Goal: Task Accomplishment & Management: Complete application form

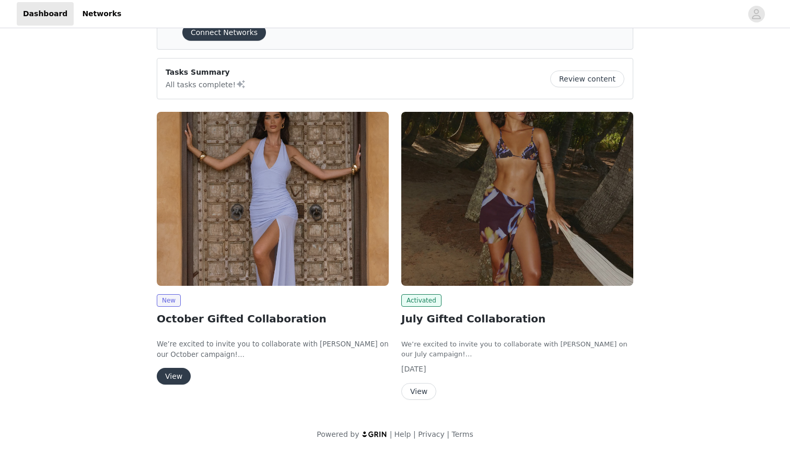
scroll to position [54, 0]
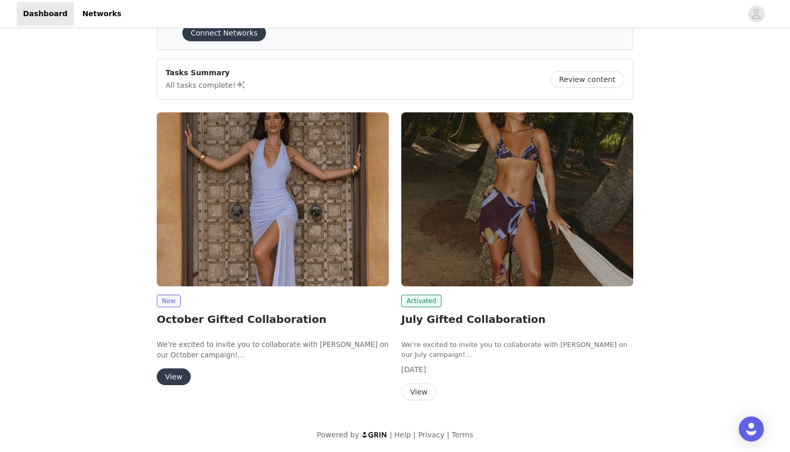
click at [178, 369] on button "View" at bounding box center [174, 376] width 34 height 17
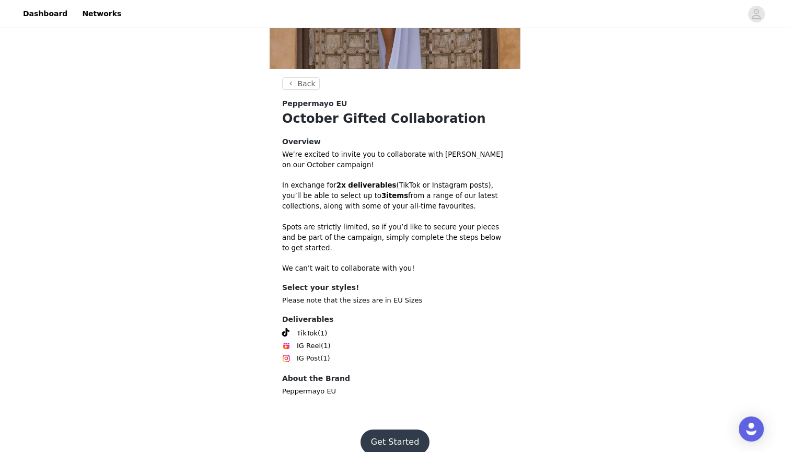
scroll to position [211, 0]
click at [409, 430] on button "Get Started" at bounding box center [394, 442] width 69 height 25
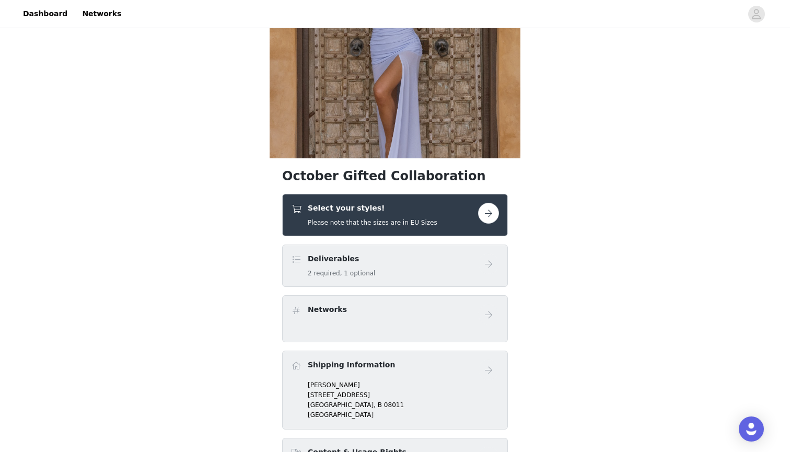
scroll to position [149, 0]
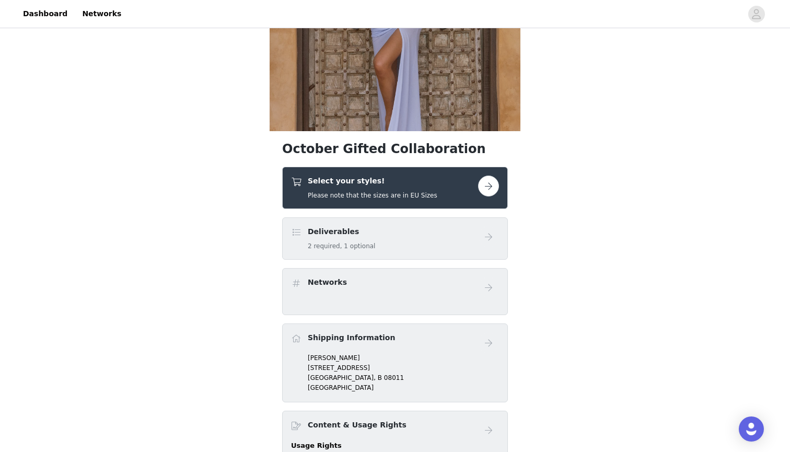
click at [493, 186] on button "button" at bounding box center [488, 186] width 21 height 21
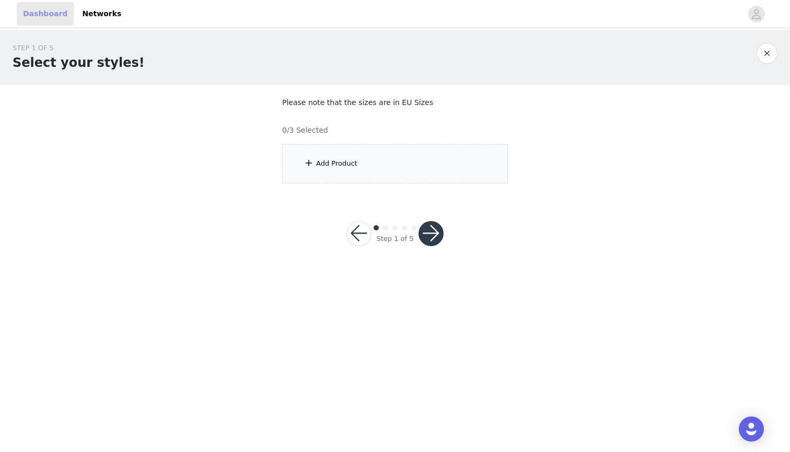
click at [53, 11] on link "Dashboard" at bounding box center [45, 14] width 57 height 24
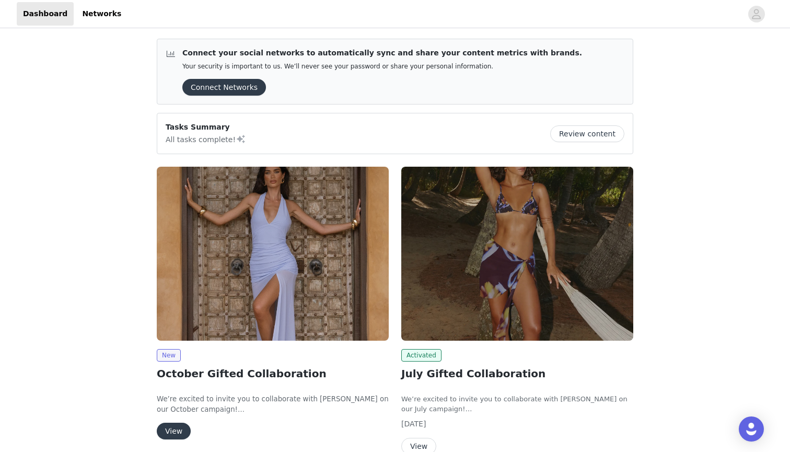
click at [470, 241] on img at bounding box center [517, 254] width 232 height 174
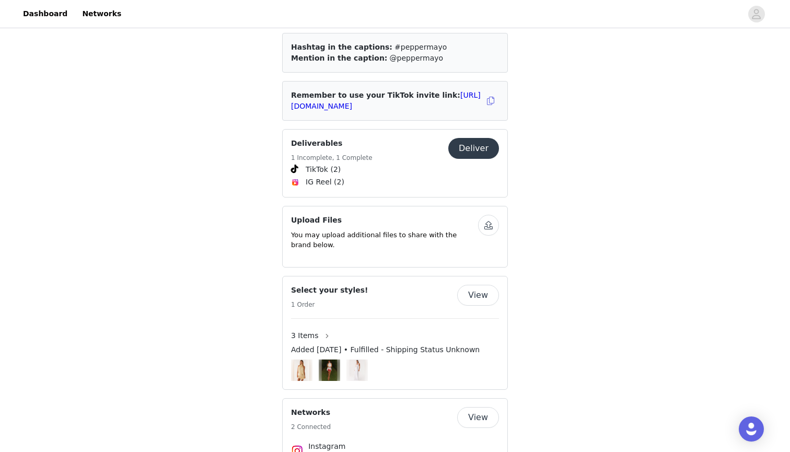
scroll to position [529, 0]
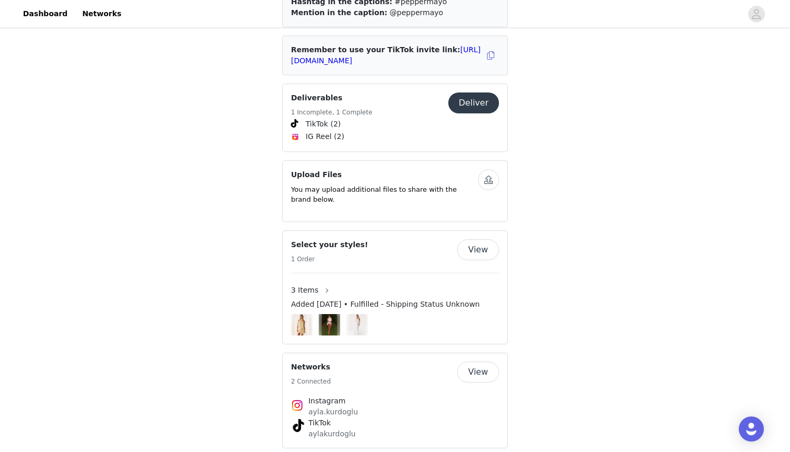
click at [481, 239] on button "View" at bounding box center [478, 249] width 42 height 21
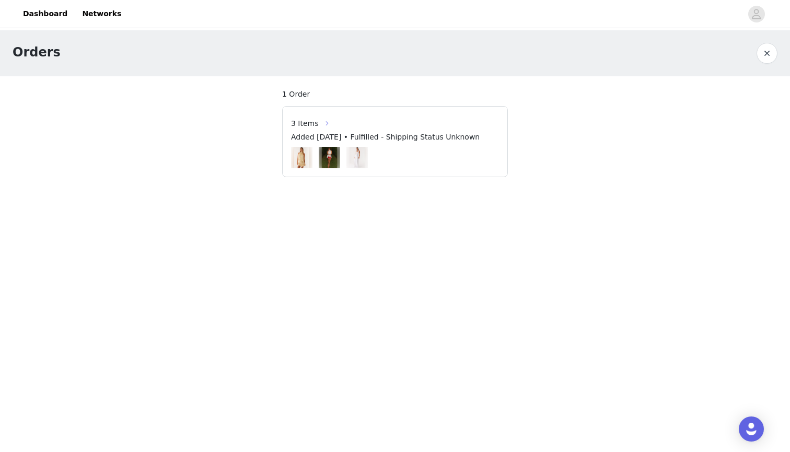
click at [319, 124] on button "button" at bounding box center [327, 123] width 17 height 17
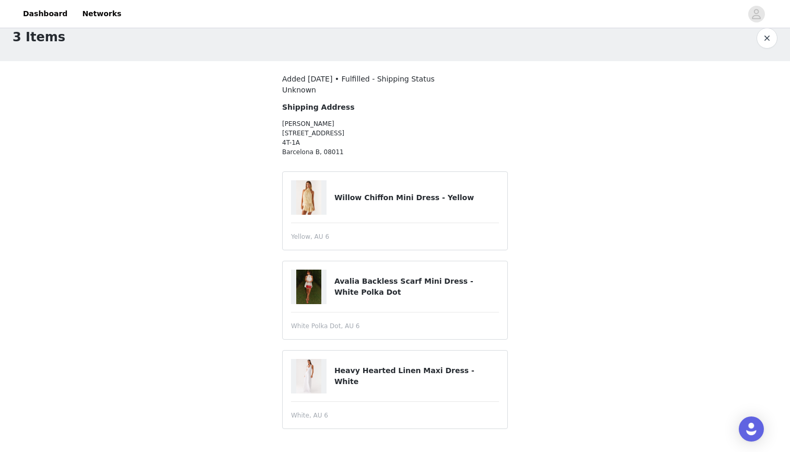
scroll to position [15, 0]
click at [46, 7] on link "Dashboard" at bounding box center [45, 14] width 57 height 24
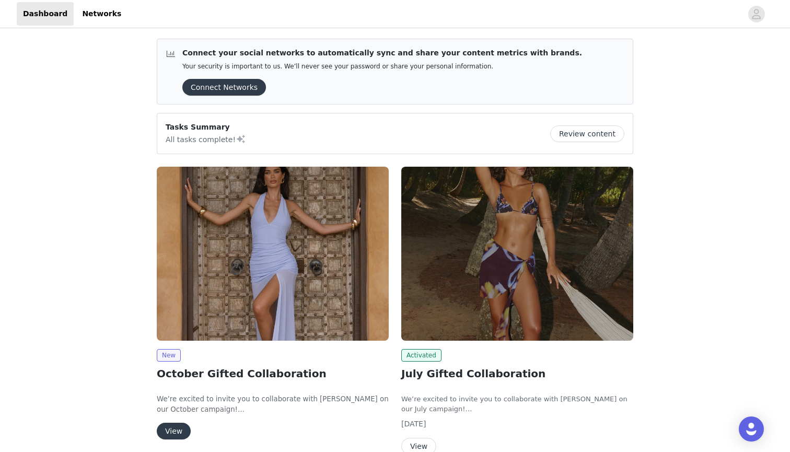
click at [177, 429] on button "View" at bounding box center [174, 431] width 34 height 17
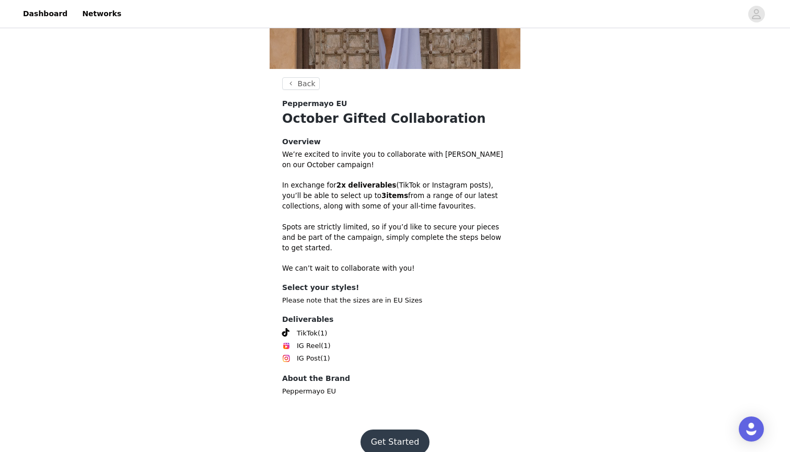
scroll to position [211, 0]
click at [400, 433] on button "Get Started" at bounding box center [394, 442] width 69 height 25
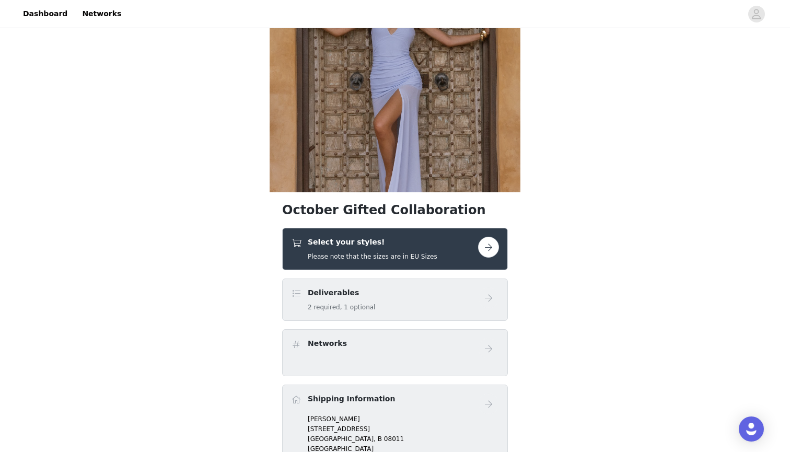
scroll to position [111, 0]
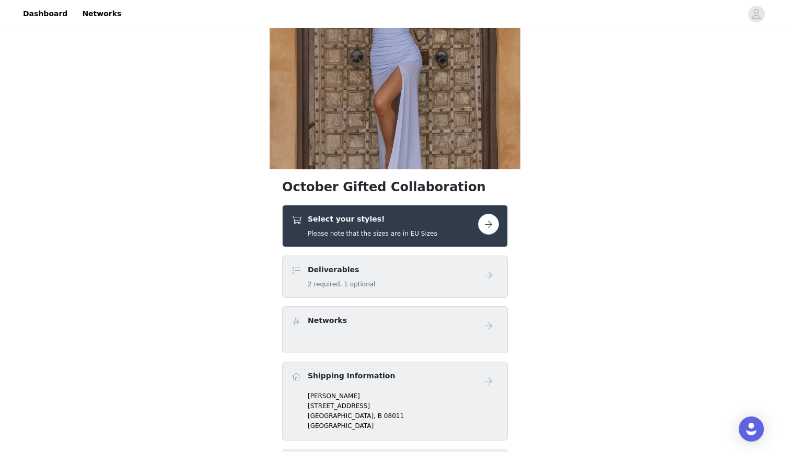
click at [492, 228] on button "button" at bounding box center [488, 224] width 21 height 21
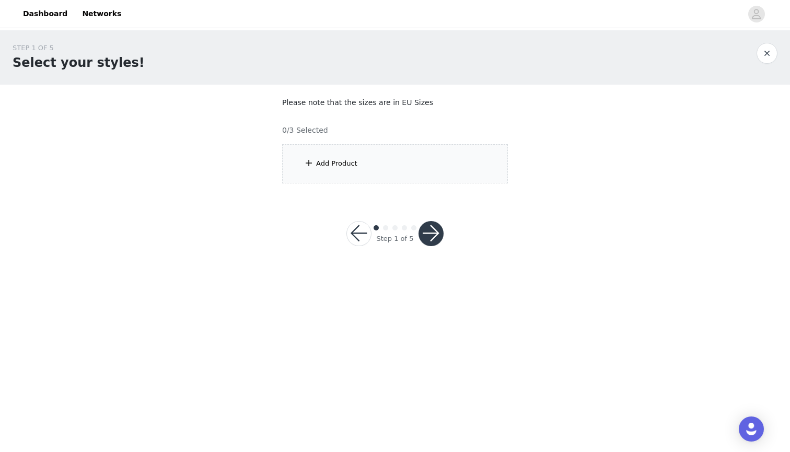
click at [347, 155] on div "Add Product" at bounding box center [395, 163] width 226 height 39
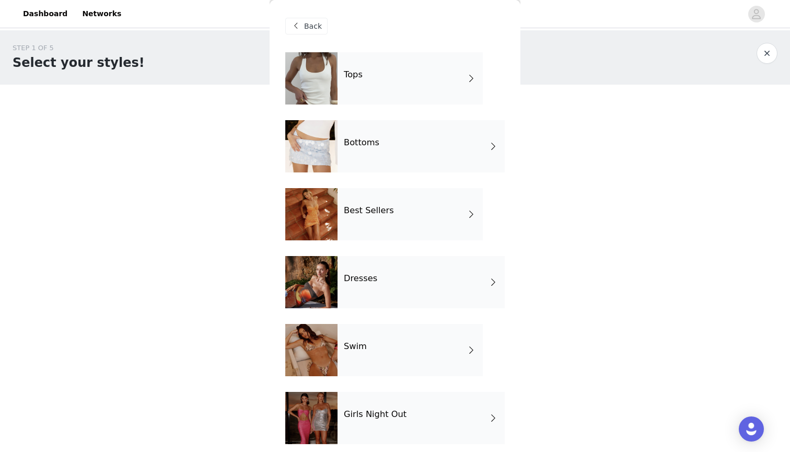
click at [307, 19] on div "Back" at bounding box center [306, 26] width 42 height 17
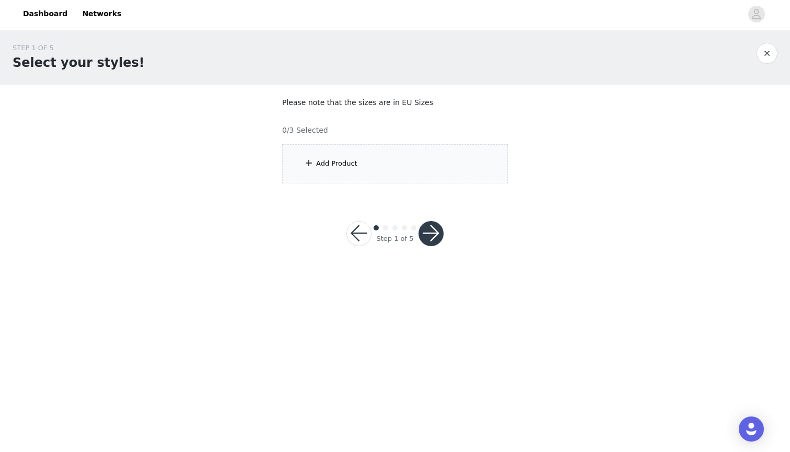
click at [767, 59] on button "button" at bounding box center [767, 53] width 21 height 21
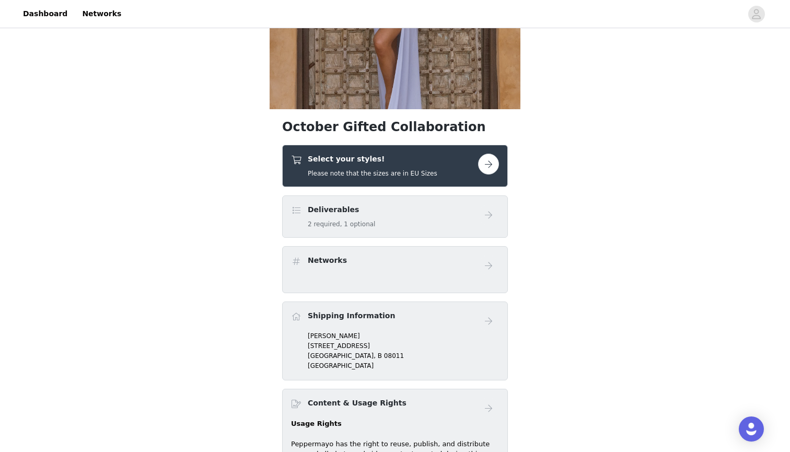
scroll to position [94, 0]
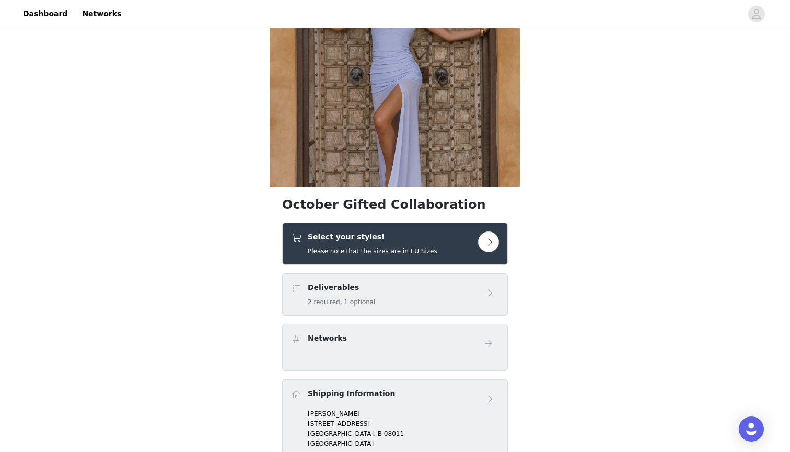
click at [485, 247] on button "button" at bounding box center [488, 241] width 21 height 21
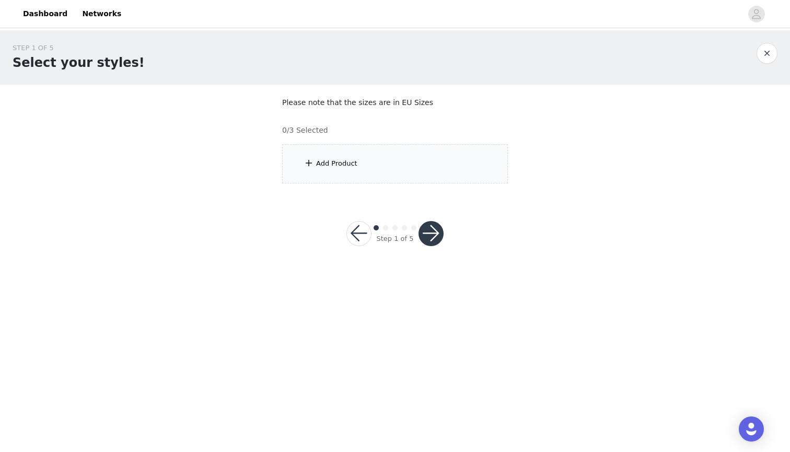
click at [342, 174] on div "Add Product" at bounding box center [395, 163] width 226 height 39
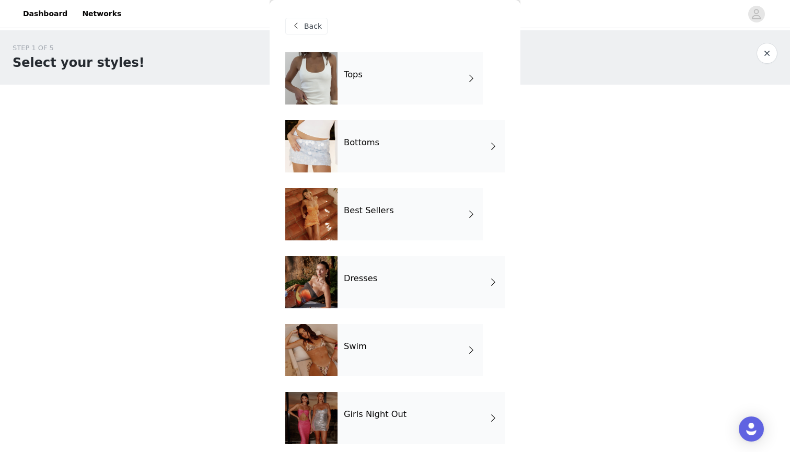
click at [378, 85] on div "Tops" at bounding box center [410, 78] width 145 height 52
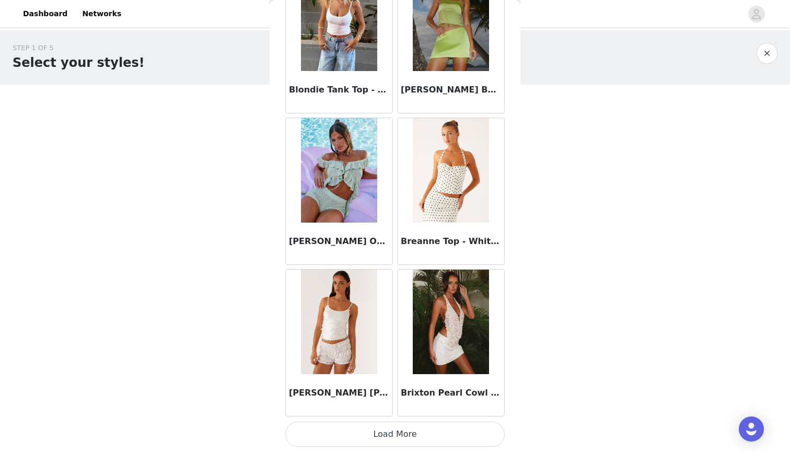
scroll to position [1147, 0]
click at [401, 428] on button "Load More" at bounding box center [394, 434] width 219 height 25
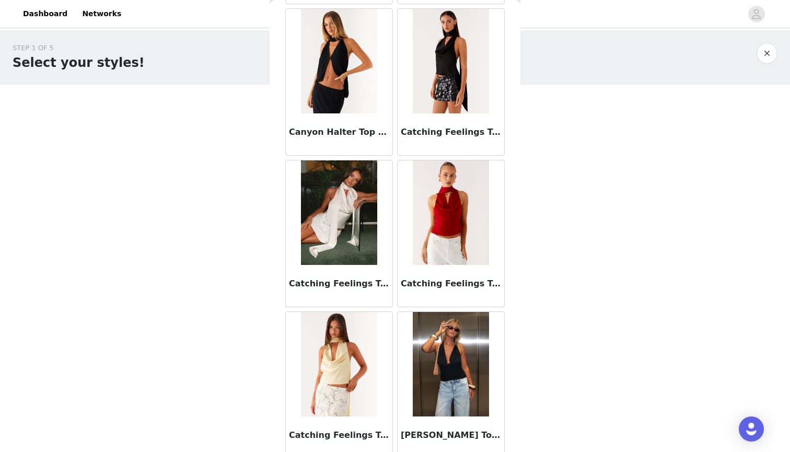
scroll to position [1594, 0]
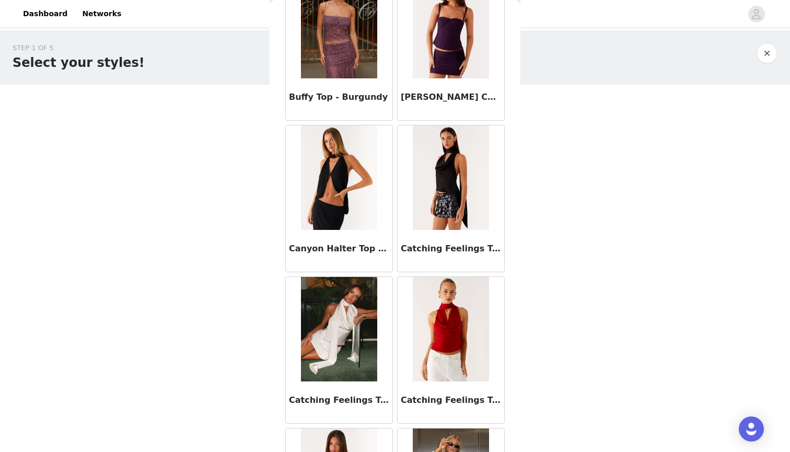
click at [348, 201] on img at bounding box center [339, 177] width 76 height 104
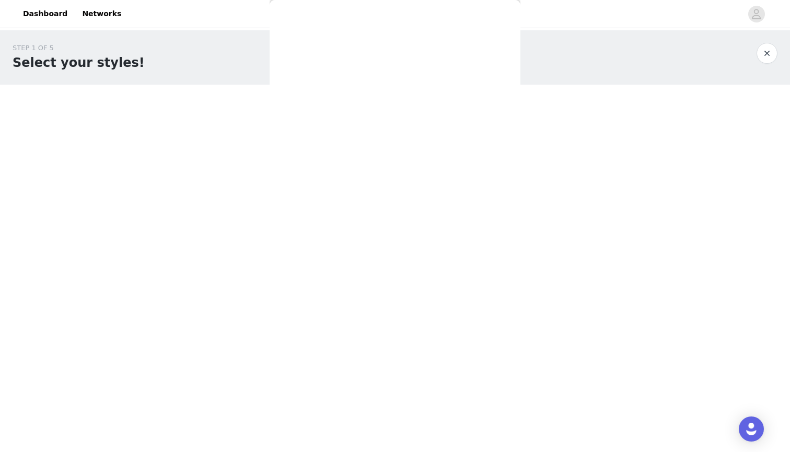
scroll to position [0, 0]
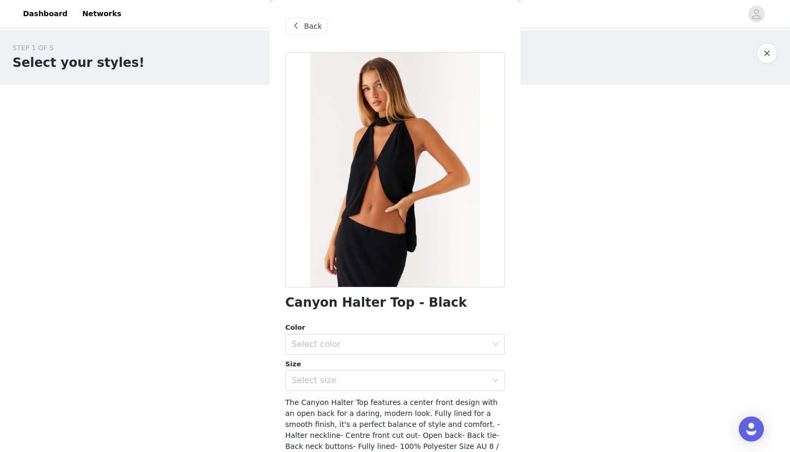
click at [304, 24] on span "Back" at bounding box center [313, 26] width 18 height 11
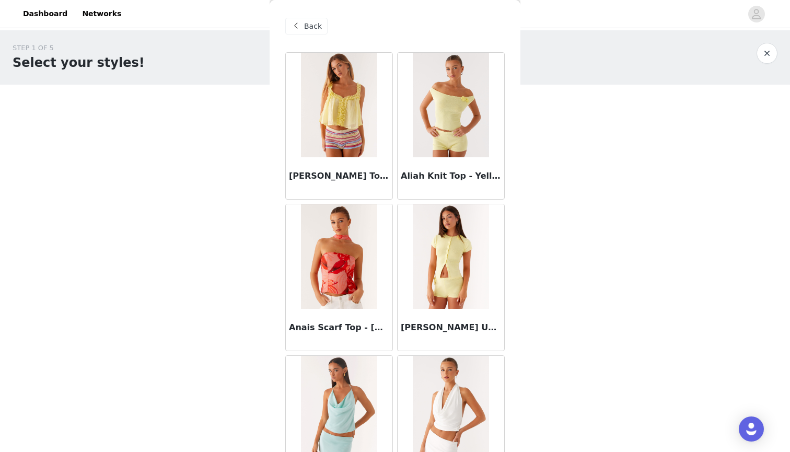
click at [304, 24] on span "Back" at bounding box center [313, 26] width 18 height 11
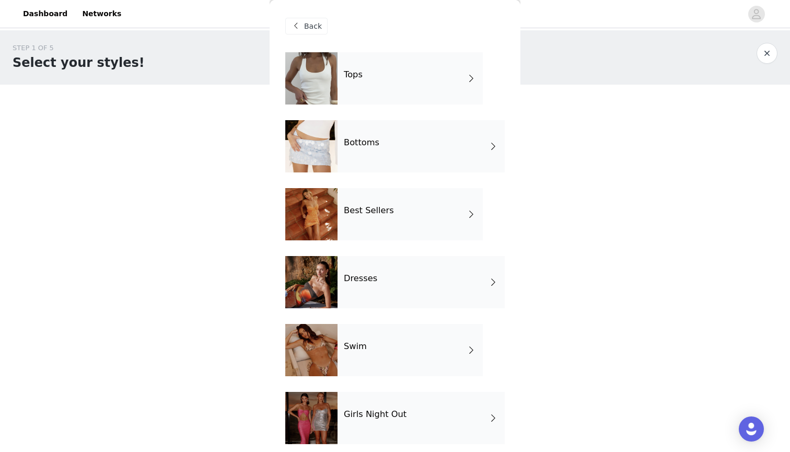
click at [363, 215] on h4 "Best Sellers" at bounding box center [369, 210] width 50 height 9
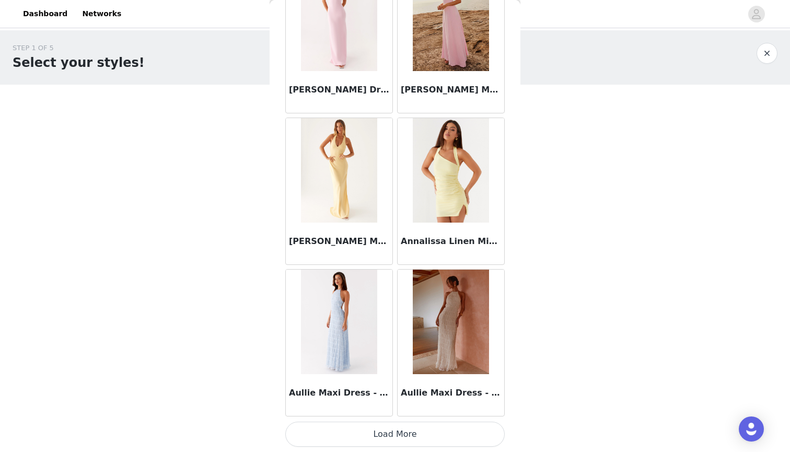
scroll to position [1147, 0]
click at [398, 438] on button "Load More" at bounding box center [394, 434] width 219 height 25
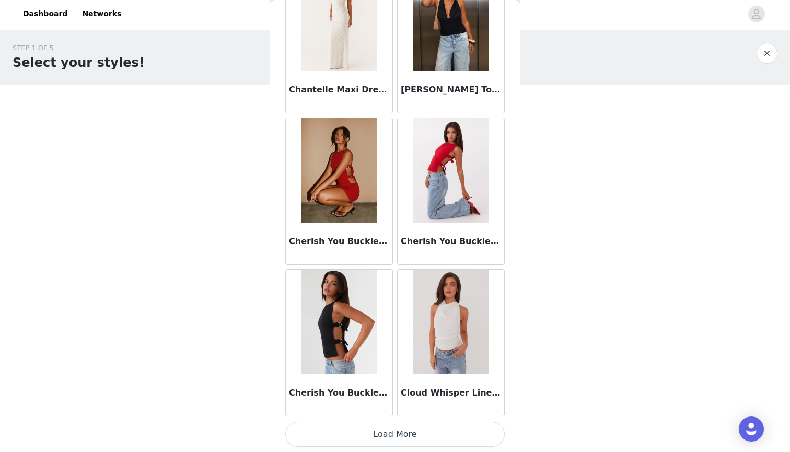
scroll to position [2662, 0]
click at [411, 445] on button "Load More" at bounding box center [394, 434] width 219 height 25
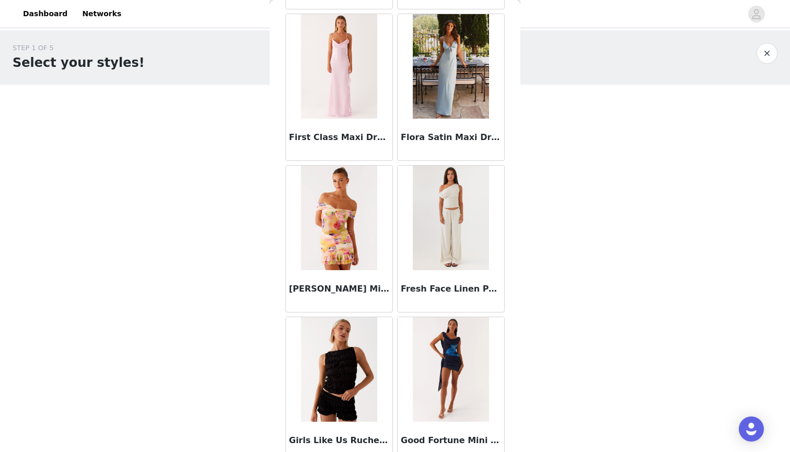
scroll to position [3882, 0]
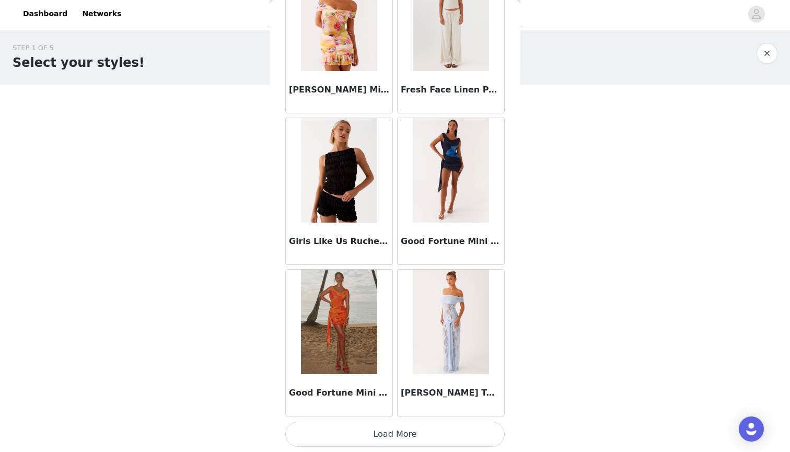
click at [428, 441] on button "Load More" at bounding box center [394, 434] width 219 height 25
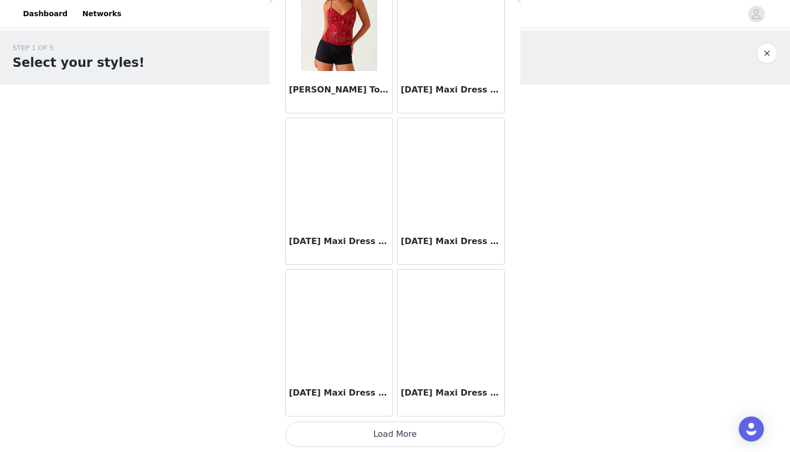
scroll to position [5682, 0]
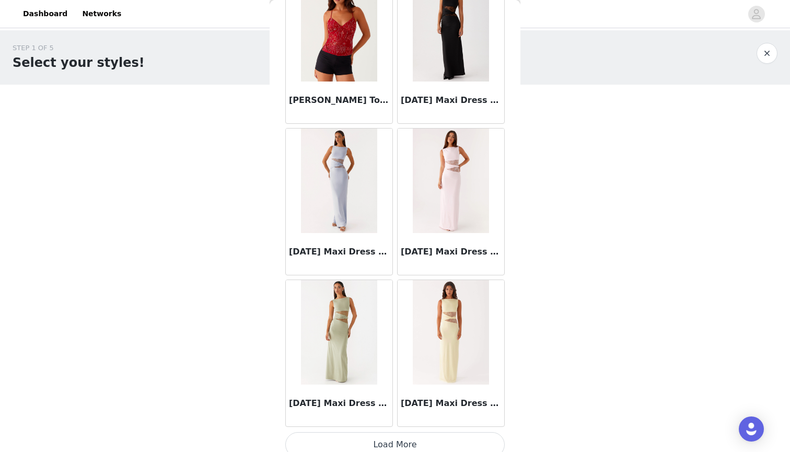
click at [421, 441] on button "Load More" at bounding box center [394, 444] width 219 height 25
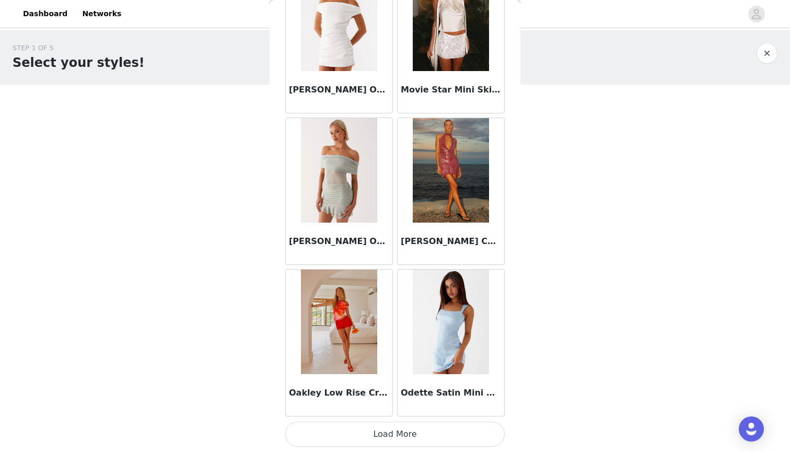
scroll to position [7207, 0]
click at [414, 444] on button "Load More" at bounding box center [394, 434] width 219 height 25
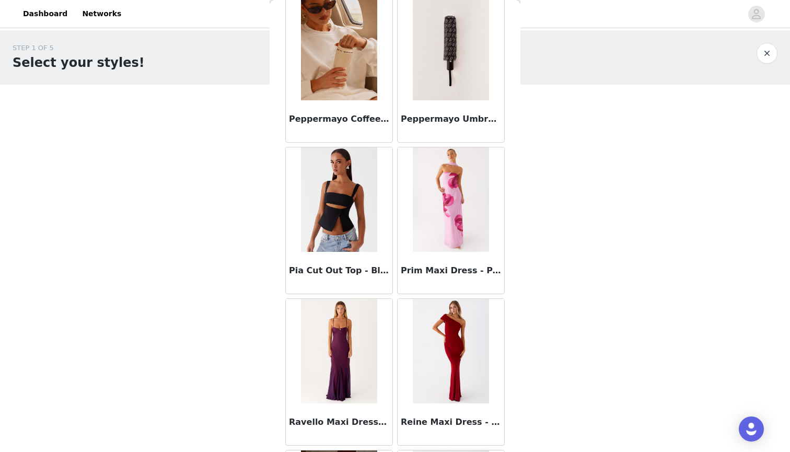
scroll to position [8133, 0]
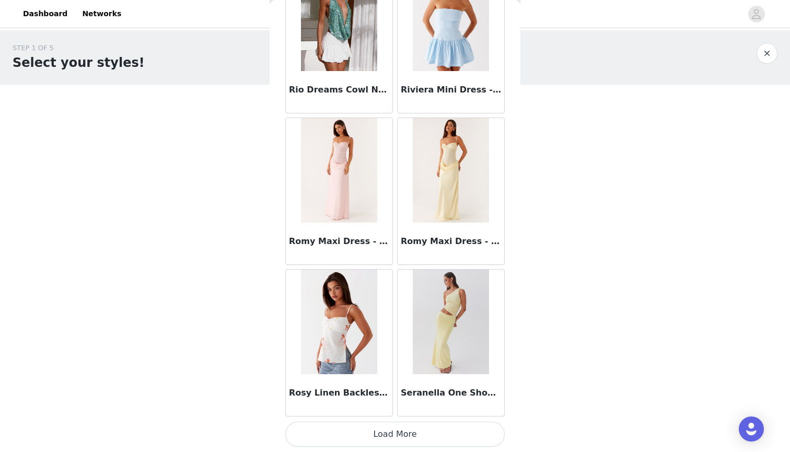
click at [411, 444] on button "Load More" at bounding box center [394, 434] width 219 height 25
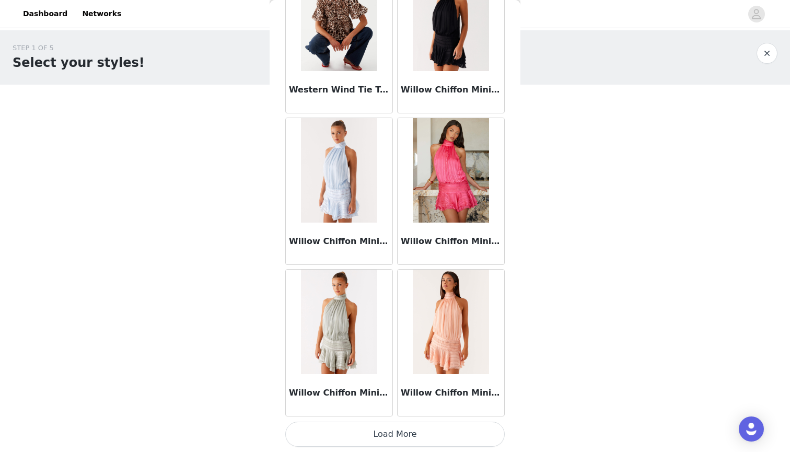
scroll to position [10238, 0]
click at [405, 439] on button "Load More" at bounding box center [394, 434] width 219 height 25
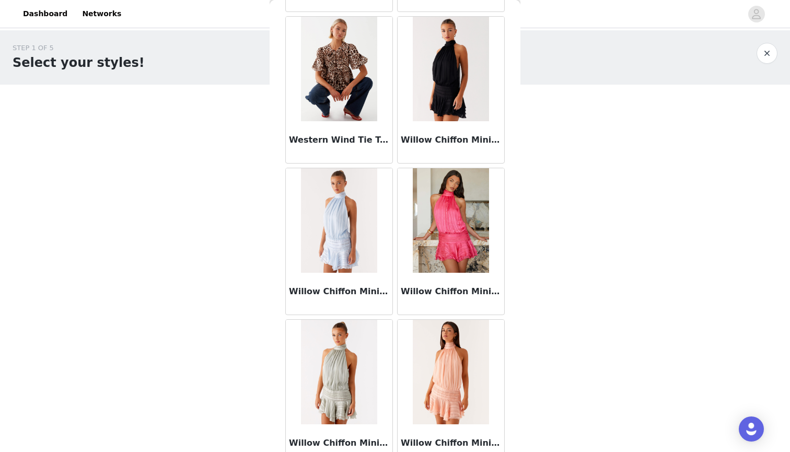
scroll to position [10186, 0]
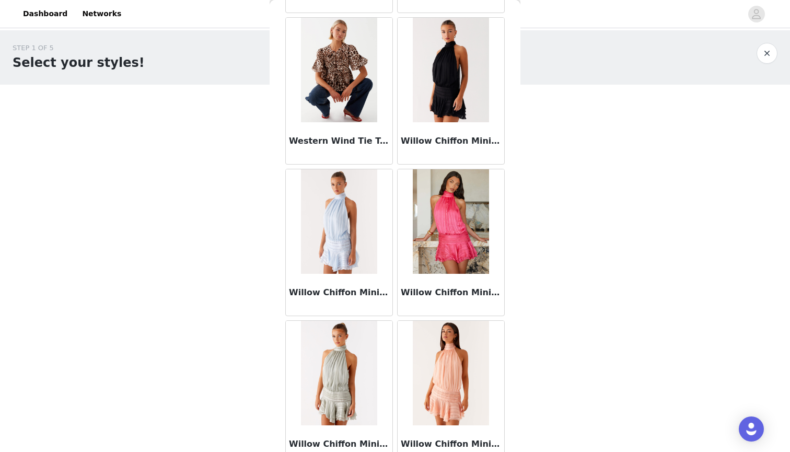
click at [459, 123] on div "Willow Chiffon Mini Dress - Black" at bounding box center [451, 143] width 107 height 42
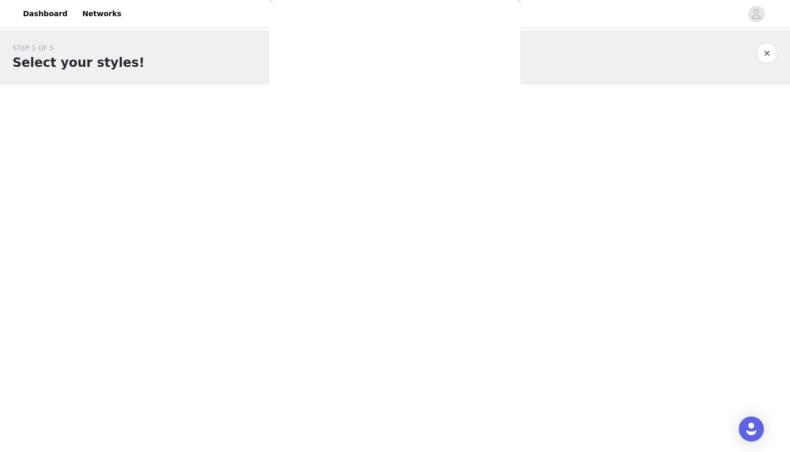
scroll to position [0, 0]
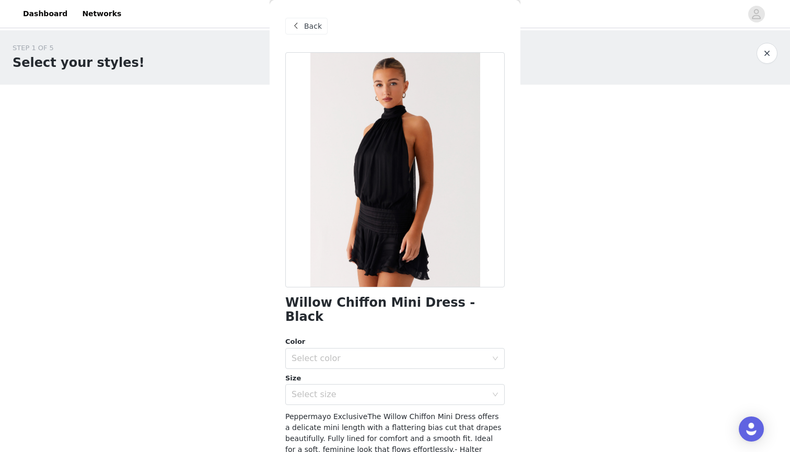
click at [304, 22] on div "Back" at bounding box center [306, 26] width 42 height 17
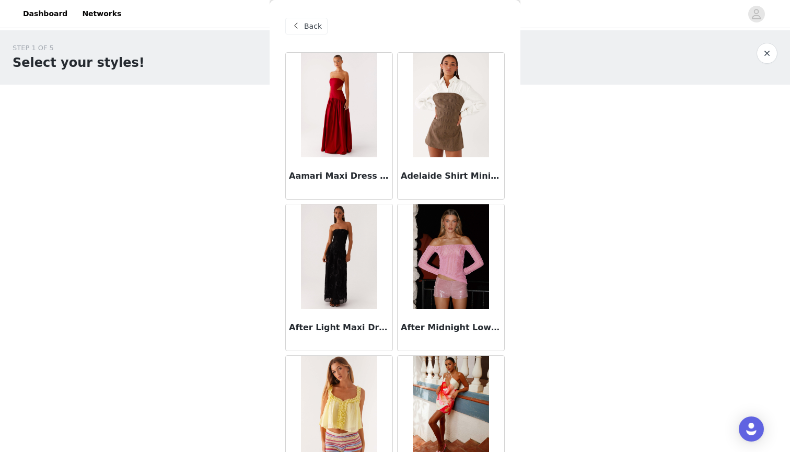
click at [315, 18] on div "Back" at bounding box center [306, 26] width 42 height 17
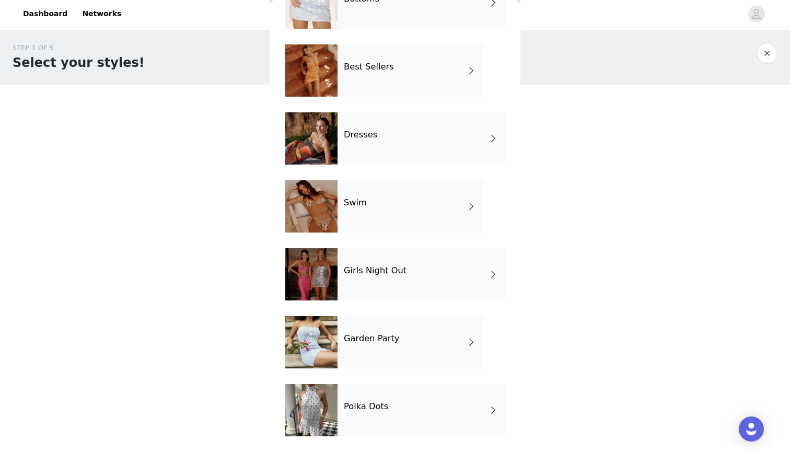
scroll to position [144, 0]
click at [402, 280] on div "Girls Night Out" at bounding box center [421, 274] width 167 height 52
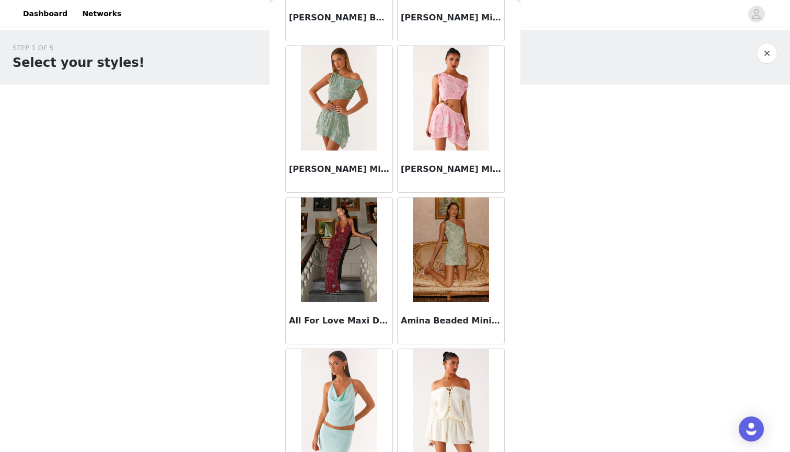
scroll to position [506, 0]
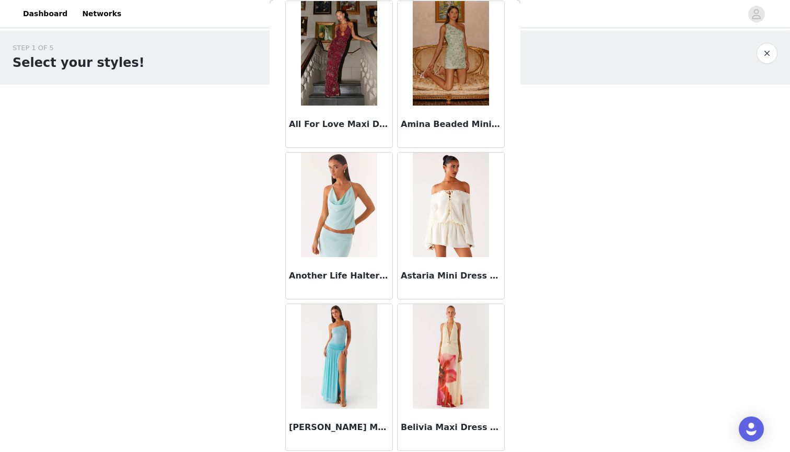
click at [441, 234] on img at bounding box center [451, 205] width 76 height 104
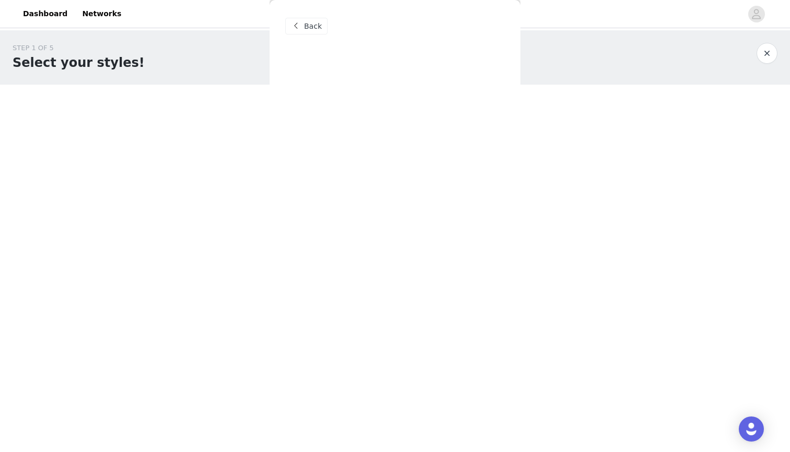
scroll to position [0, 0]
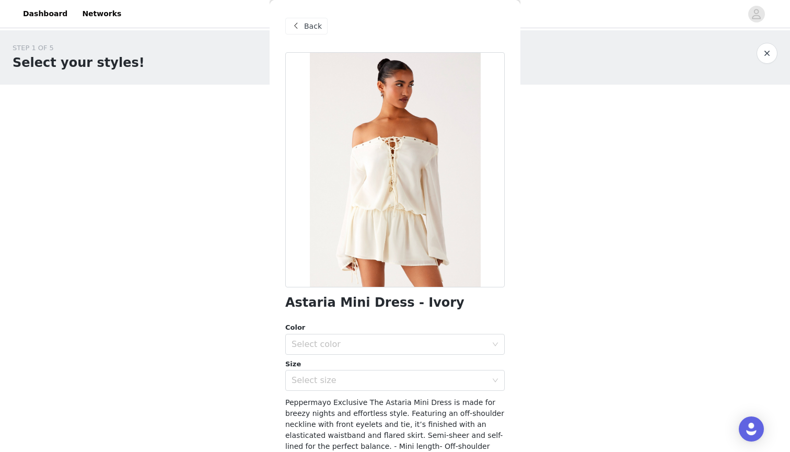
click at [390, 153] on div at bounding box center [394, 169] width 219 height 235
drag, startPoint x: 430, startPoint y: 300, endPoint x: 288, endPoint y: 300, distance: 142.1
click at [288, 300] on div "Astaria Mini Dress - Ivory" at bounding box center [394, 303] width 219 height 14
copy h1 "Astaria Mini Dress - Ivory"
click at [313, 29] on span "Back" at bounding box center [313, 26] width 18 height 11
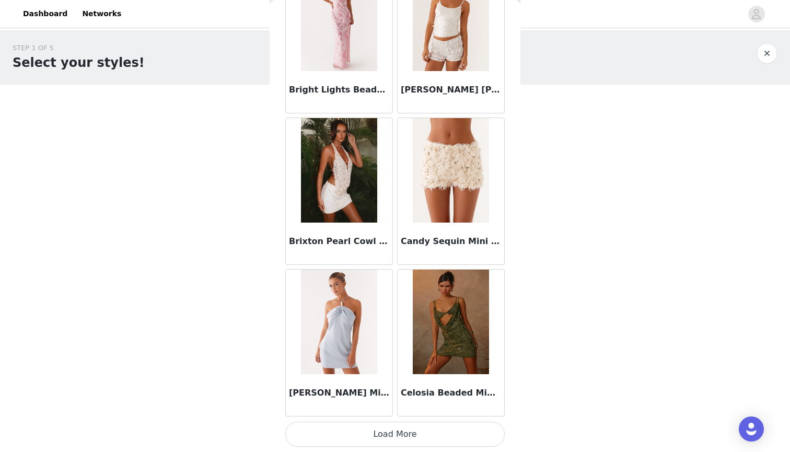
click at [397, 438] on button "Load More" at bounding box center [394, 434] width 219 height 25
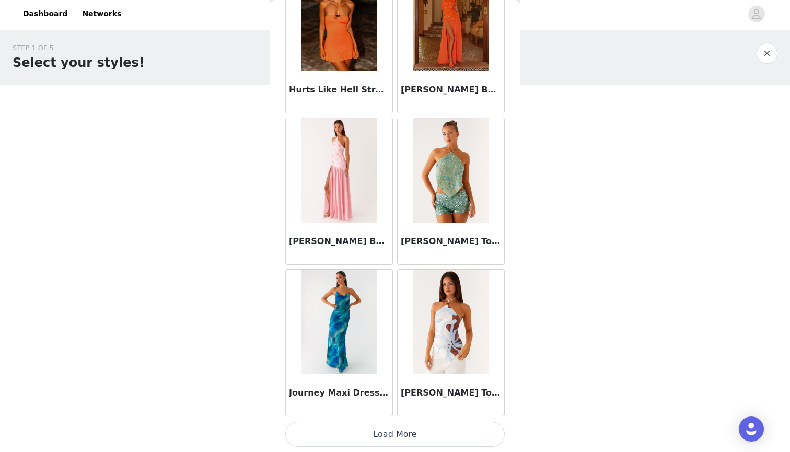
scroll to position [2662, 0]
click at [413, 423] on button "Load More" at bounding box center [394, 434] width 219 height 25
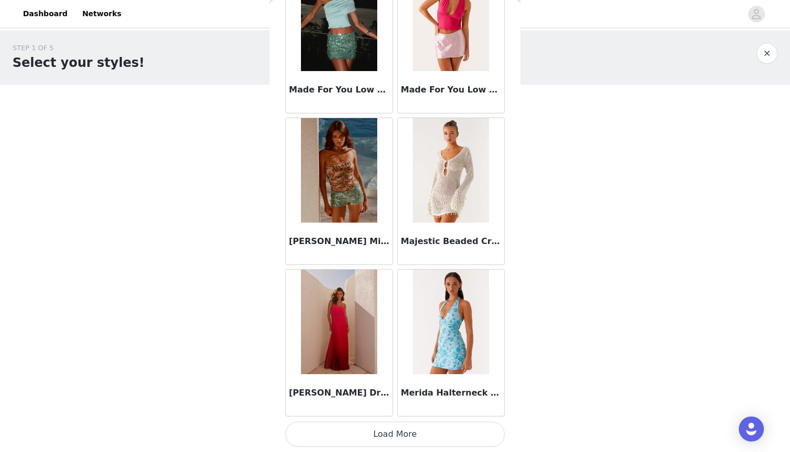
click at [398, 444] on button "Load More" at bounding box center [394, 434] width 219 height 25
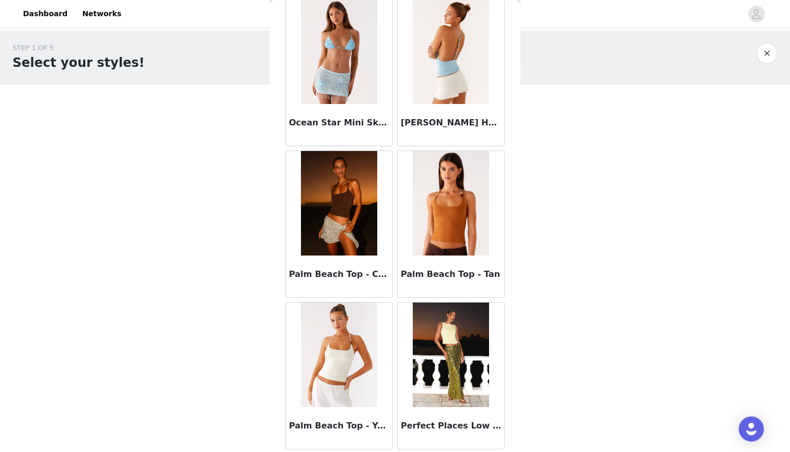
scroll to position [5587, 0]
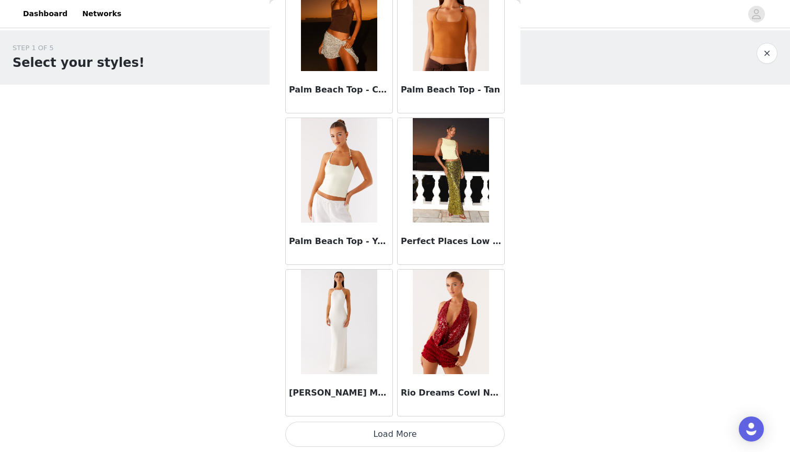
click at [398, 441] on button "Load More" at bounding box center [394, 434] width 219 height 25
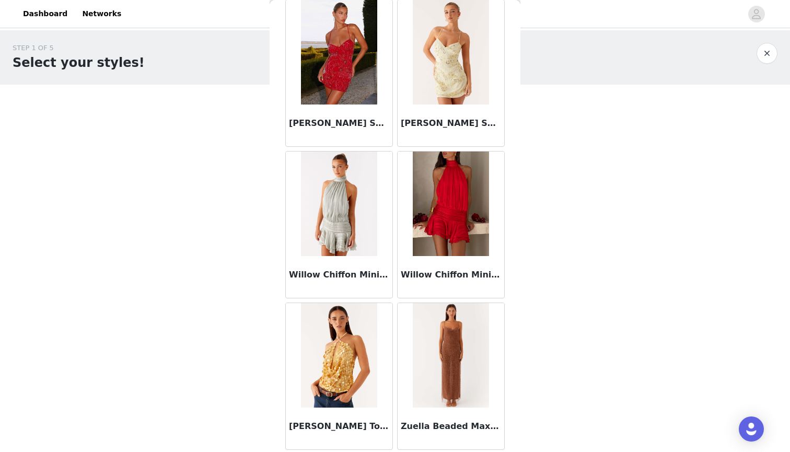
scroll to position [7159, 0]
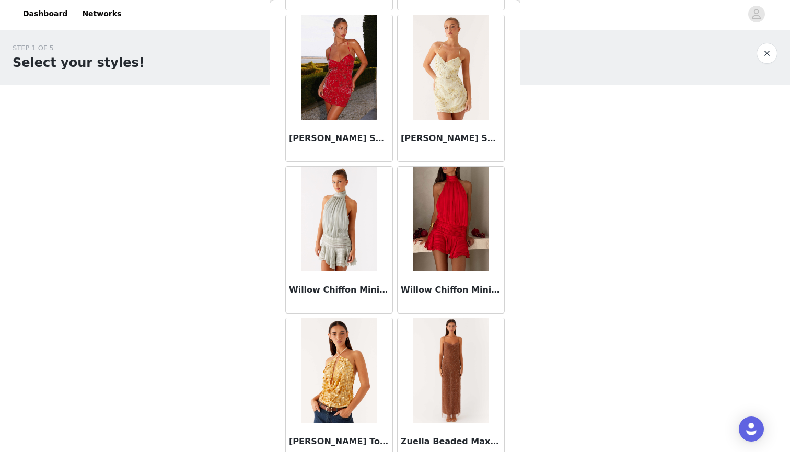
click at [773, 49] on button "button" at bounding box center [767, 53] width 21 height 21
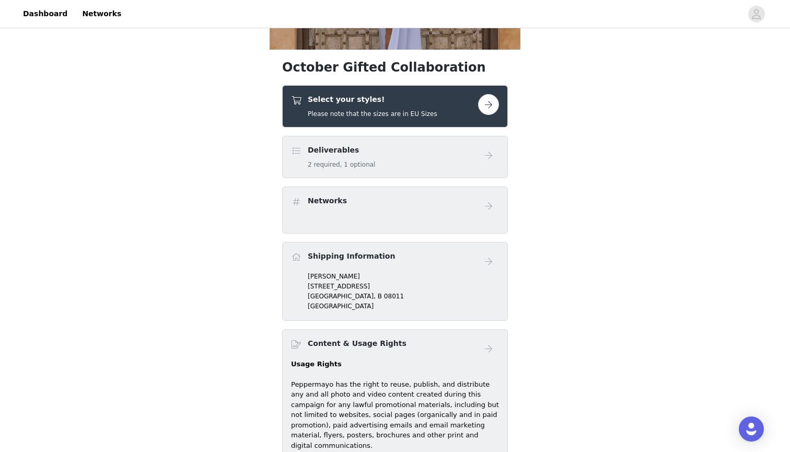
scroll to position [150, 0]
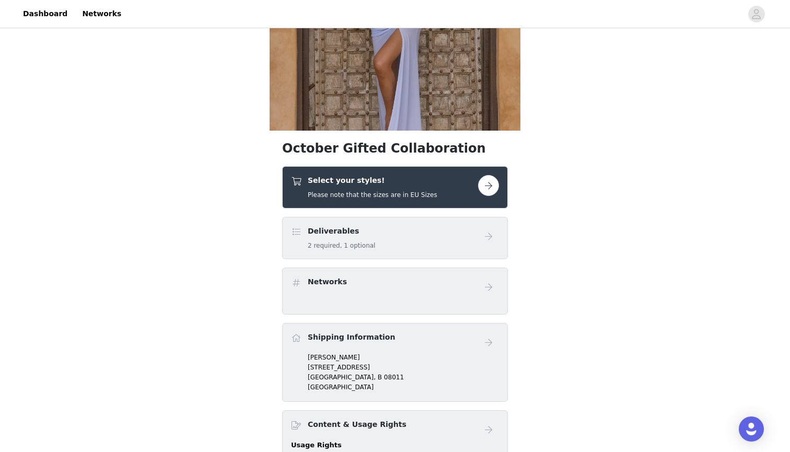
click at [437, 187] on div "Select your styles! Please note that the sizes are in EU Sizes" at bounding box center [384, 187] width 187 height 25
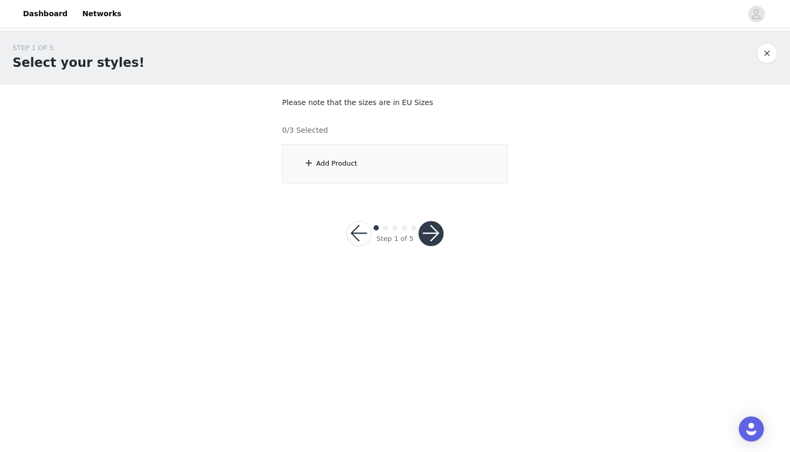
click at [368, 170] on div "Add Product" at bounding box center [395, 163] width 226 height 39
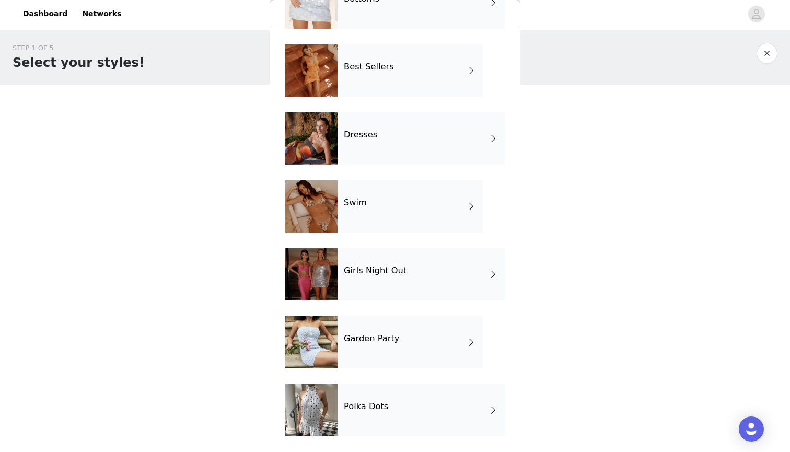
scroll to position [144, 0]
click at [358, 413] on div "Polka Dots" at bounding box center [421, 410] width 167 height 52
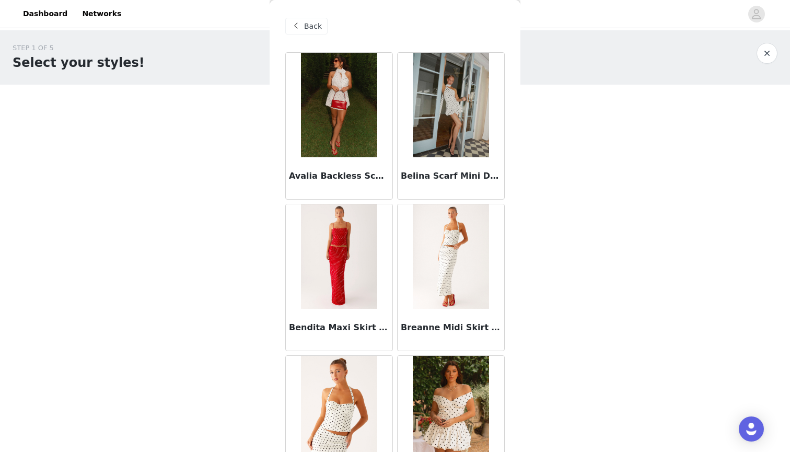
scroll to position [0, 0]
click at [313, 30] on span "Back" at bounding box center [313, 26] width 18 height 11
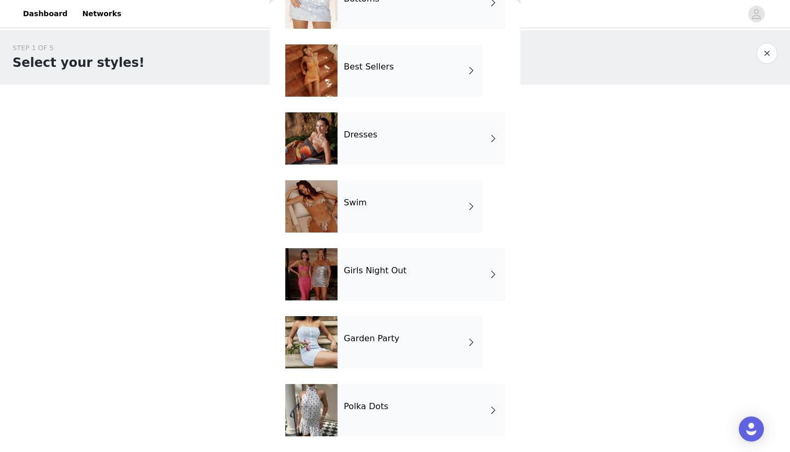
scroll to position [144, 0]
click at [400, 338] on div "Garden Party" at bounding box center [410, 342] width 145 height 52
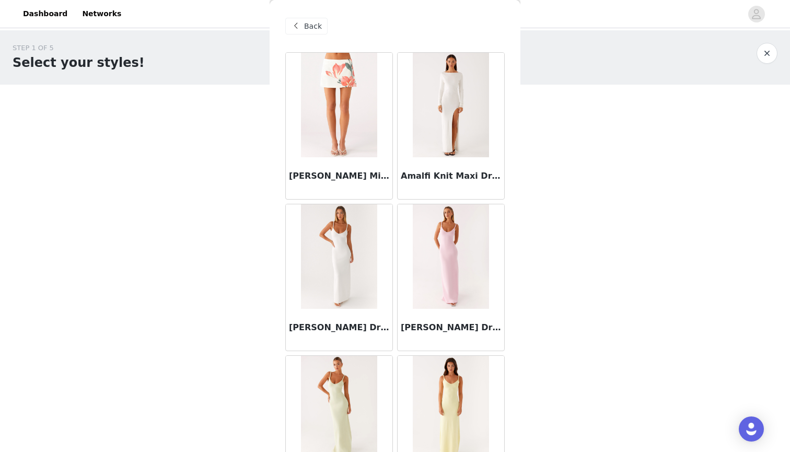
scroll to position [0, 0]
click at [304, 31] on div "Back" at bounding box center [306, 26] width 42 height 17
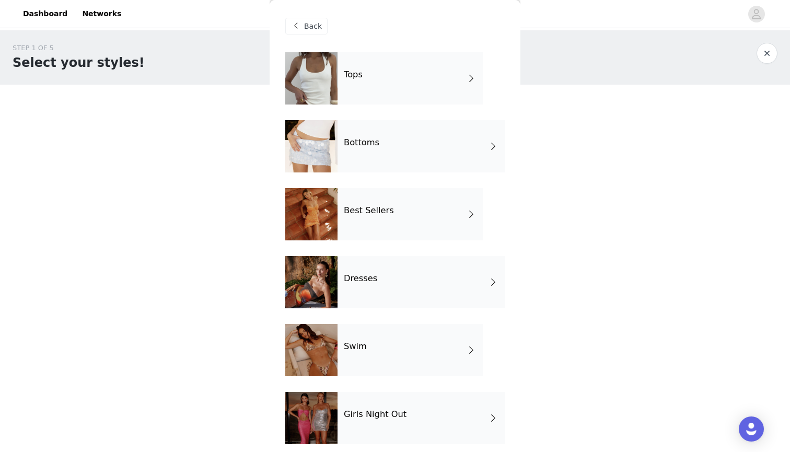
click at [377, 148] on div "Bottoms" at bounding box center [421, 146] width 167 height 52
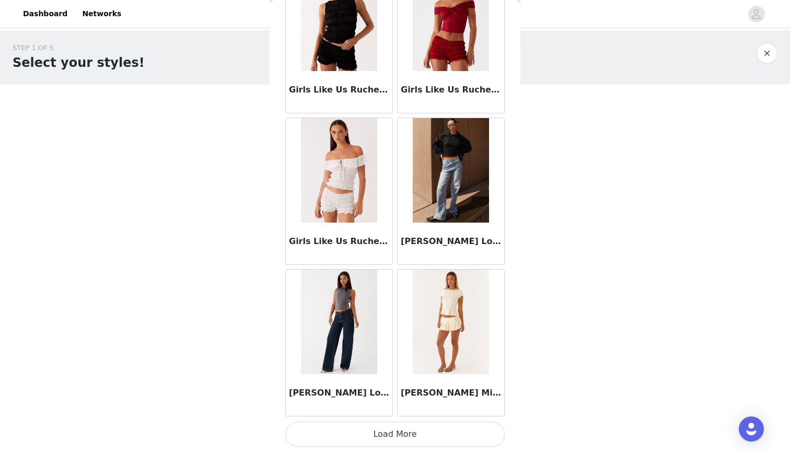
click at [378, 440] on button "Load More" at bounding box center [394, 434] width 219 height 25
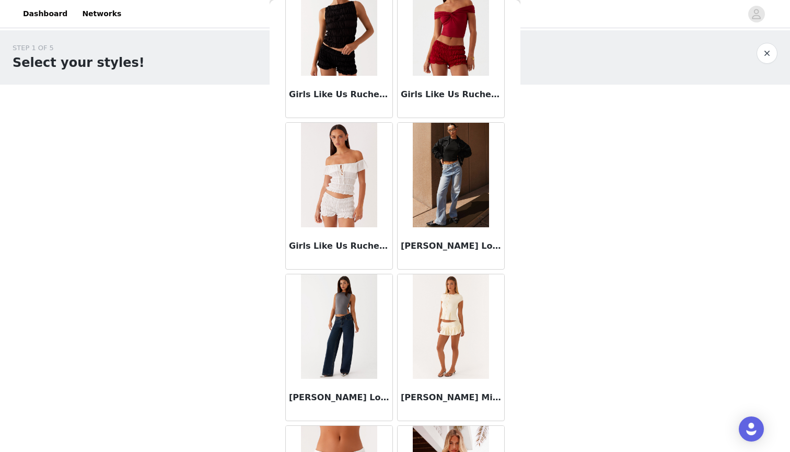
click at [452, 238] on div "[PERSON_NAME] Low Rise Denim Jeans - Light Blue" at bounding box center [451, 248] width 107 height 42
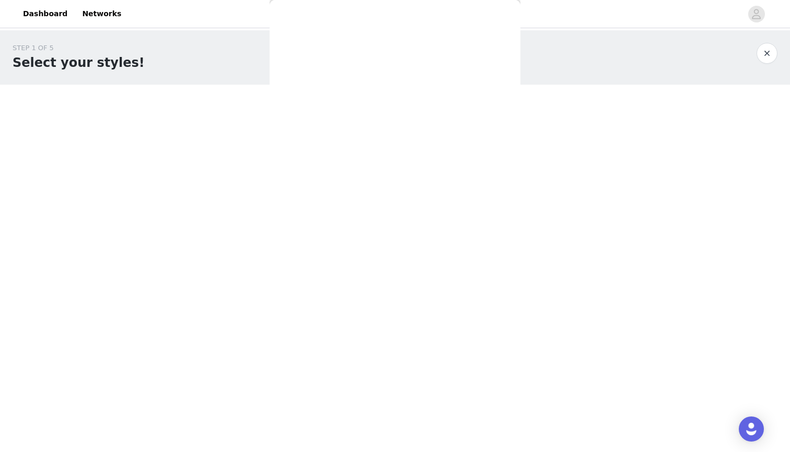
scroll to position [0, 0]
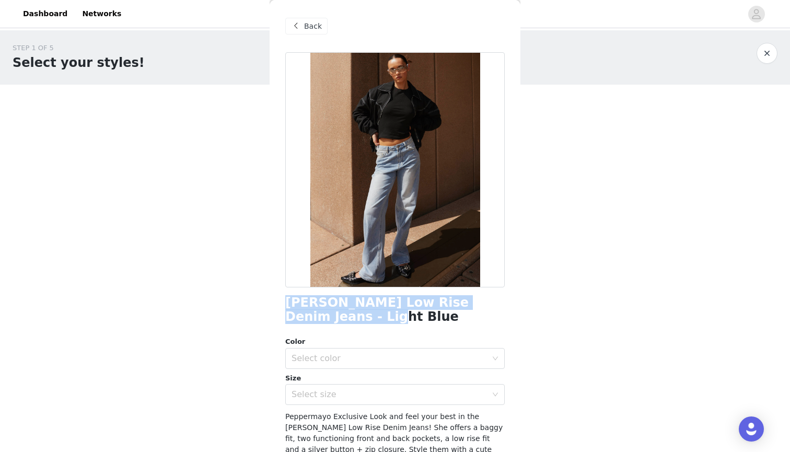
drag, startPoint x: 335, startPoint y: 318, endPoint x: 286, endPoint y: 307, distance: 49.8
click at [286, 307] on h1 "[PERSON_NAME] Low Rise Denim Jeans - Light Blue" at bounding box center [394, 310] width 219 height 28
copy h1 "[PERSON_NAME] Low Rise Denim Jeans - Light Blue"
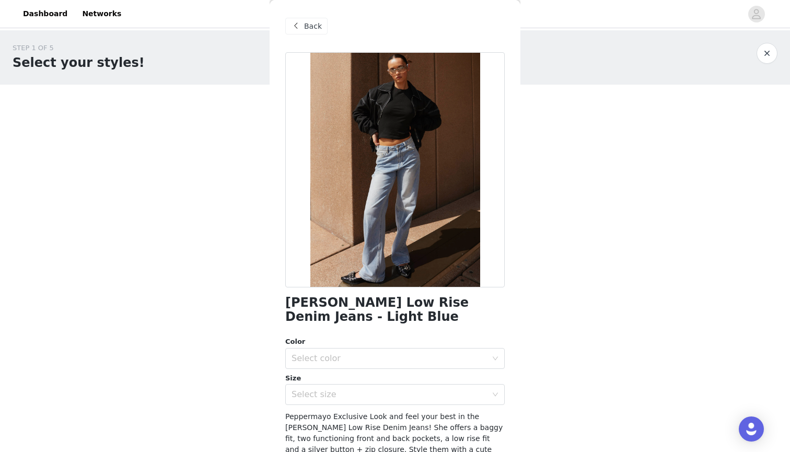
click at [300, 24] on span at bounding box center [295, 26] width 13 height 13
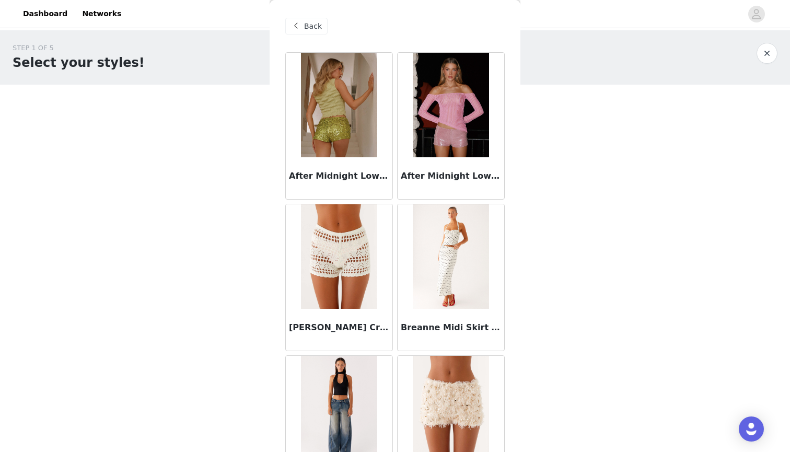
click at [300, 24] on span at bounding box center [295, 26] width 13 height 13
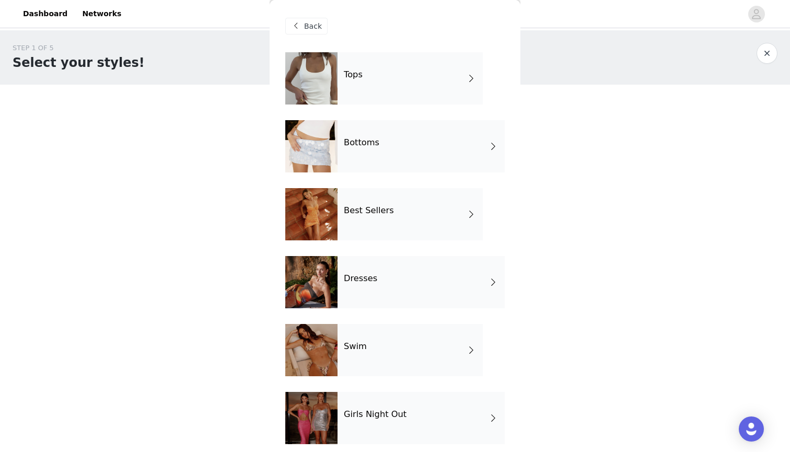
click at [370, 72] on div "Tops" at bounding box center [410, 78] width 145 height 52
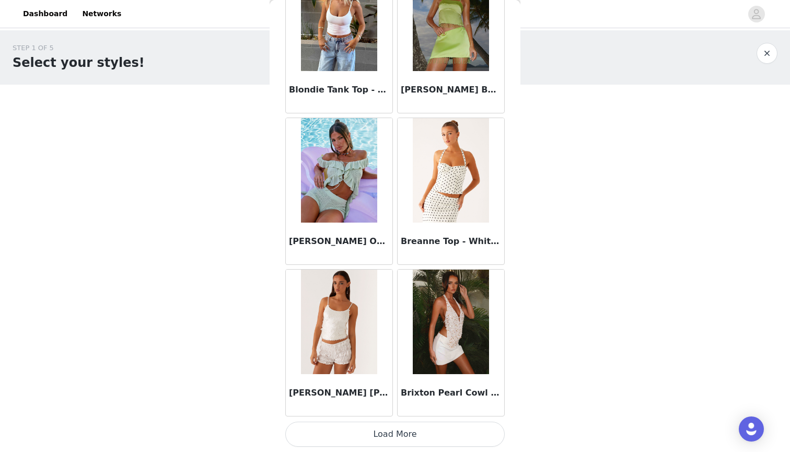
click at [406, 442] on button "Load More" at bounding box center [394, 434] width 219 height 25
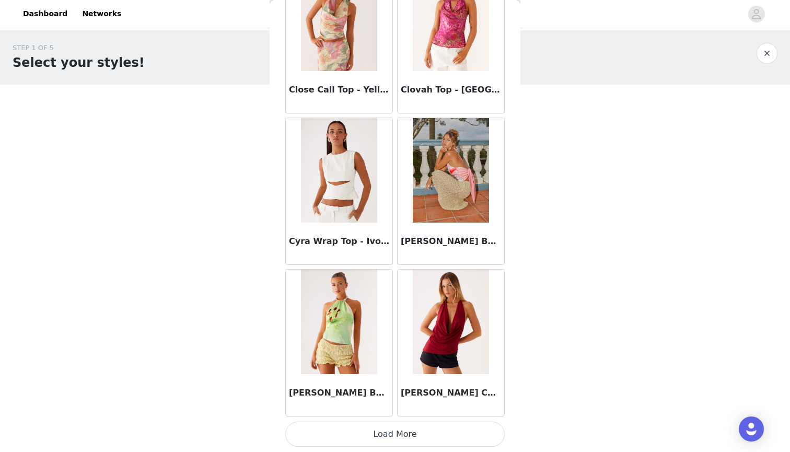
click at [413, 439] on button "Load More" at bounding box center [394, 434] width 219 height 25
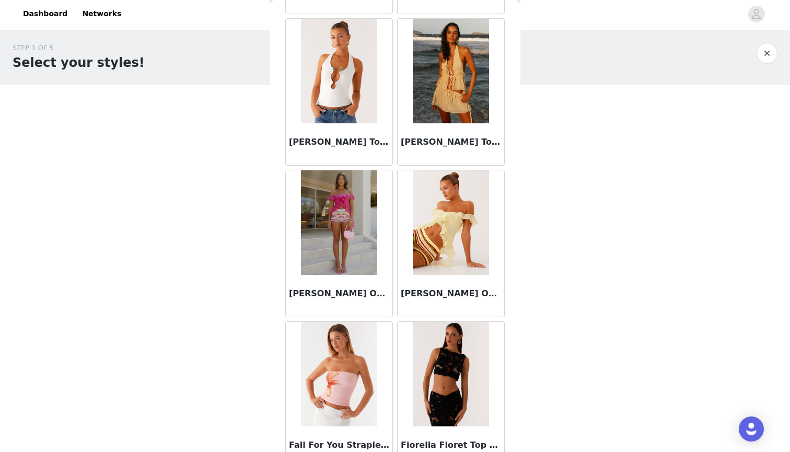
scroll to position [3363, 0]
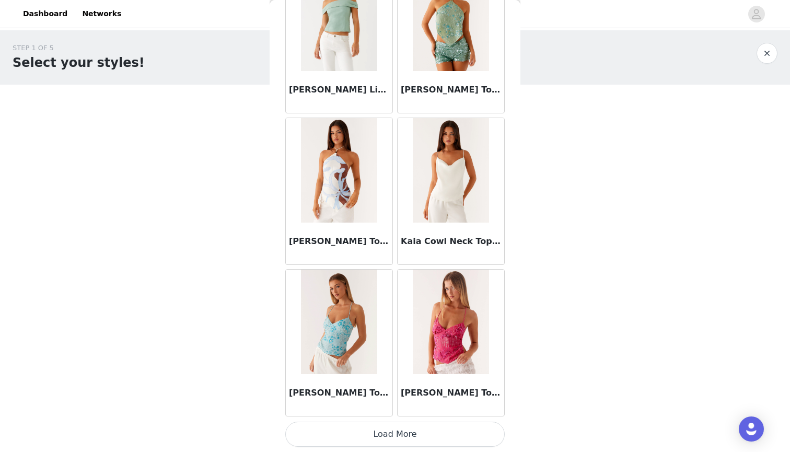
click at [406, 437] on button "Load More" at bounding box center [394, 434] width 219 height 25
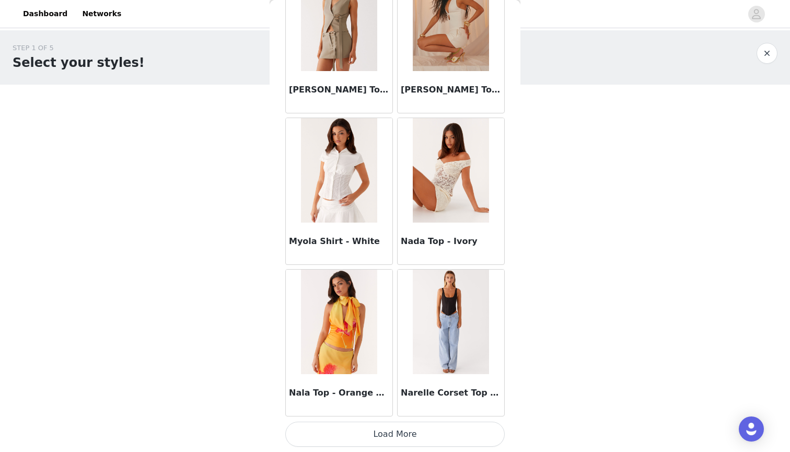
scroll to position [0, 0]
click at [429, 431] on button "Load More" at bounding box center [394, 434] width 219 height 25
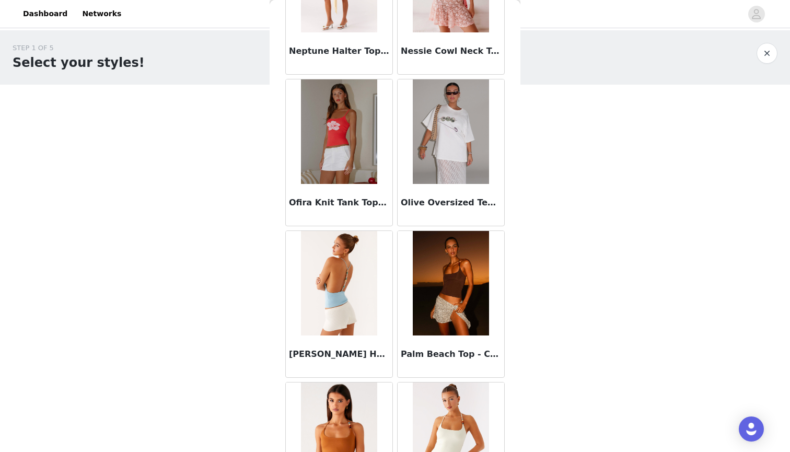
scroll to position [6301, 0]
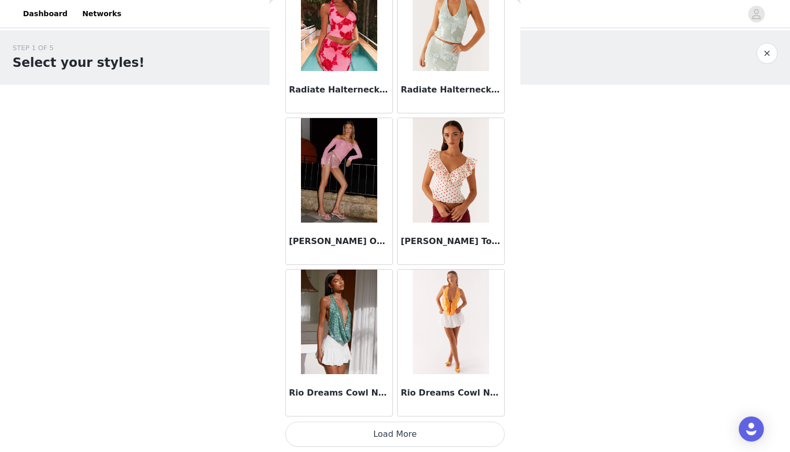
click at [426, 429] on button "Load More" at bounding box center [394, 434] width 219 height 25
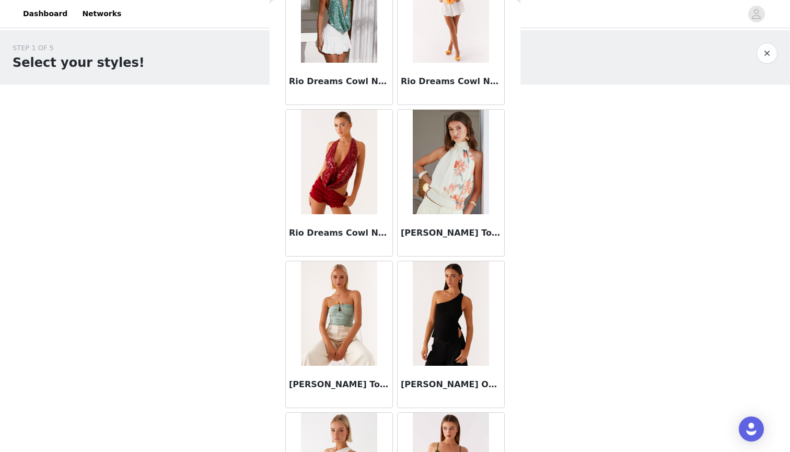
scroll to position [7819, 0]
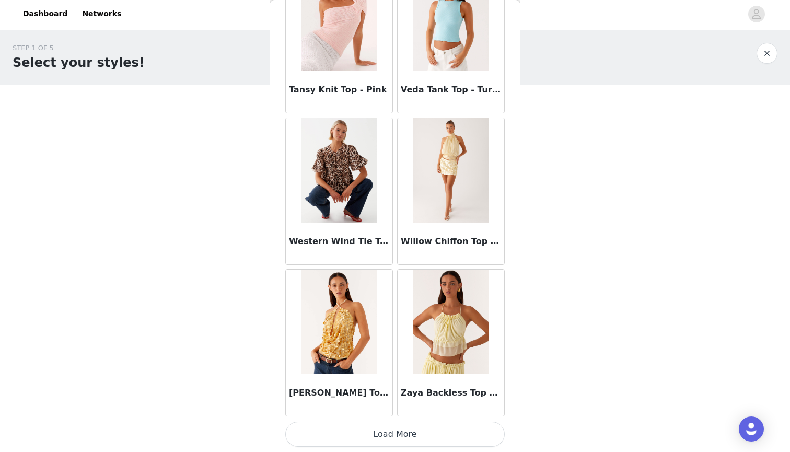
click at [414, 446] on button "Load More" at bounding box center [394, 434] width 219 height 25
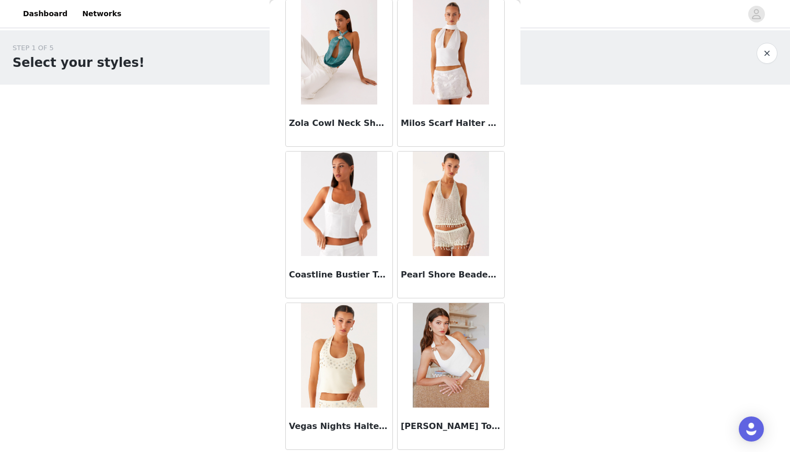
scroll to position [0, 0]
click at [455, 362] on img at bounding box center [451, 355] width 76 height 104
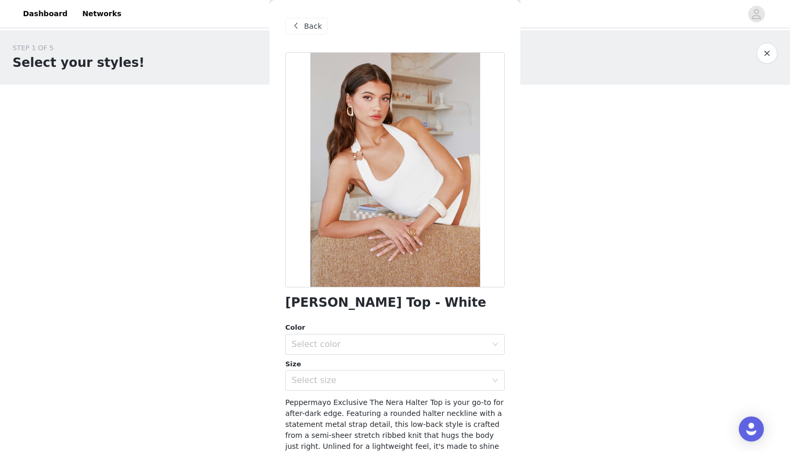
click at [305, 30] on span "Back" at bounding box center [313, 26] width 18 height 11
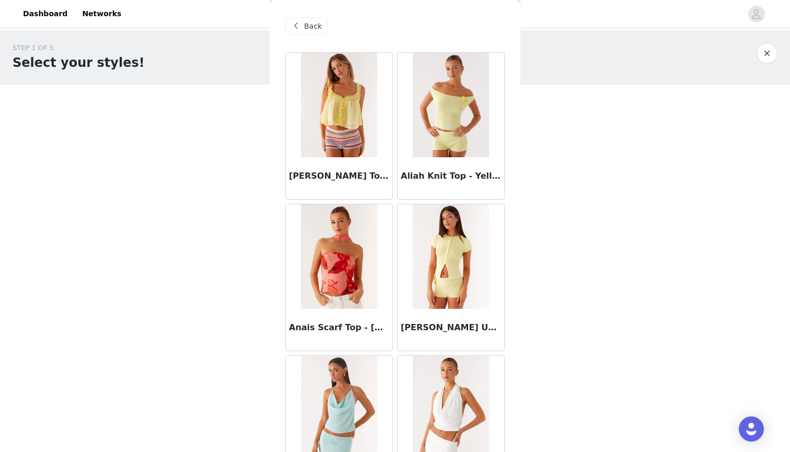
click at [305, 30] on span "Back" at bounding box center [313, 26] width 18 height 11
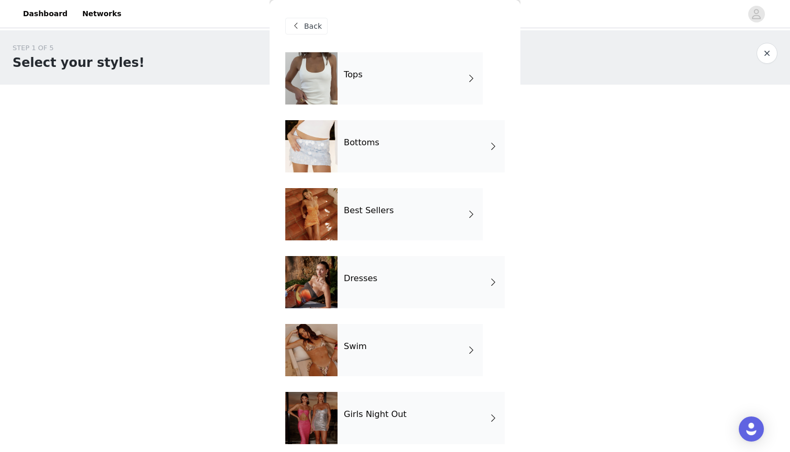
click at [397, 267] on div "Dresses" at bounding box center [421, 282] width 167 height 52
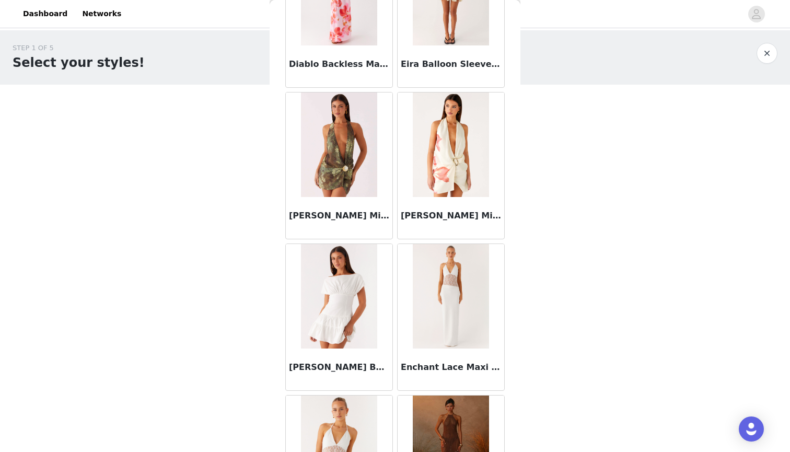
scroll to position [796, 0]
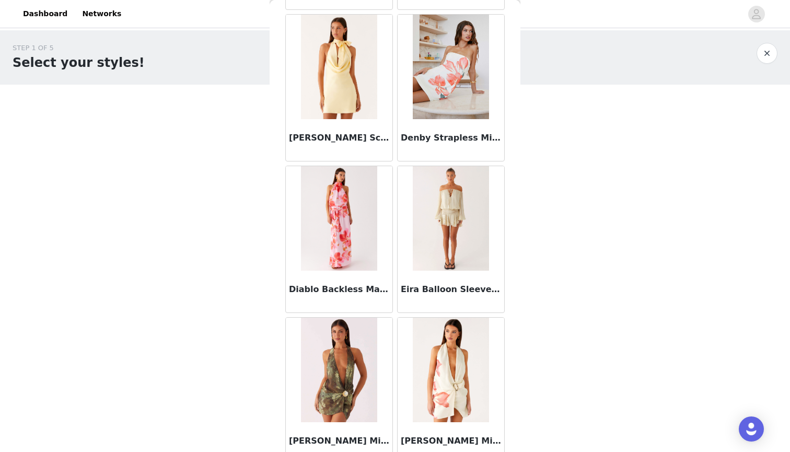
click at [438, 240] on img at bounding box center [451, 218] width 76 height 104
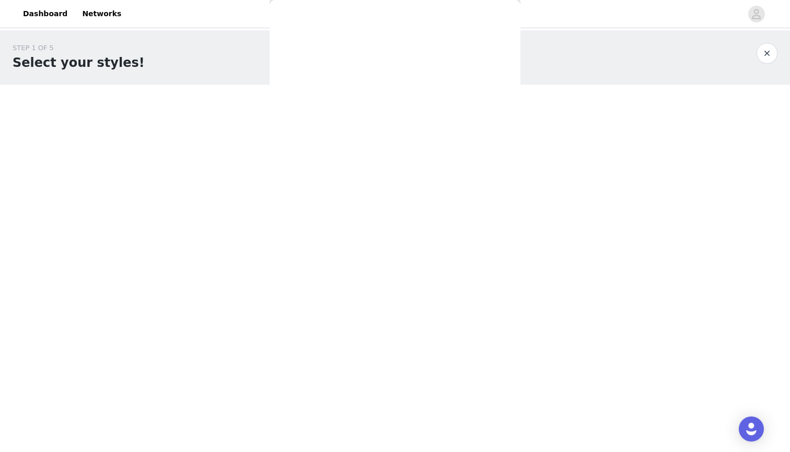
scroll to position [0, 0]
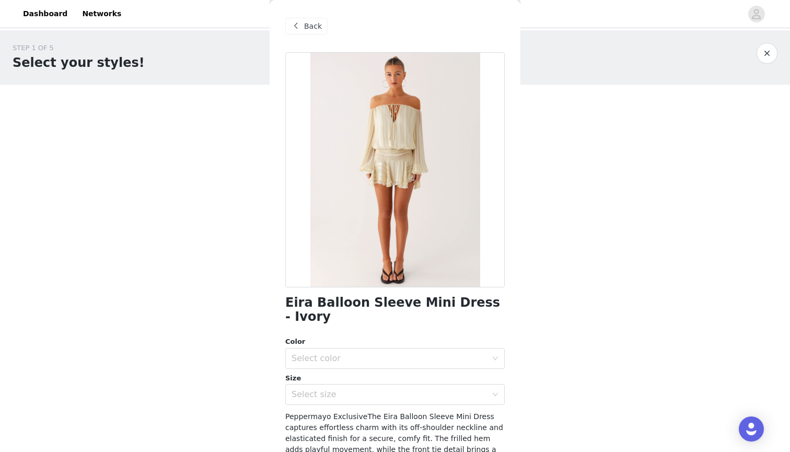
click at [313, 28] on span "Back" at bounding box center [313, 26] width 18 height 11
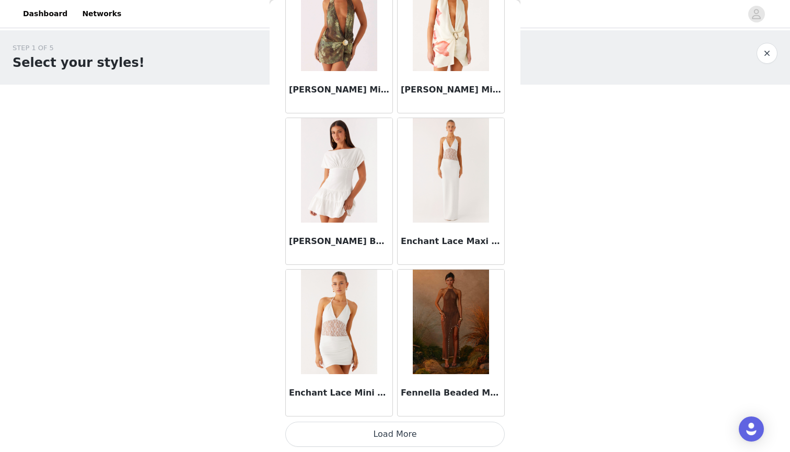
click at [420, 429] on button "Load More" at bounding box center [394, 434] width 219 height 25
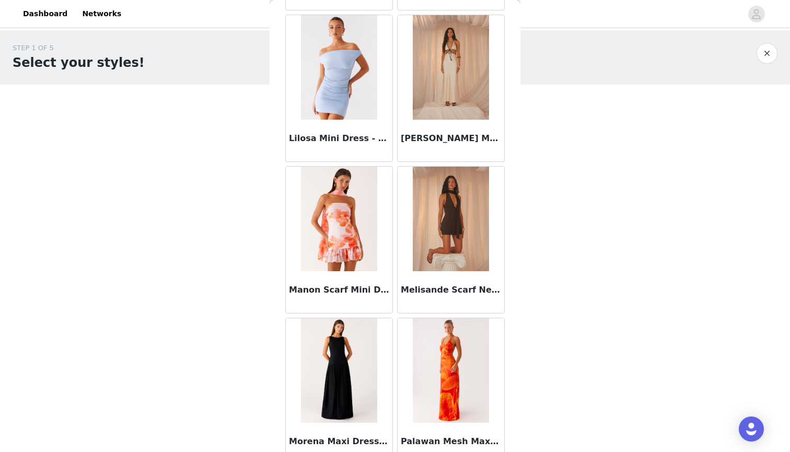
scroll to position [2195, 0]
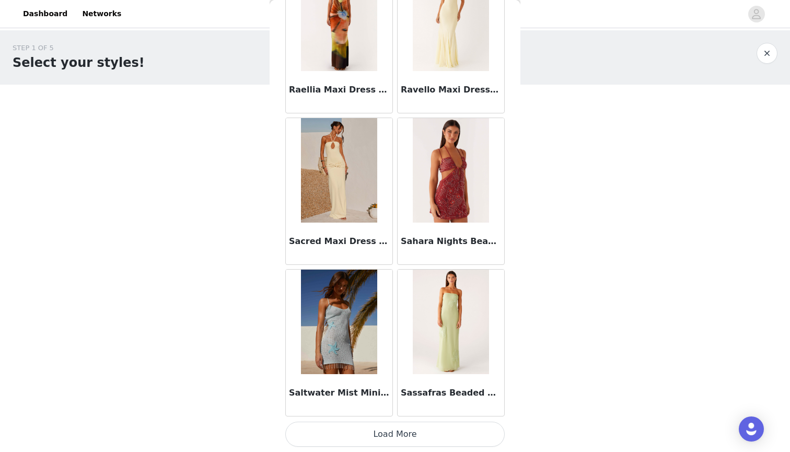
click at [415, 440] on button "Load More" at bounding box center [394, 434] width 219 height 25
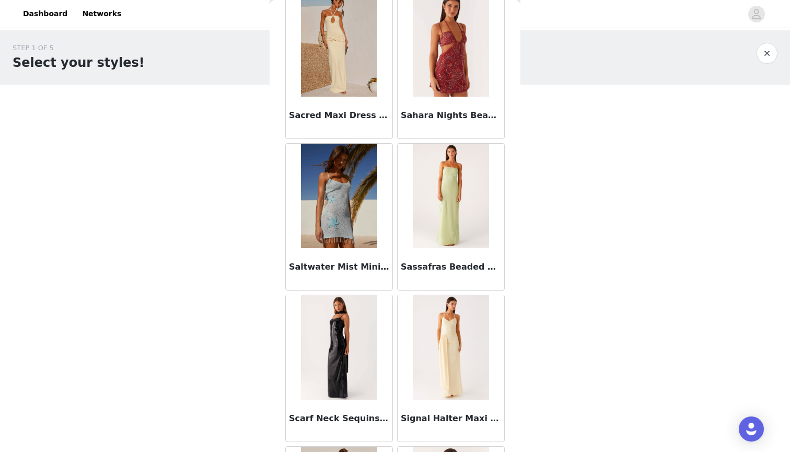
scroll to position [2787, 0]
click at [452, 115] on h3 "Sahara Nights Beaded Mini Dress - Rust" at bounding box center [451, 116] width 100 height 13
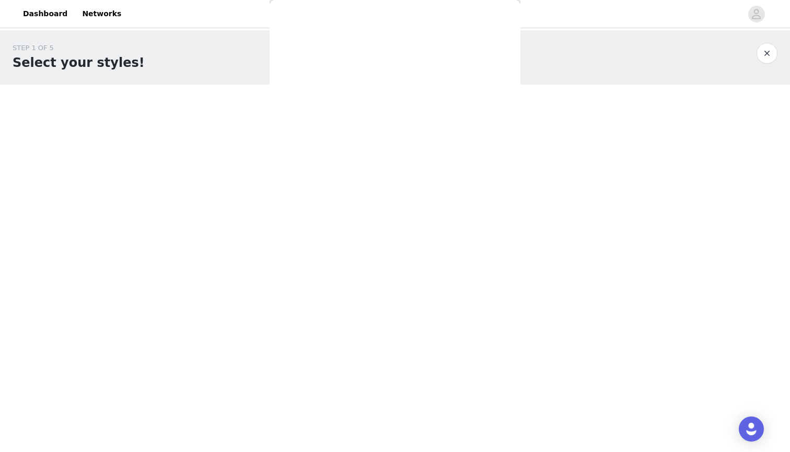
scroll to position [0, 0]
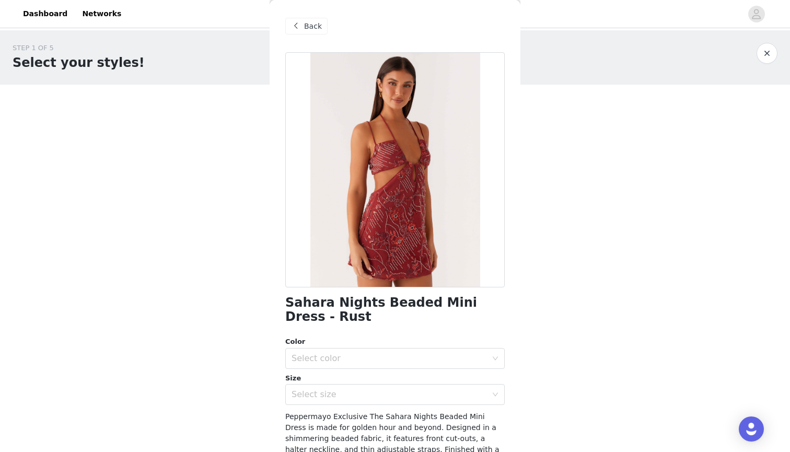
click at [293, 24] on span at bounding box center [295, 26] width 13 height 13
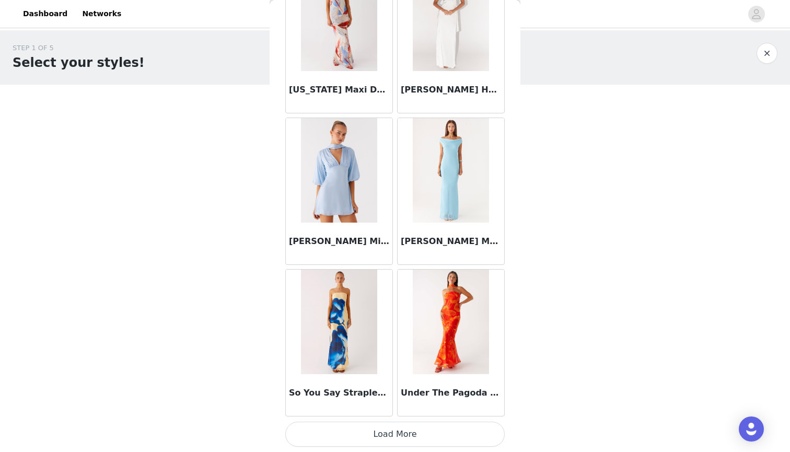
click at [383, 446] on button "Load More" at bounding box center [394, 434] width 219 height 25
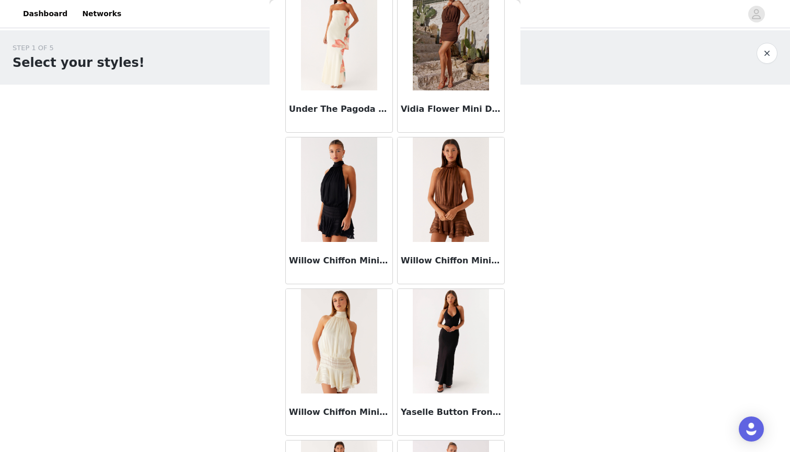
scroll to position [3578, 0]
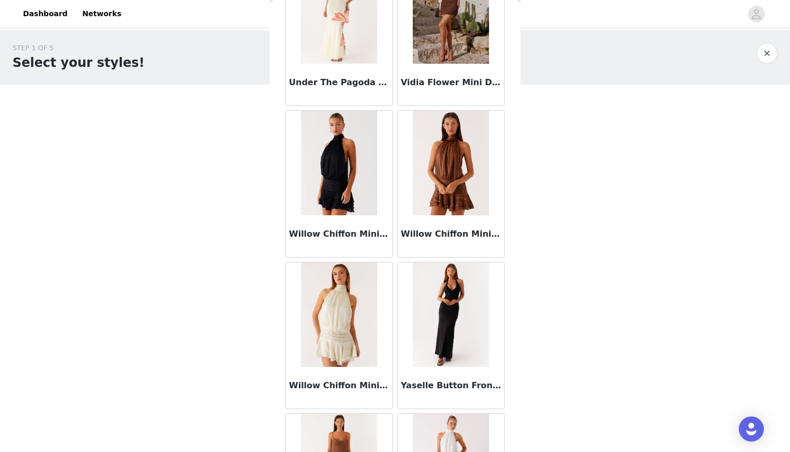
click at [351, 206] on img at bounding box center [339, 163] width 76 height 104
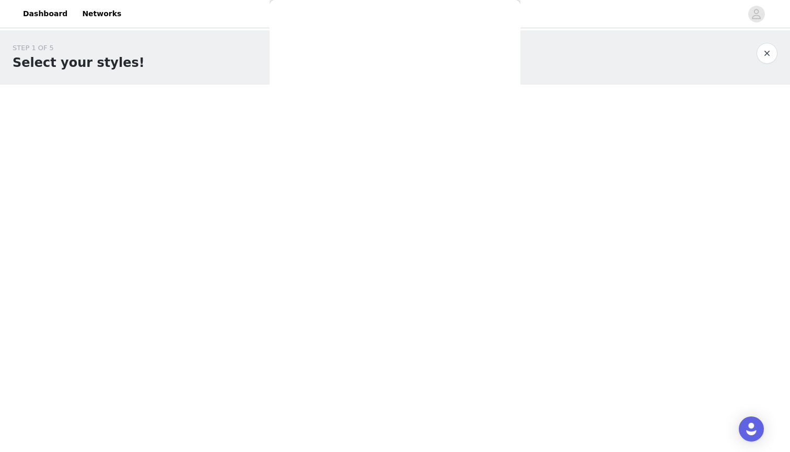
scroll to position [109, 0]
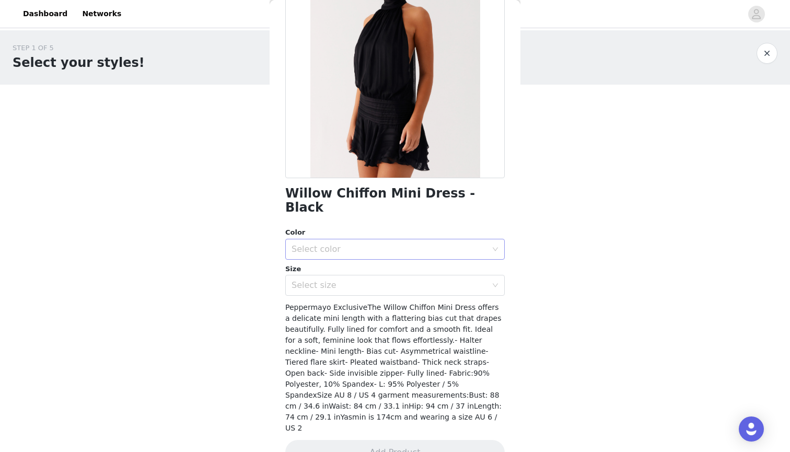
click at [352, 244] on div "Select color" at bounding box center [389, 249] width 195 height 10
click at [343, 256] on li "Black" at bounding box center [394, 257] width 219 height 17
click at [343, 280] on div "Select size" at bounding box center [389, 285] width 195 height 10
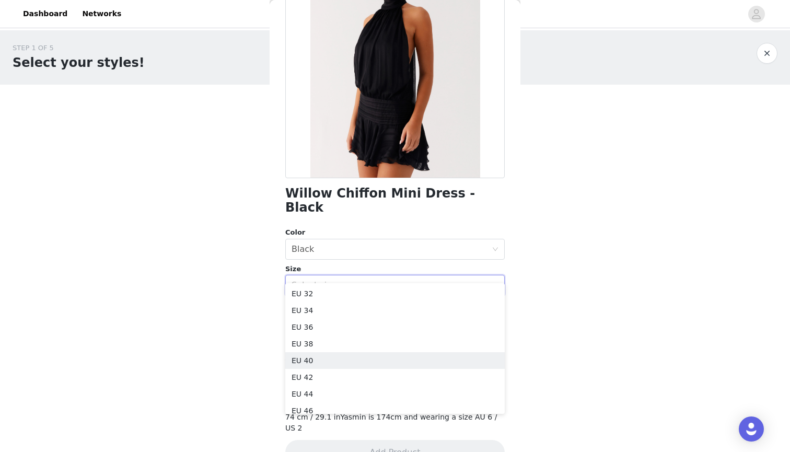
scroll to position [0, 0]
click at [241, 304] on body "Dashboard Networks STEP 1 OF 5 Select your styles! Please note that the sizes a…" at bounding box center [395, 226] width 790 height 452
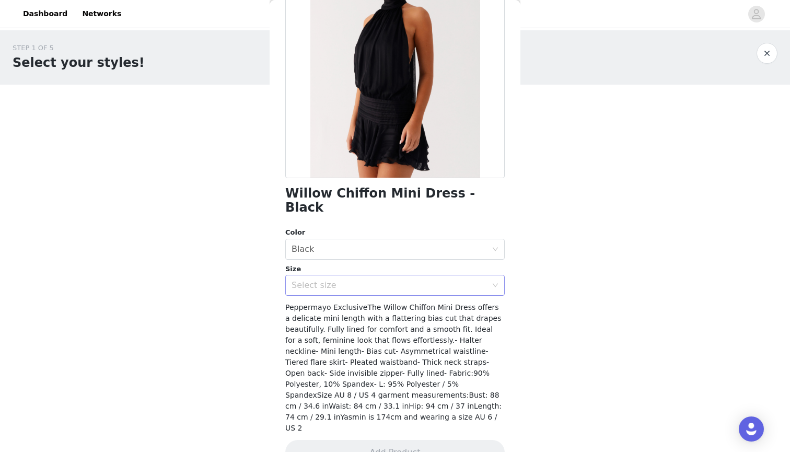
click at [360, 280] on div "Select size" at bounding box center [389, 285] width 195 height 10
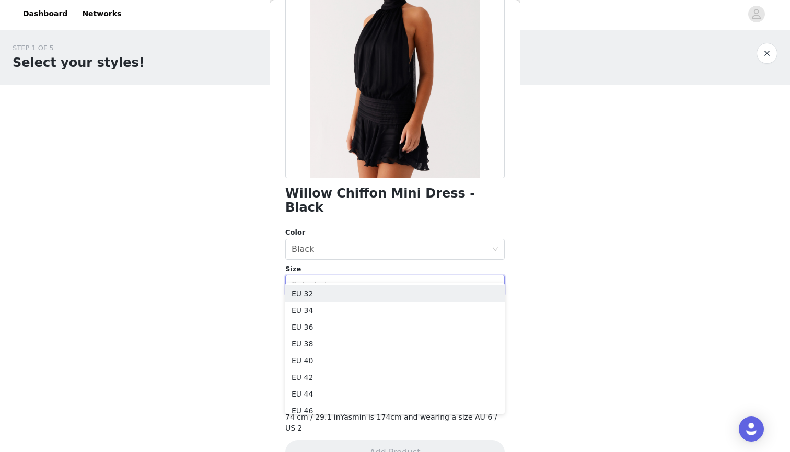
click at [259, 294] on body "Dashboard Networks STEP 1 OF 5 Select your styles! Please note that the sizes a…" at bounding box center [395, 226] width 790 height 452
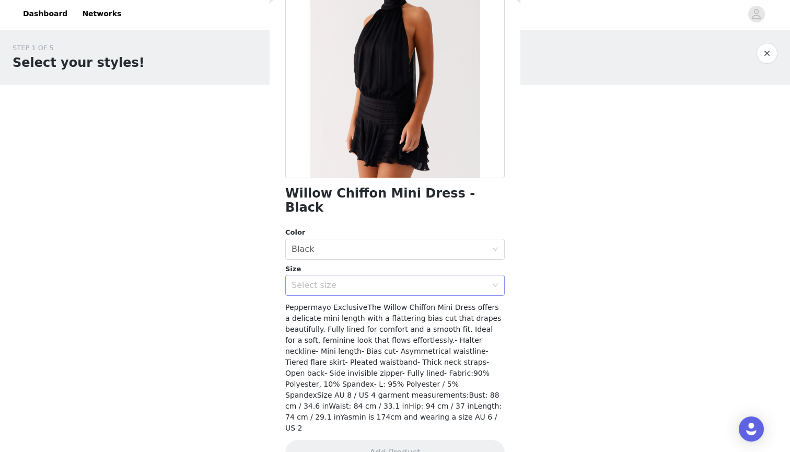
click at [345, 276] on div "Select size" at bounding box center [392, 285] width 200 height 20
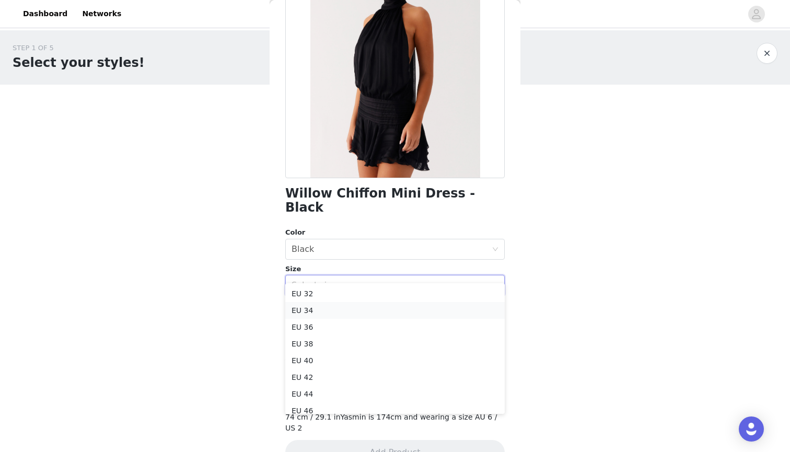
click at [346, 313] on li "EU 34" at bounding box center [394, 310] width 219 height 17
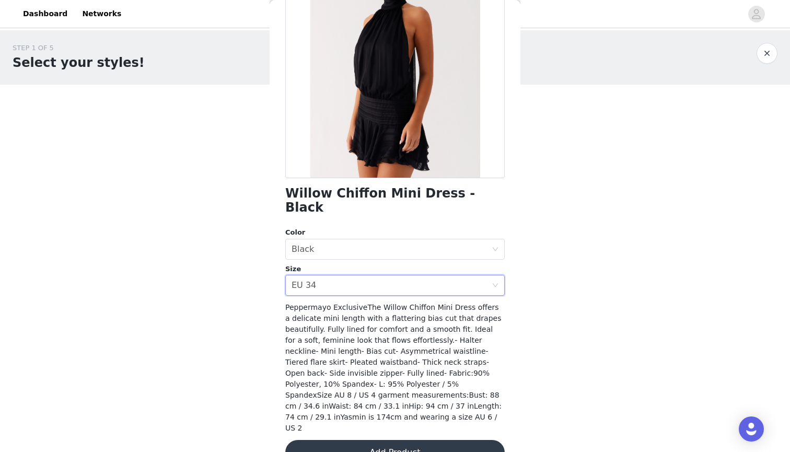
click at [381, 440] on button "Add Product" at bounding box center [394, 452] width 219 height 25
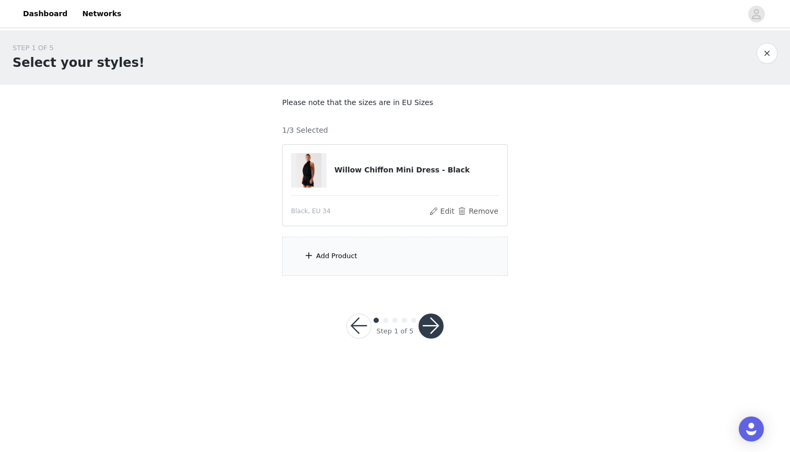
click at [342, 253] on div "Add Product" at bounding box center [336, 256] width 41 height 10
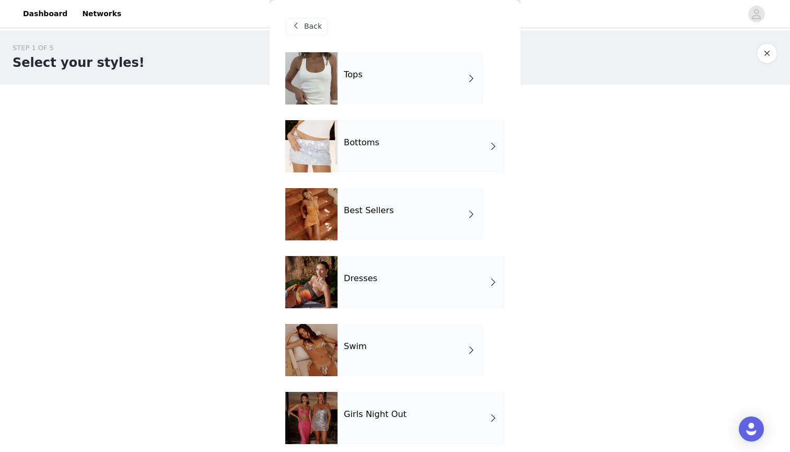
click at [363, 224] on div "Best Sellers" at bounding box center [410, 214] width 145 height 52
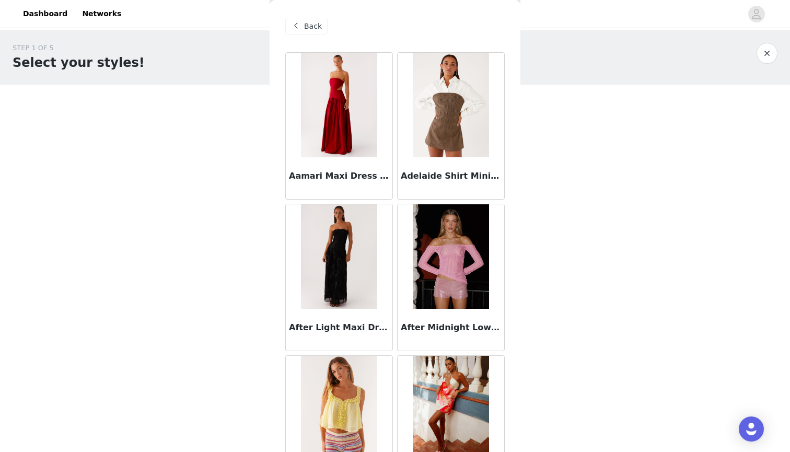
click at [307, 29] on span "Back" at bounding box center [313, 26] width 18 height 11
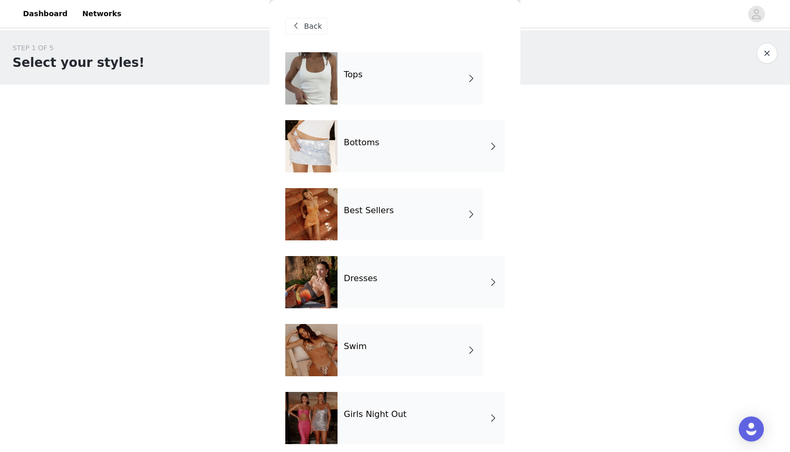
click at [381, 285] on div "Dresses" at bounding box center [421, 282] width 167 height 52
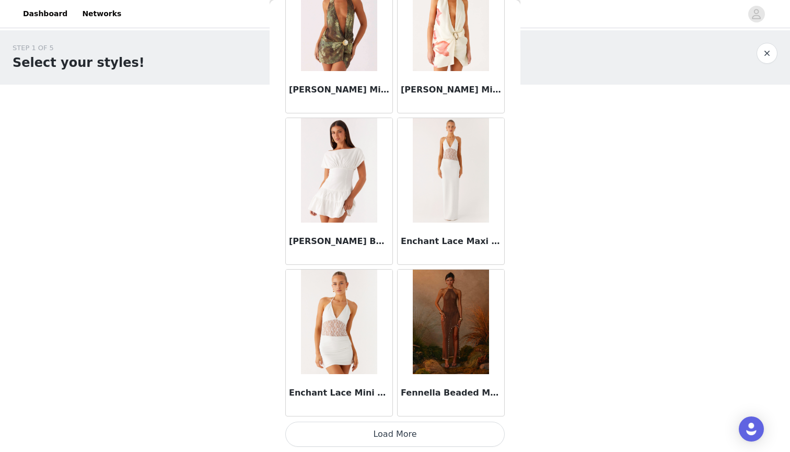
click at [397, 441] on button "Load More" at bounding box center [394, 434] width 219 height 25
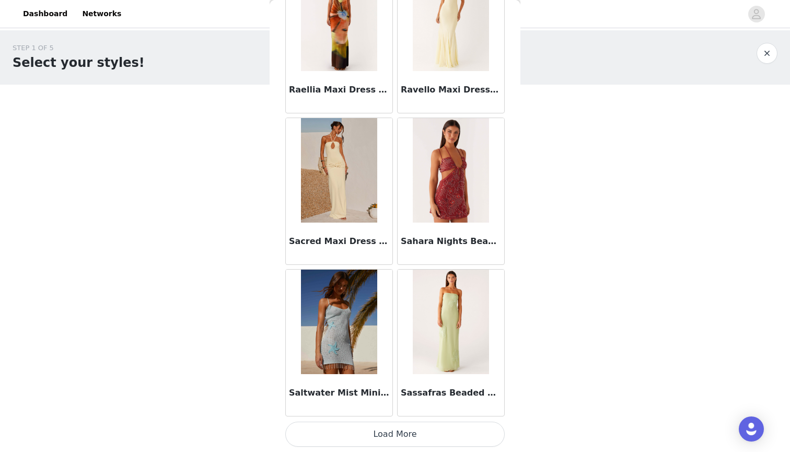
click at [397, 441] on button "Load More" at bounding box center [394, 434] width 219 height 25
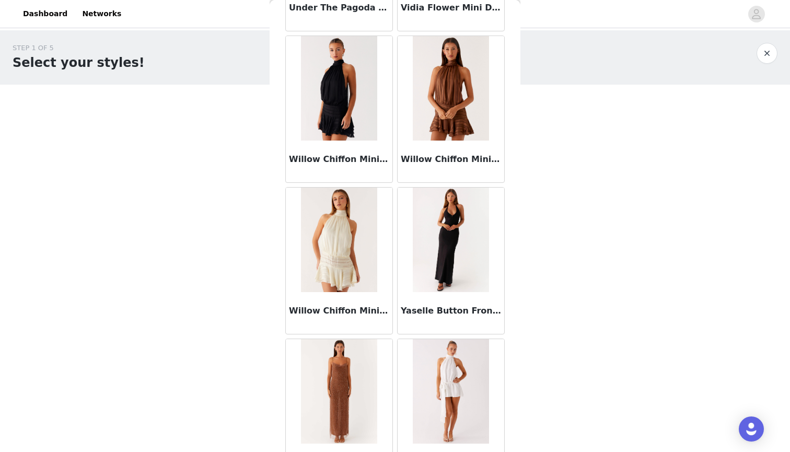
scroll to position [3819, 0]
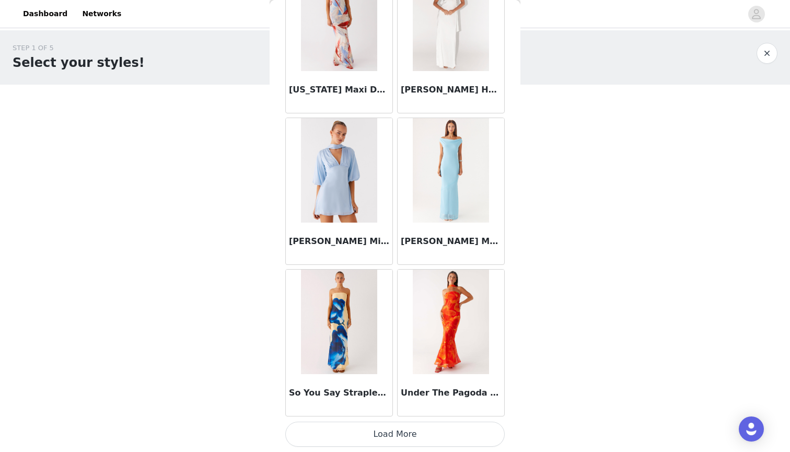
click at [399, 439] on button "Load More" at bounding box center [394, 434] width 219 height 25
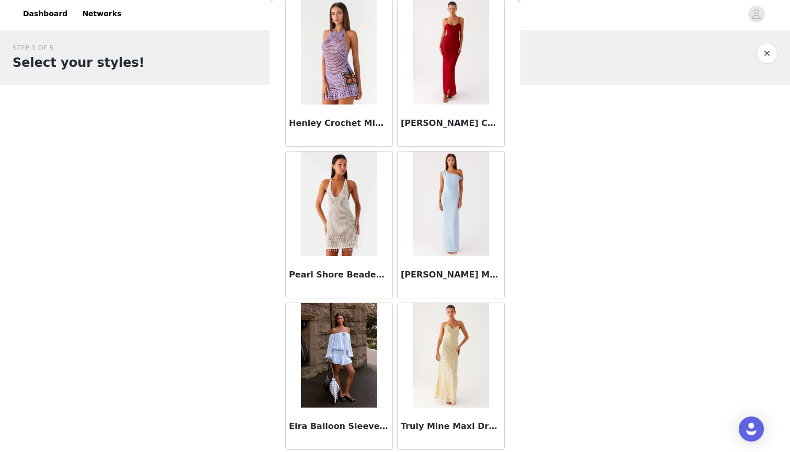
scroll to position [0, 0]
click at [369, 376] on img at bounding box center [339, 355] width 76 height 104
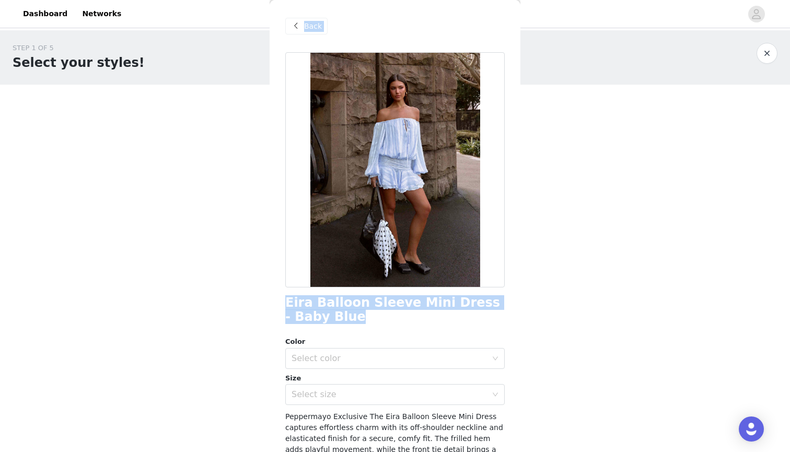
drag, startPoint x: 344, startPoint y: 310, endPoint x: 261, endPoint y: 305, distance: 83.2
click at [261, 305] on div "STEP 1 OF 5 Select your styles! Please note that the sizes are in EU Sizes 1/3 …" at bounding box center [395, 196] width 790 height 333
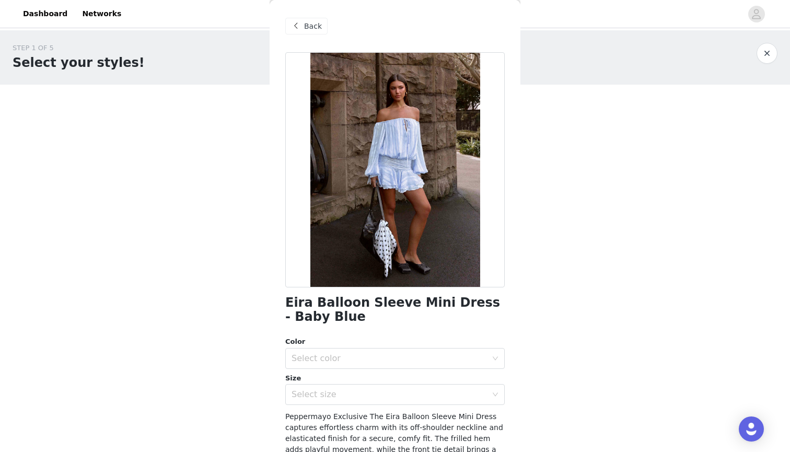
click at [367, 315] on h1 "Eira Balloon Sleeve Mini Dress - Baby Blue" at bounding box center [394, 310] width 219 height 28
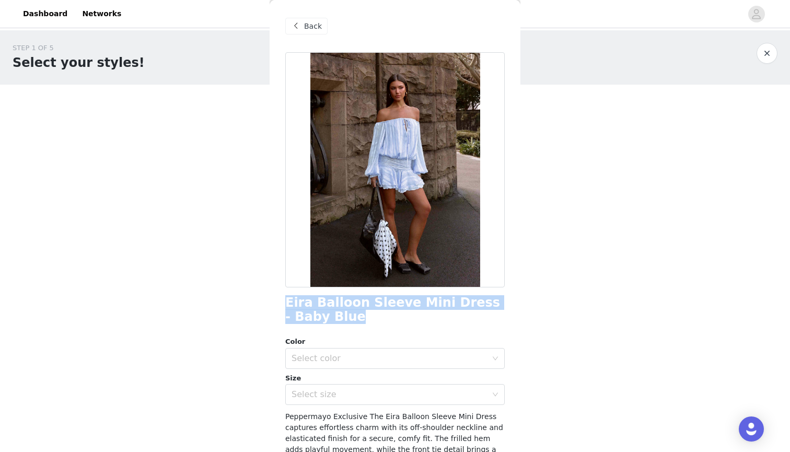
drag, startPoint x: 313, startPoint y: 315, endPoint x: 288, endPoint y: 300, distance: 29.0
click at [288, 300] on h1 "Eira Balloon Sleeve Mini Dress - Baby Blue" at bounding box center [394, 310] width 219 height 28
copy h1 "Eira Balloon Sleeve Mini Dress - Baby Blue"
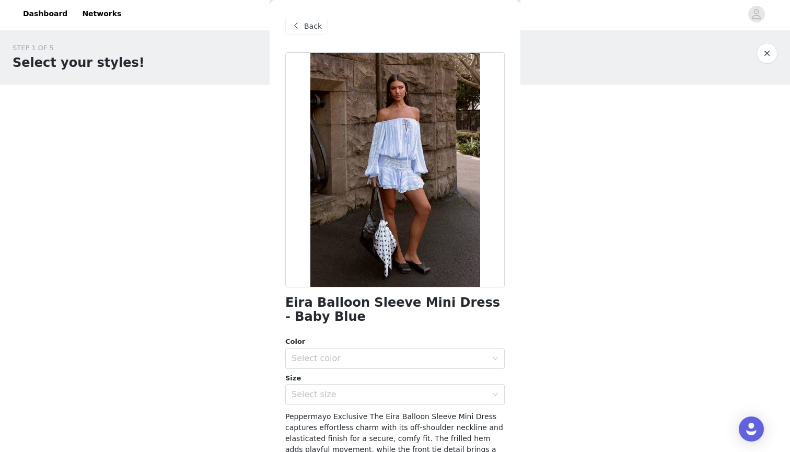
click at [676, 1] on header "Dashboard Networks" at bounding box center [395, 14] width 790 height 28
click at [311, 24] on span "Back" at bounding box center [313, 26] width 18 height 11
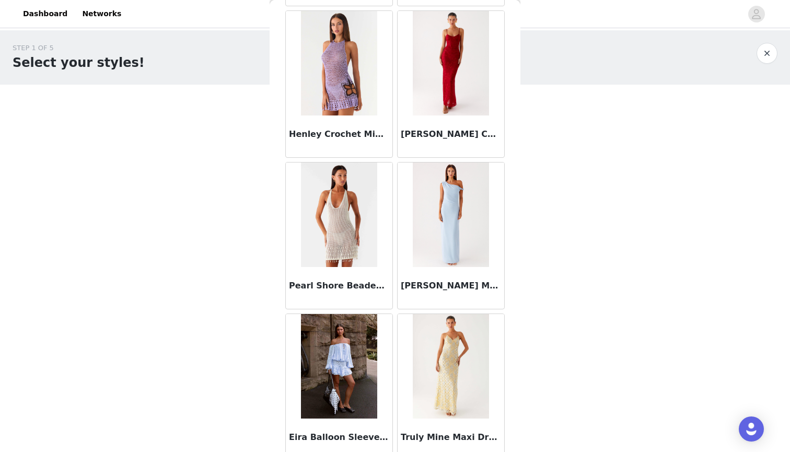
scroll to position [4720, 0]
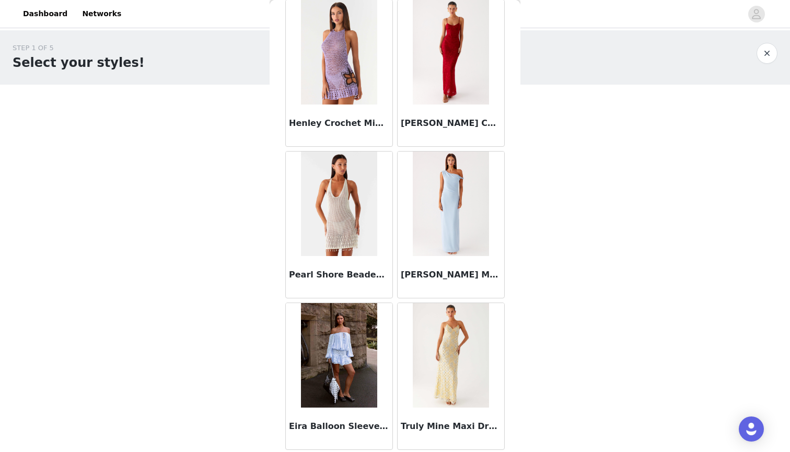
click at [336, 377] on img at bounding box center [339, 355] width 76 height 104
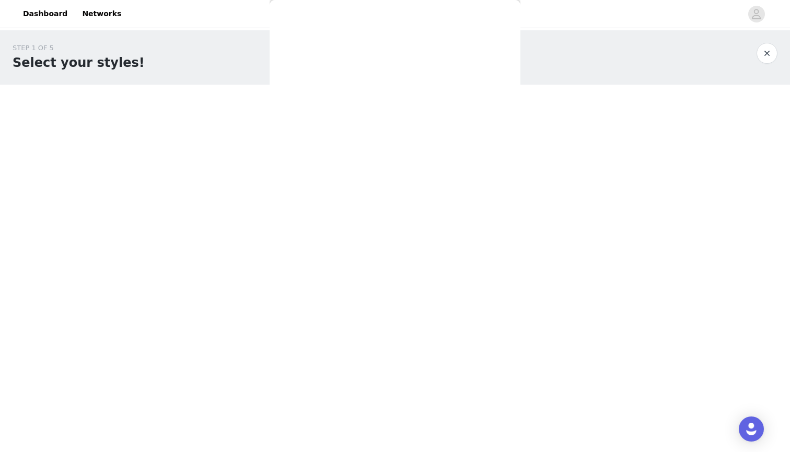
scroll to position [134, 0]
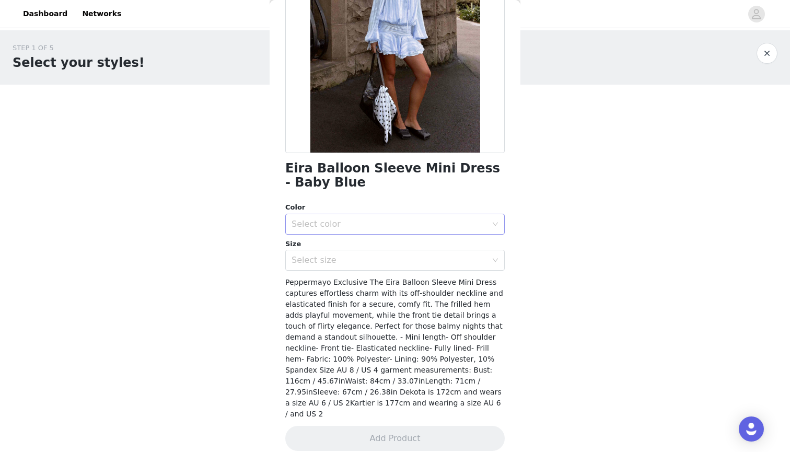
click at [447, 219] on div "Select color" at bounding box center [389, 224] width 195 height 10
click at [430, 246] on li "Baby Blue" at bounding box center [394, 246] width 219 height 17
click at [427, 256] on div "Select size" at bounding box center [389, 260] width 195 height 10
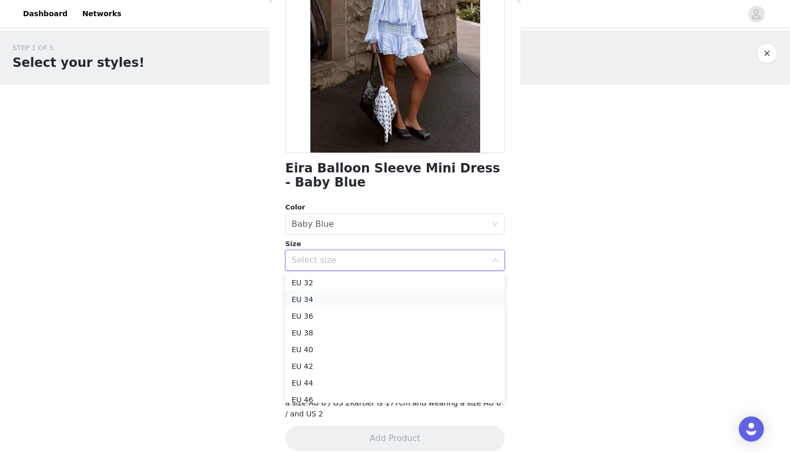
click at [398, 305] on li "EU 34" at bounding box center [394, 299] width 219 height 17
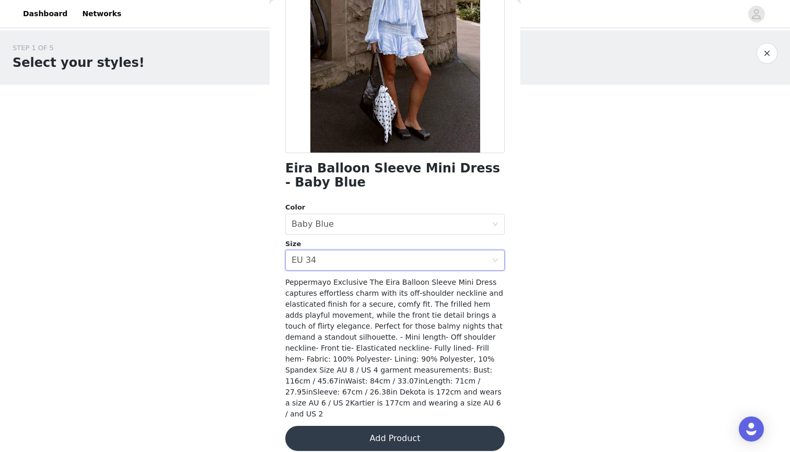
click at [394, 438] on button "Add Product" at bounding box center [394, 438] width 219 height 25
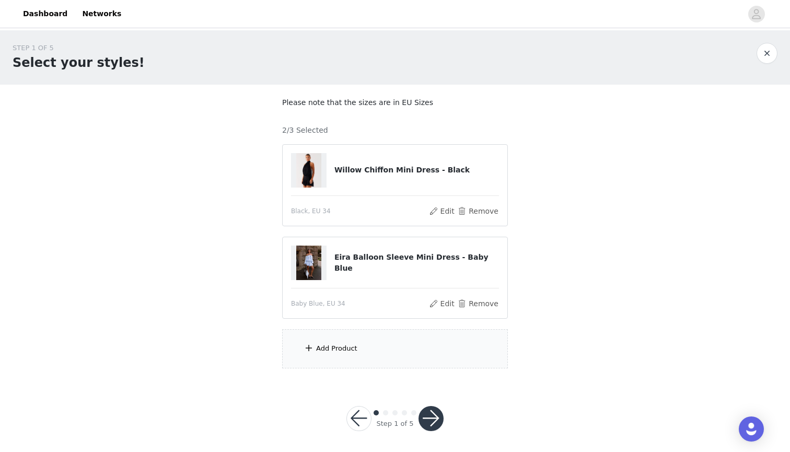
click at [396, 366] on div "Add Product" at bounding box center [395, 348] width 226 height 39
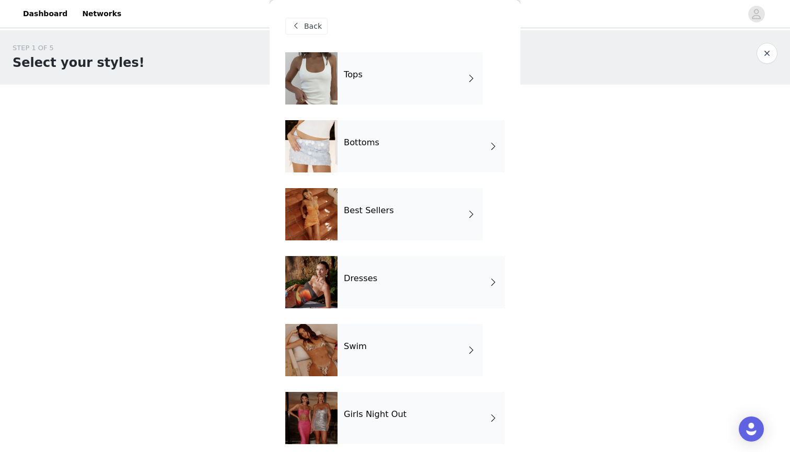
click at [387, 281] on div "Dresses" at bounding box center [421, 282] width 167 height 52
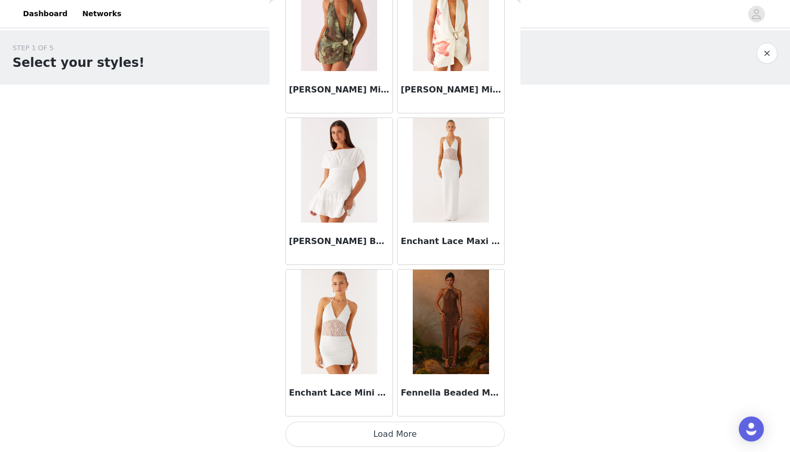
click at [399, 438] on button "Load More" at bounding box center [394, 434] width 219 height 25
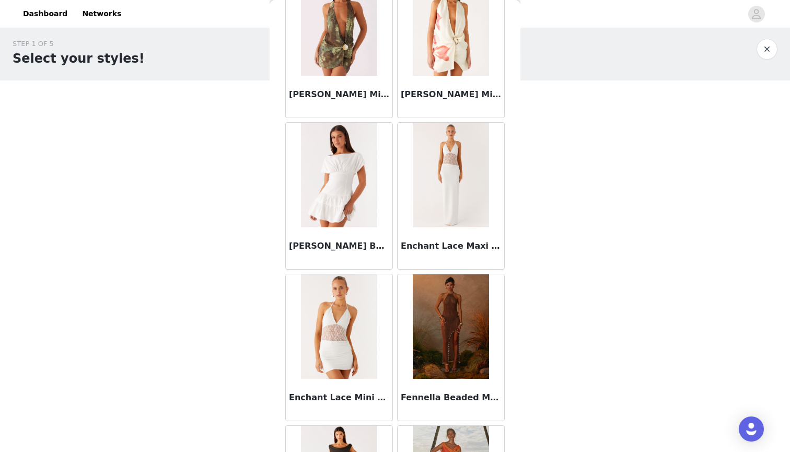
scroll to position [4, 0]
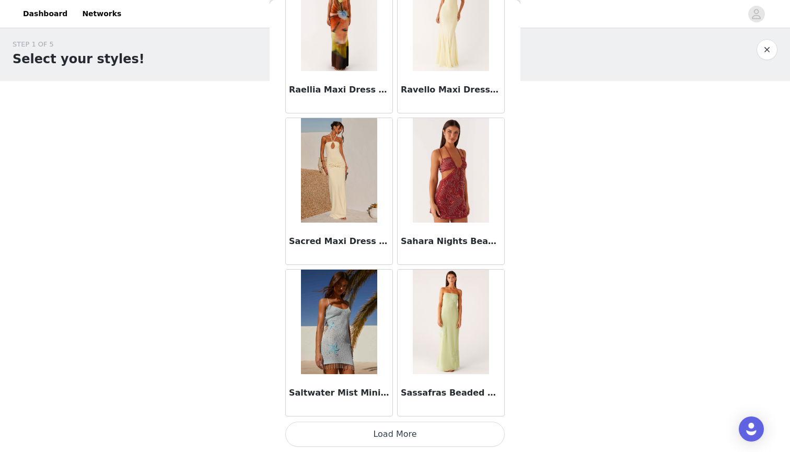
click at [402, 442] on button "Load More" at bounding box center [394, 434] width 219 height 25
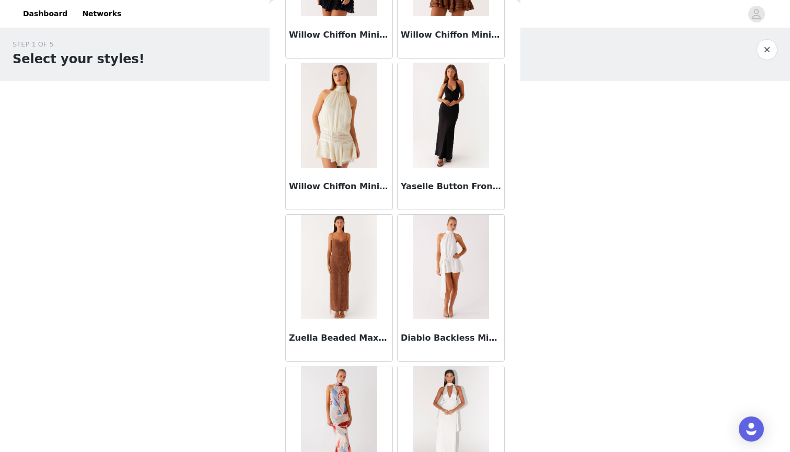
scroll to position [3776, 0]
click at [447, 307] on img at bounding box center [451, 268] width 76 height 104
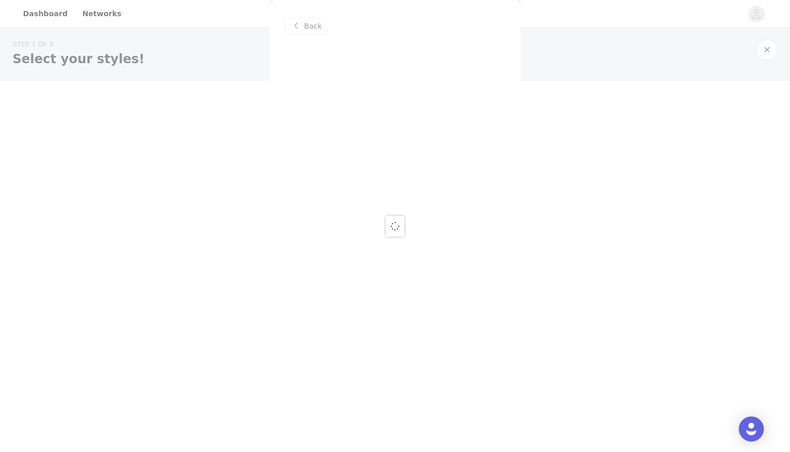
scroll to position [0, 0]
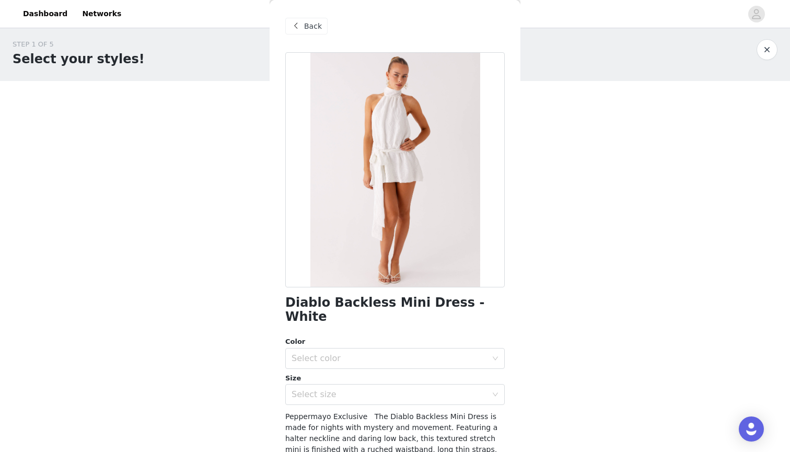
click at [312, 23] on span "Back" at bounding box center [313, 26] width 18 height 11
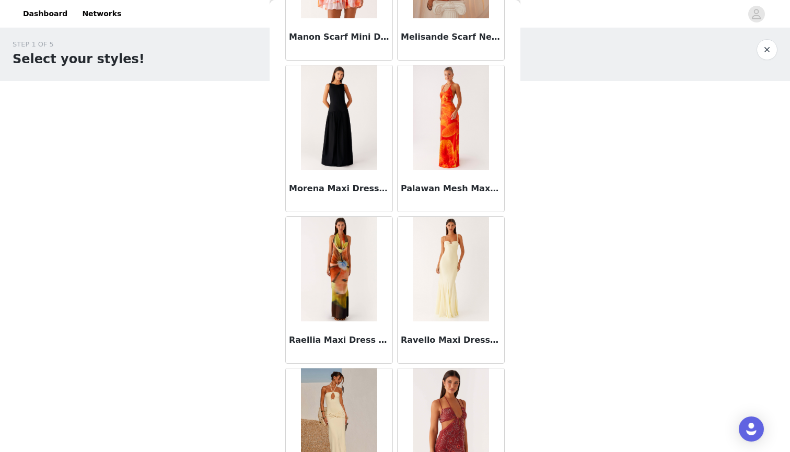
scroll to position [2309, 0]
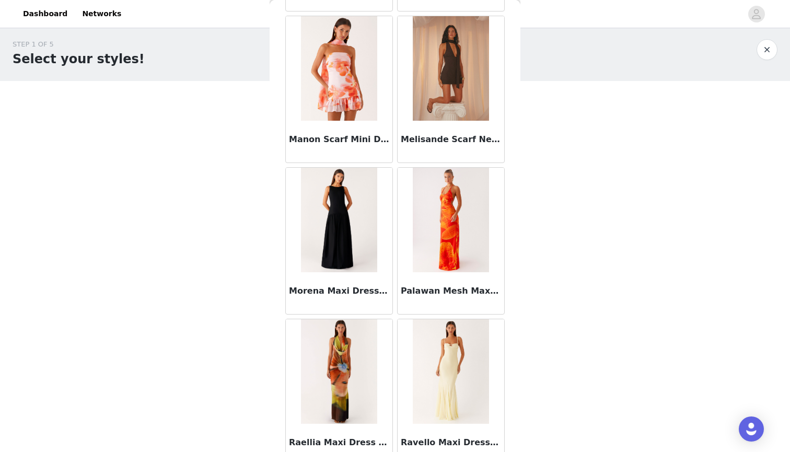
click at [473, 78] on img at bounding box center [451, 68] width 76 height 104
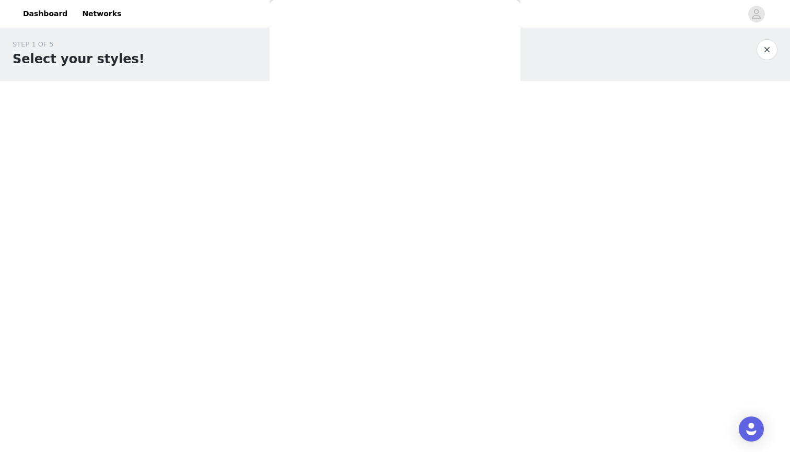
scroll to position [0, 0]
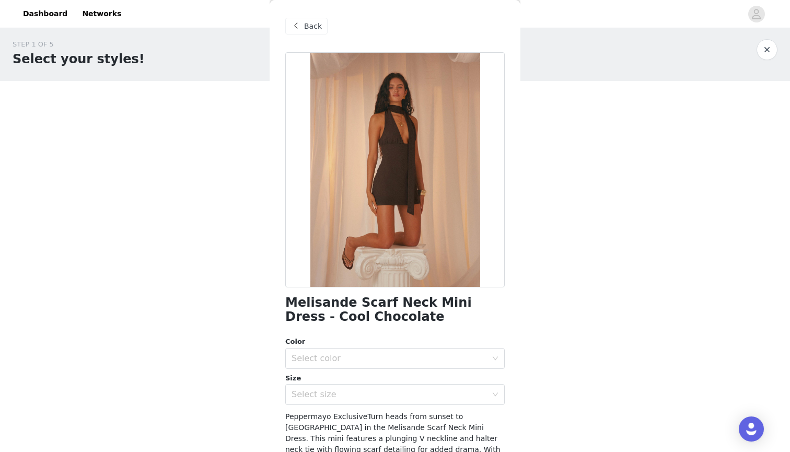
click at [313, 32] on div "Back" at bounding box center [306, 26] width 42 height 17
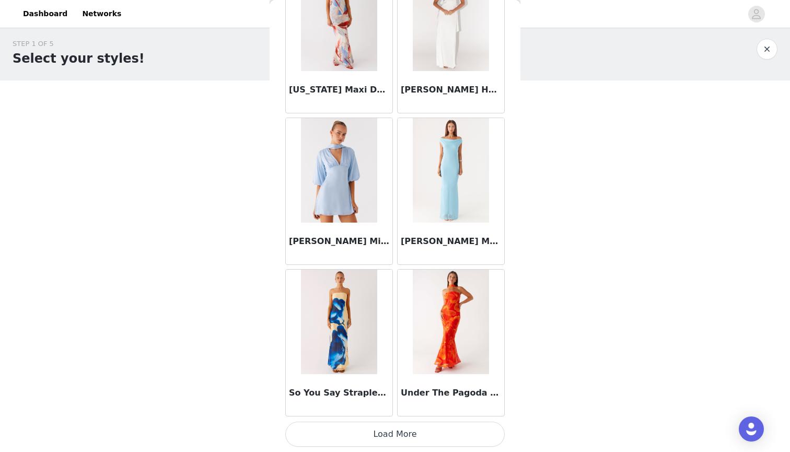
scroll to position [4, 0]
click at [392, 441] on button "Load More" at bounding box center [394, 434] width 219 height 25
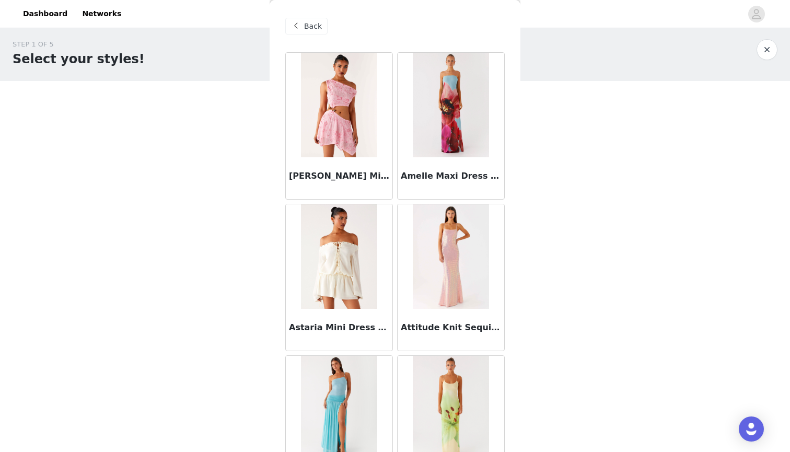
scroll to position [0, 0]
click at [355, 274] on img at bounding box center [339, 256] width 76 height 104
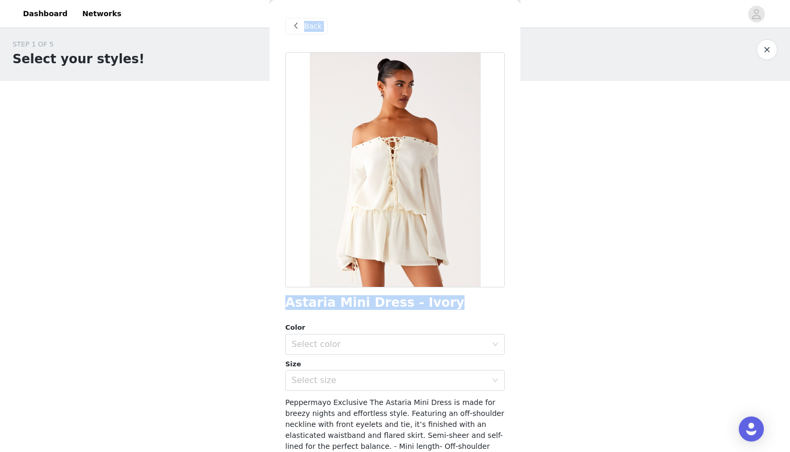
drag, startPoint x: 426, startPoint y: 303, endPoint x: 246, endPoint y: 304, distance: 180.3
click at [246, 304] on div "STEP 1 OF 5 Select your styles! Please note that the sizes are in EU Sizes 2/3 …" at bounding box center [395, 202] width 790 height 351
click at [467, 302] on div "Astaria Mini Dress - Ivory" at bounding box center [394, 303] width 219 height 14
drag, startPoint x: 437, startPoint y: 305, endPoint x: 282, endPoint y: 304, distance: 155.7
click at [282, 304] on div "Back Astaria Mini Dress - Ivory Color Select color Size Select size Peppermayo …" at bounding box center [395, 226] width 251 height 452
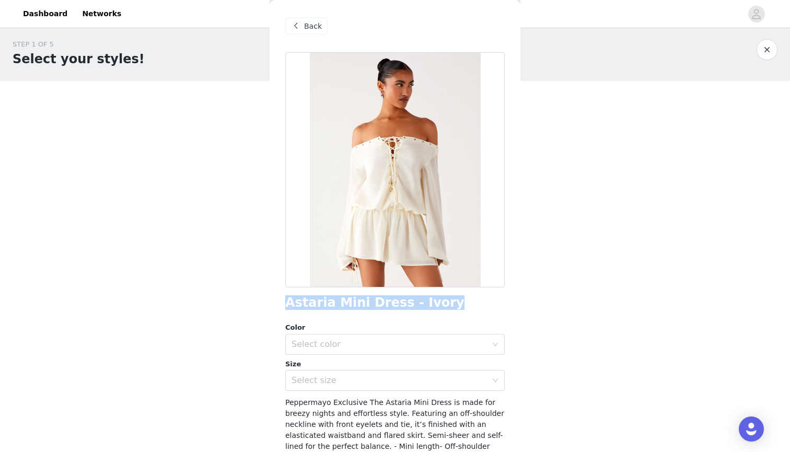
copy h1 "Astaria Mini Dress - Ivory"
click at [321, 31] on div "Back" at bounding box center [306, 26] width 42 height 17
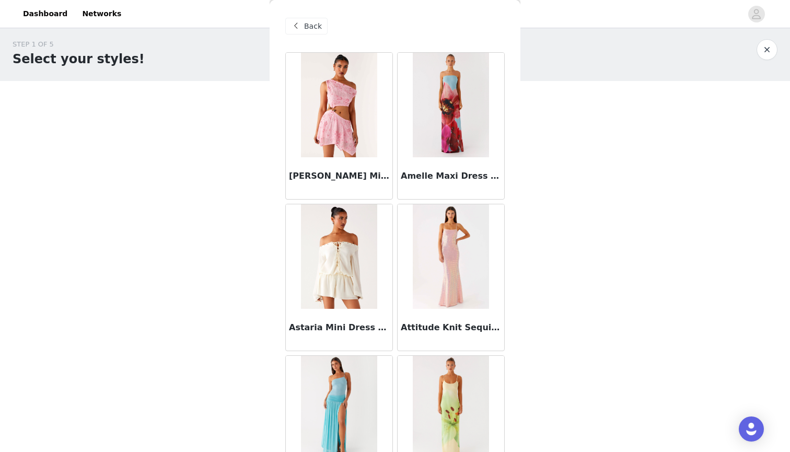
click at [319, 30] on span "Back" at bounding box center [313, 26] width 18 height 11
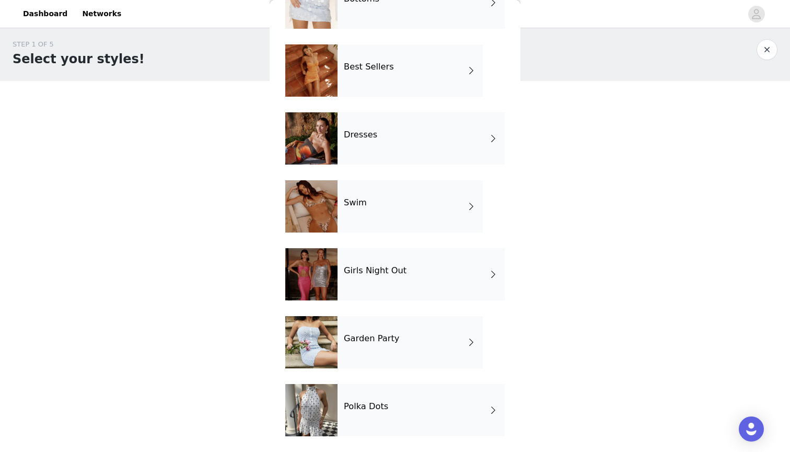
scroll to position [144, 0]
click at [363, 403] on h4 "Polka Dots" at bounding box center [366, 406] width 44 height 9
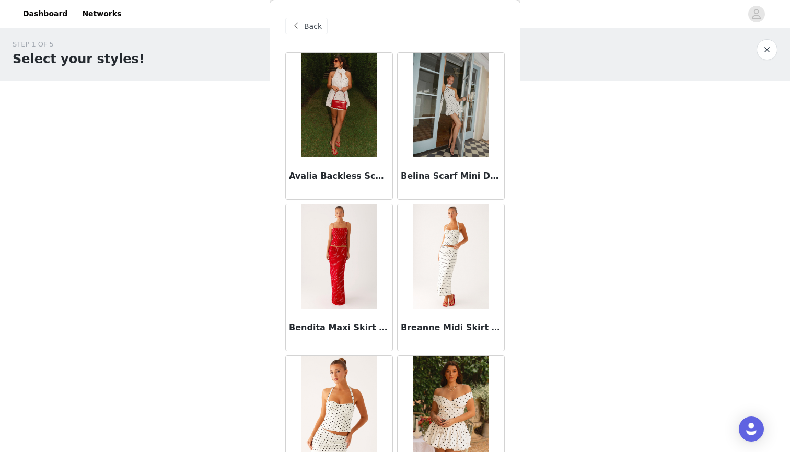
scroll to position [0, 0]
click at [311, 31] on span "Back" at bounding box center [313, 26] width 18 height 11
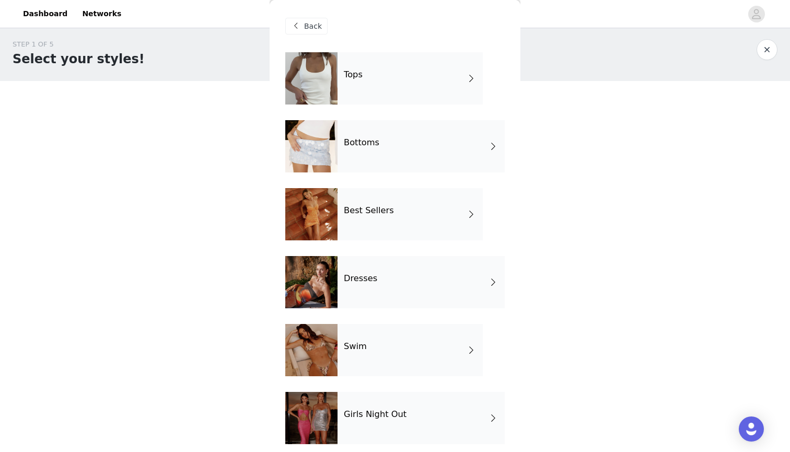
click at [384, 156] on div "Bottoms" at bounding box center [421, 146] width 167 height 52
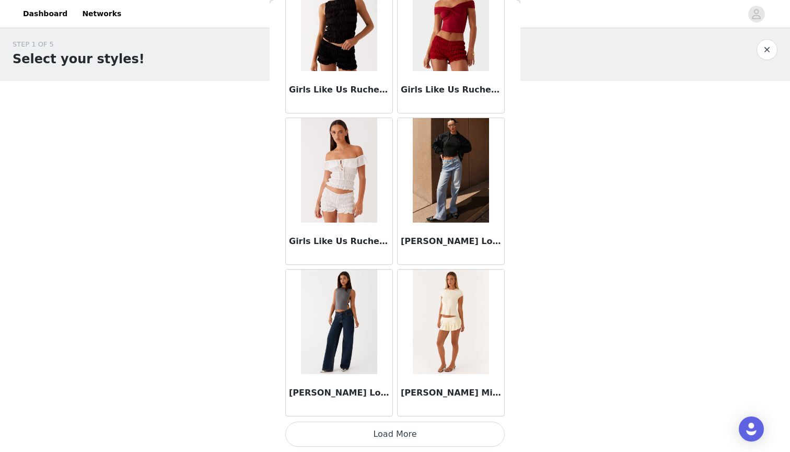
click at [390, 440] on button "Load More" at bounding box center [394, 434] width 219 height 25
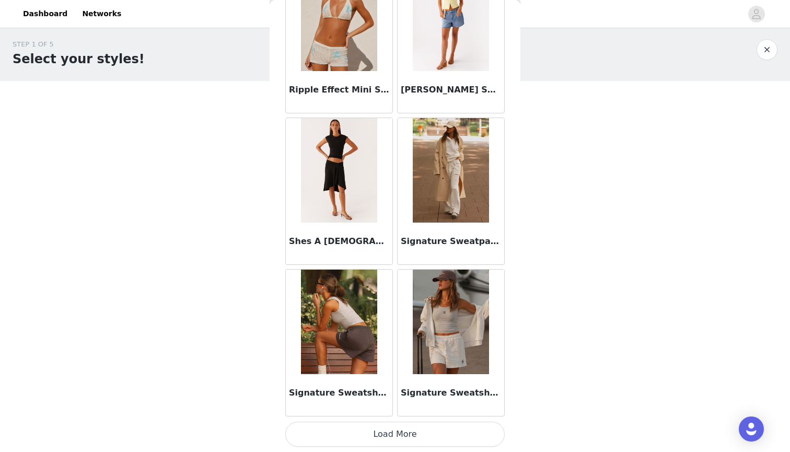
scroll to position [2662, 0]
click at [417, 436] on button "Load More" at bounding box center [394, 434] width 219 height 25
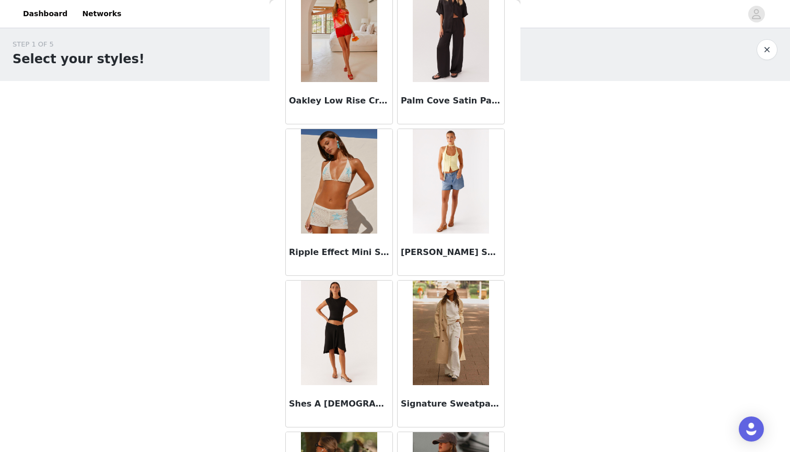
scroll to position [2494, 0]
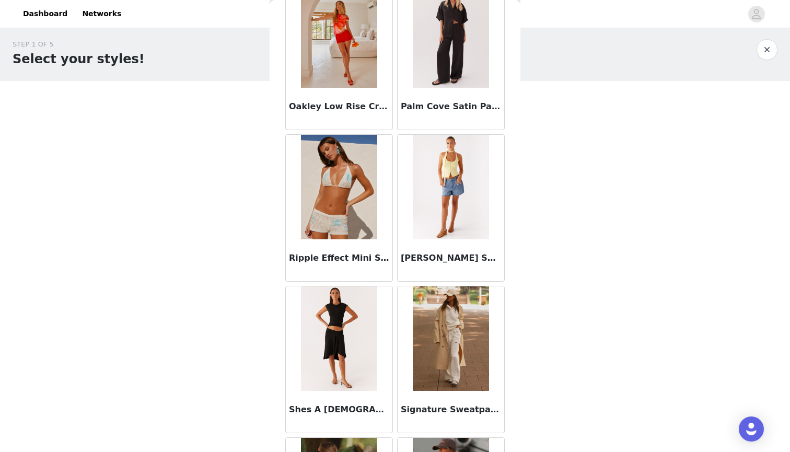
click at [449, 347] on img at bounding box center [451, 338] width 76 height 104
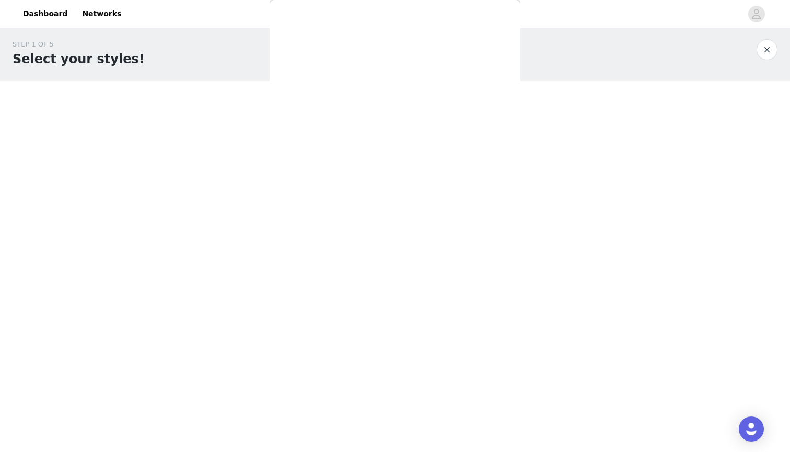
scroll to position [0, 0]
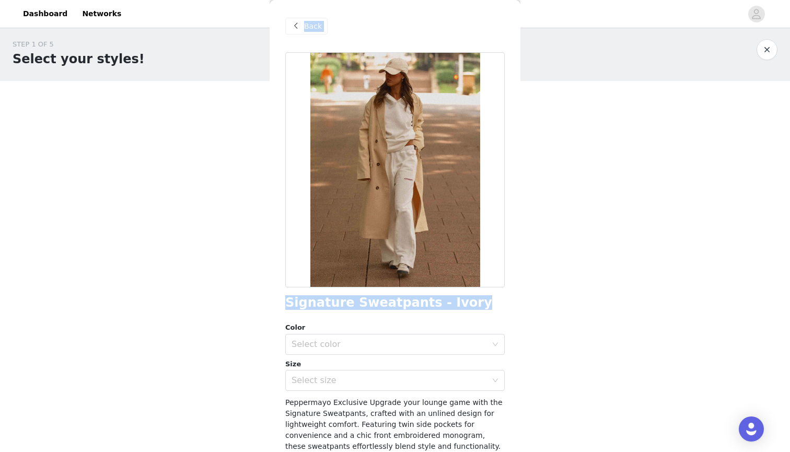
drag, startPoint x: 452, startPoint y: 305, endPoint x: 263, endPoint y: 304, distance: 189.7
click at [263, 304] on div "STEP 1 OF 5 Select your styles! Please note that the sizes are in EU Sizes 2/3 …" at bounding box center [395, 202] width 790 height 351
click at [399, 317] on div "Signature Sweatpants - Ivory Color Select color Size Select size Peppermayo Exc…" at bounding box center [394, 306] width 219 height 509
drag, startPoint x: 461, startPoint y: 308, endPoint x: 286, endPoint y: 308, distance: 174.5
click at [286, 308] on div "Signature Sweatpants - Ivory" at bounding box center [394, 303] width 219 height 14
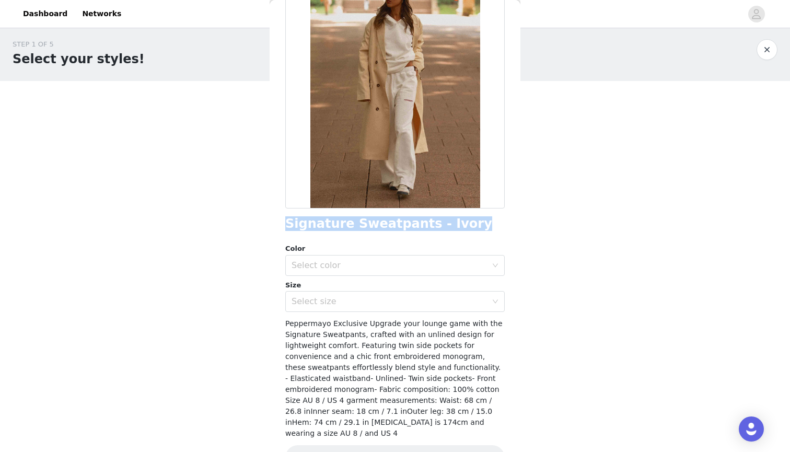
scroll to position [98, 0]
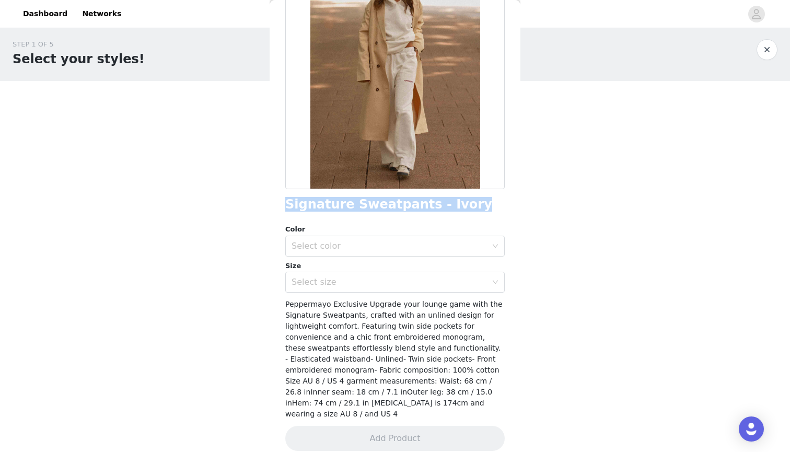
copy h1 "Signature Sweatpants - Ivory"
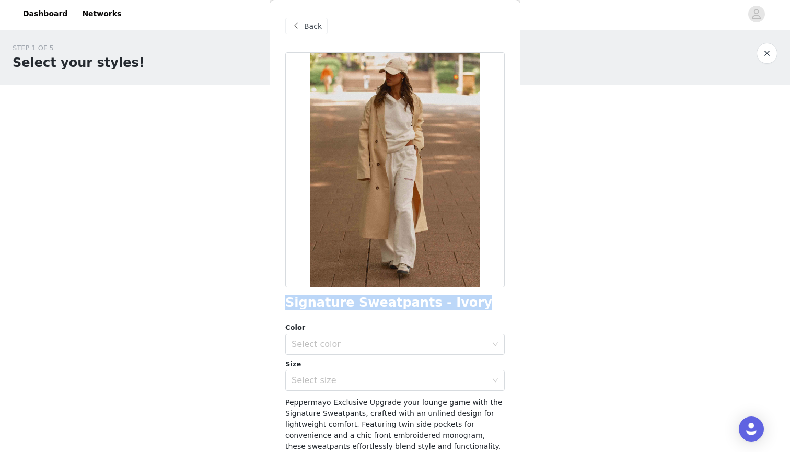
scroll to position [0, 0]
click at [303, 23] on div "Back" at bounding box center [306, 26] width 42 height 17
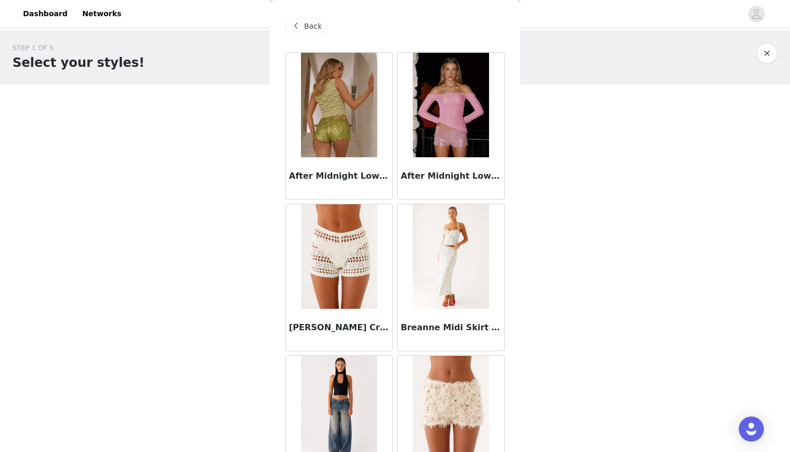
click at [316, 30] on span "Back" at bounding box center [313, 26] width 18 height 11
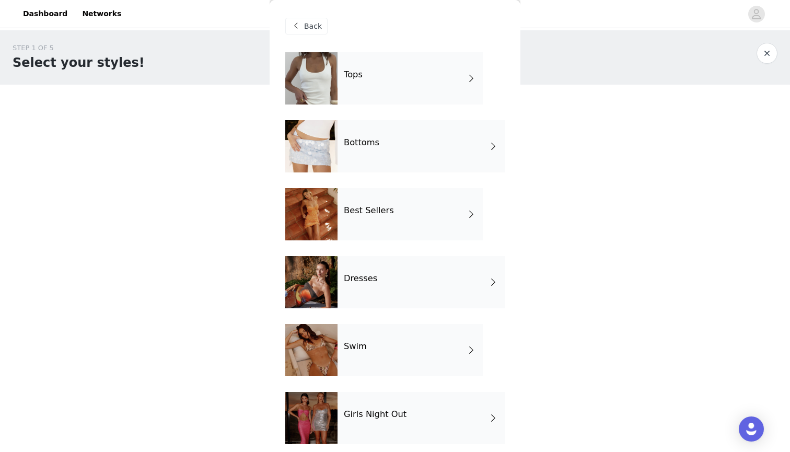
click at [373, 272] on div "Dresses" at bounding box center [421, 282] width 167 height 52
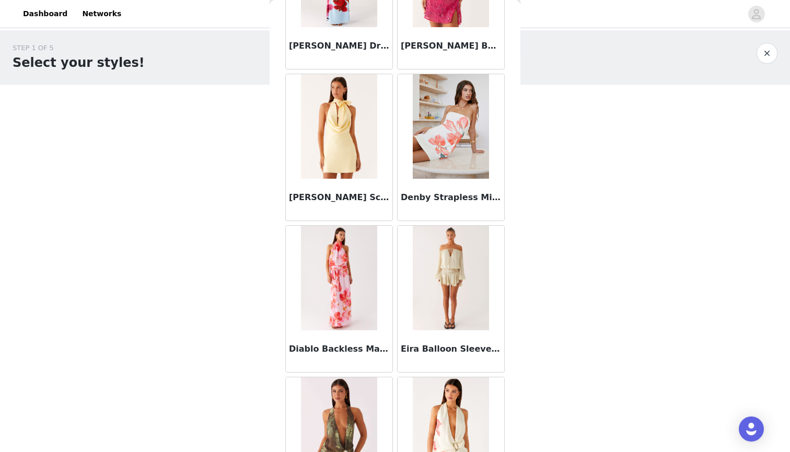
scroll to position [757, 0]
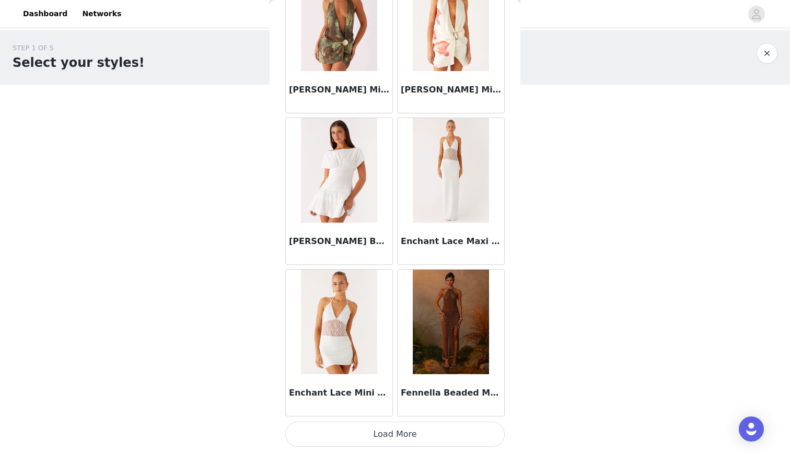
click at [397, 440] on button "Load More" at bounding box center [394, 434] width 219 height 25
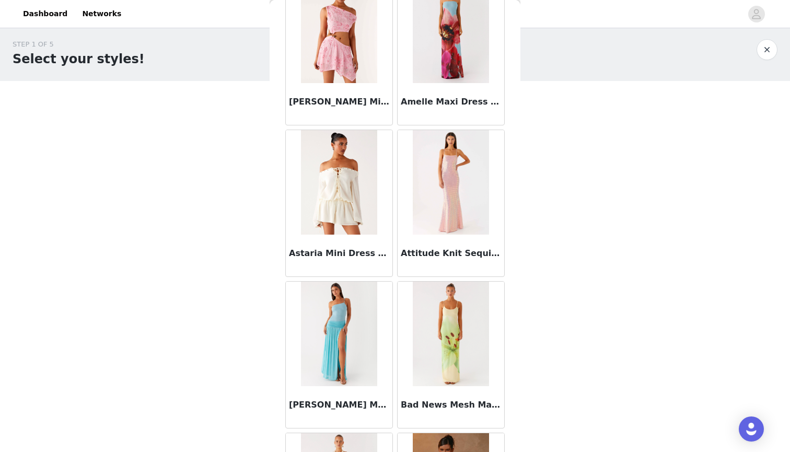
scroll to position [76, 0]
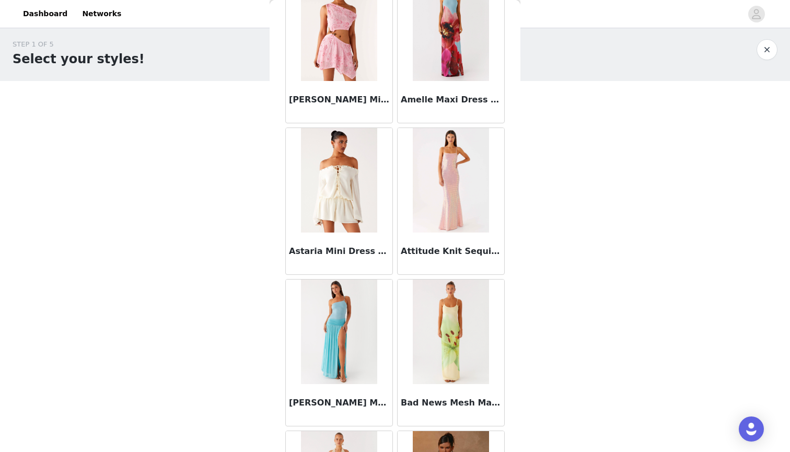
click at [350, 175] on img at bounding box center [339, 180] width 76 height 104
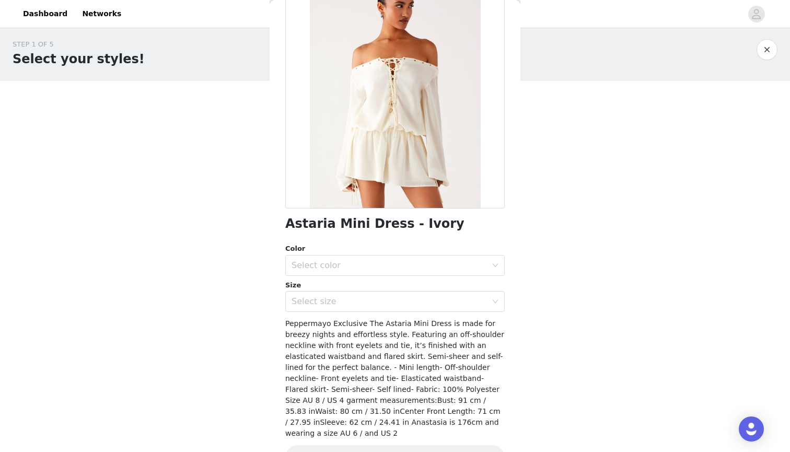
scroll to position [91, 0]
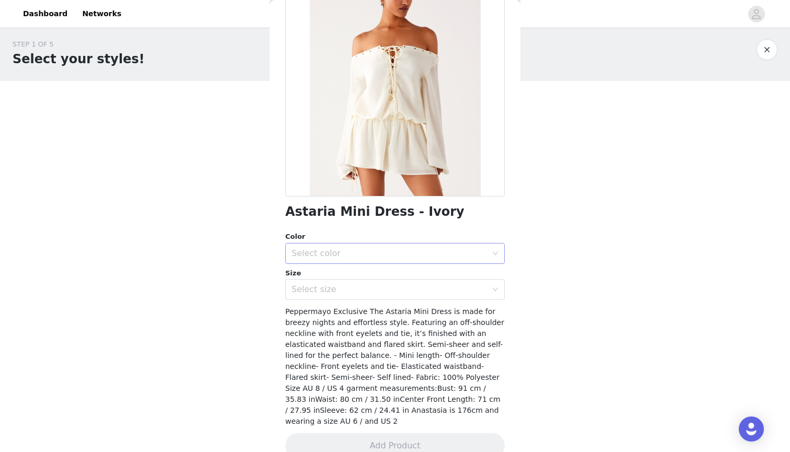
click at [357, 258] on div "Select color" at bounding box center [392, 253] width 200 height 20
click at [358, 274] on li "Ivory" at bounding box center [394, 275] width 219 height 17
click at [357, 284] on div "Select size" at bounding box center [389, 289] width 195 height 10
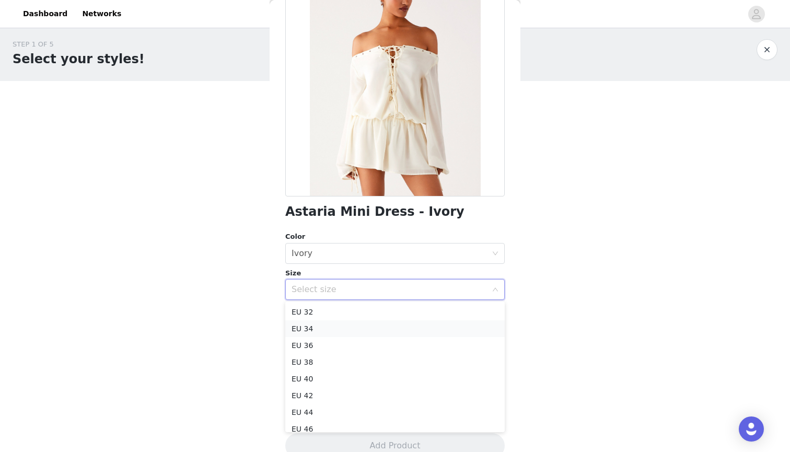
click at [351, 331] on li "EU 34" at bounding box center [394, 328] width 219 height 17
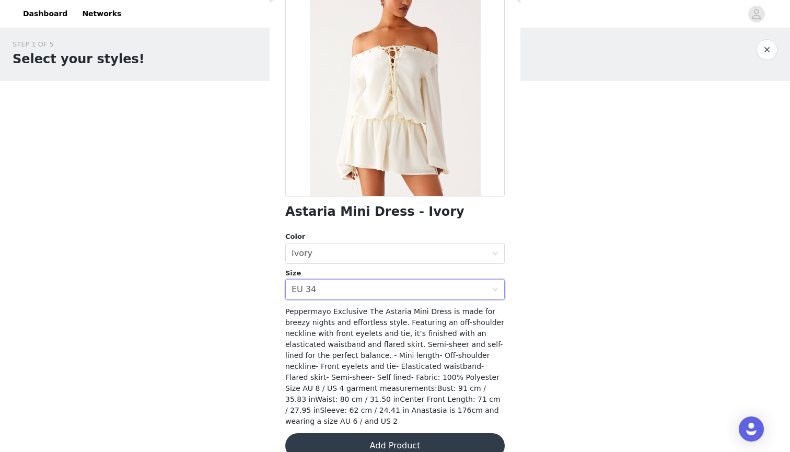
click at [369, 451] on div "Astaria Mini Dress - Ivory Color Select color Ivory Size Select size EU 34 Pepp…" at bounding box center [394, 215] width 219 height 509
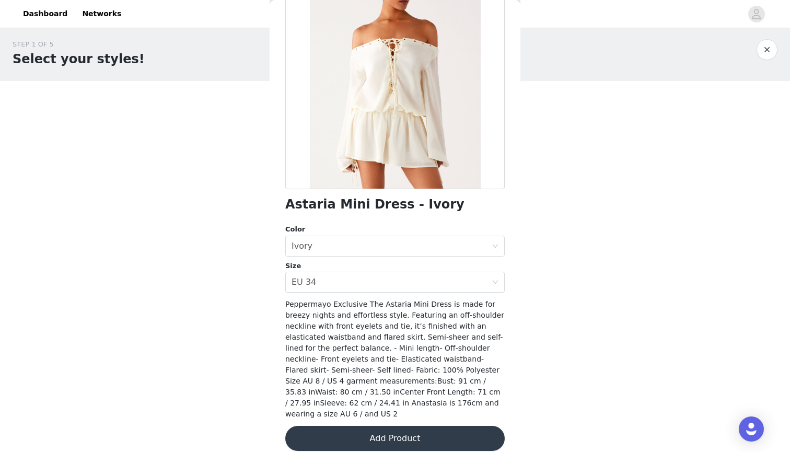
click at [383, 436] on button "Add Product" at bounding box center [394, 438] width 219 height 25
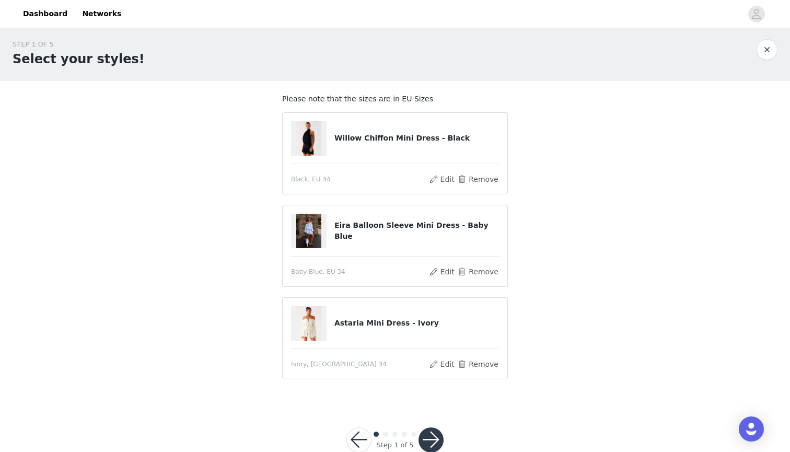
click at [432, 437] on button "button" at bounding box center [430, 439] width 25 height 25
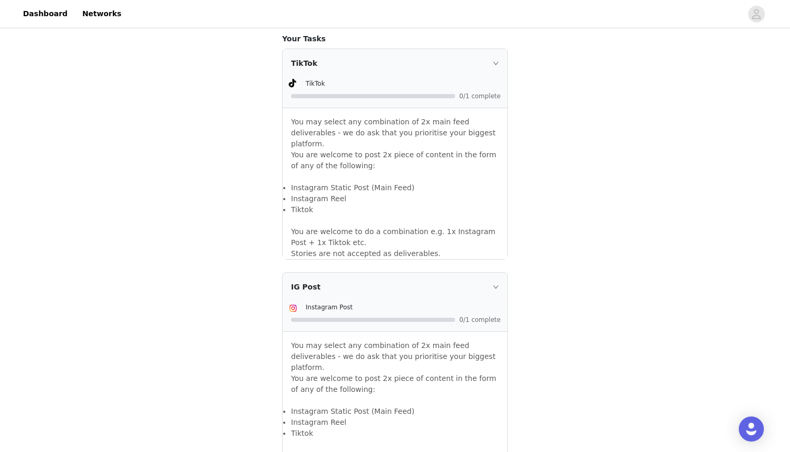
scroll to position [844, 0]
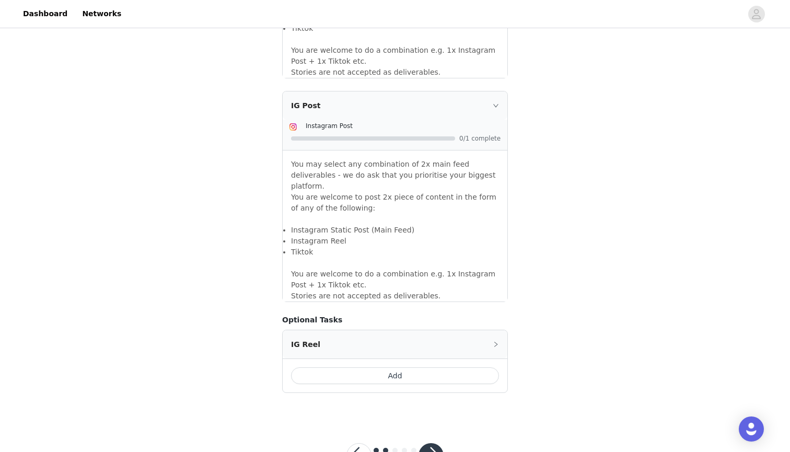
click at [435, 443] on button "button" at bounding box center [430, 455] width 25 height 25
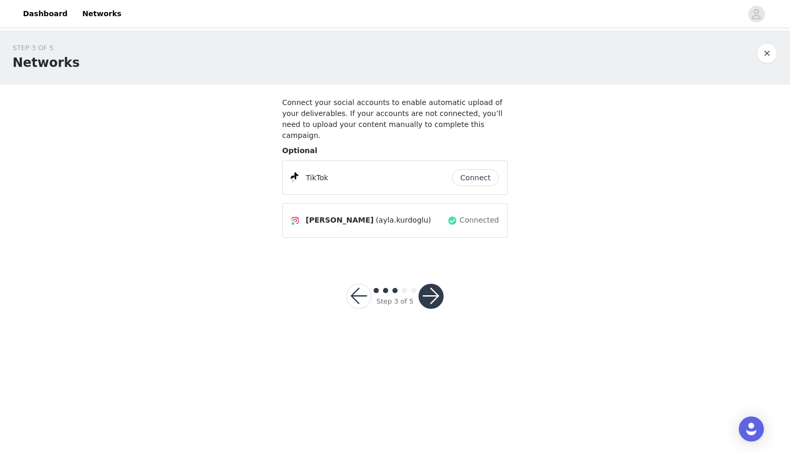
click at [475, 169] on button "Connect" at bounding box center [475, 177] width 47 height 17
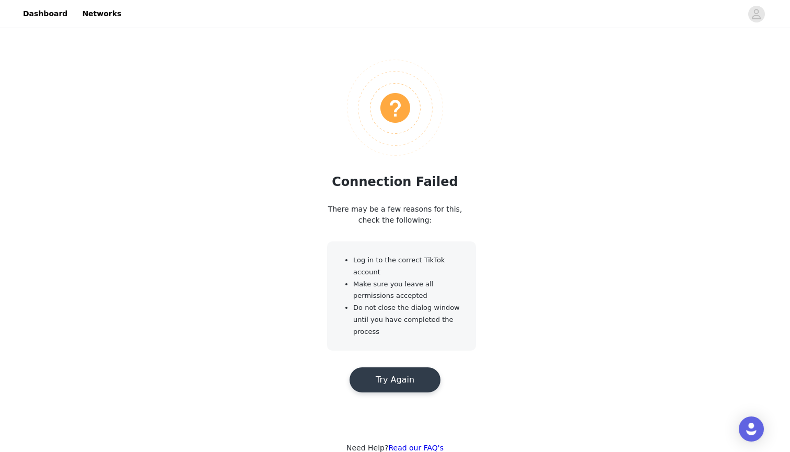
click at [397, 382] on button "Try Again" at bounding box center [395, 379] width 91 height 25
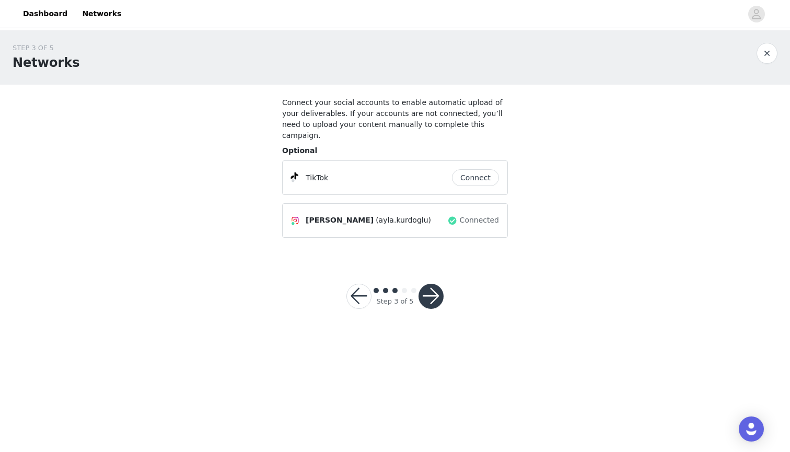
click at [484, 169] on button "Connect" at bounding box center [475, 177] width 47 height 17
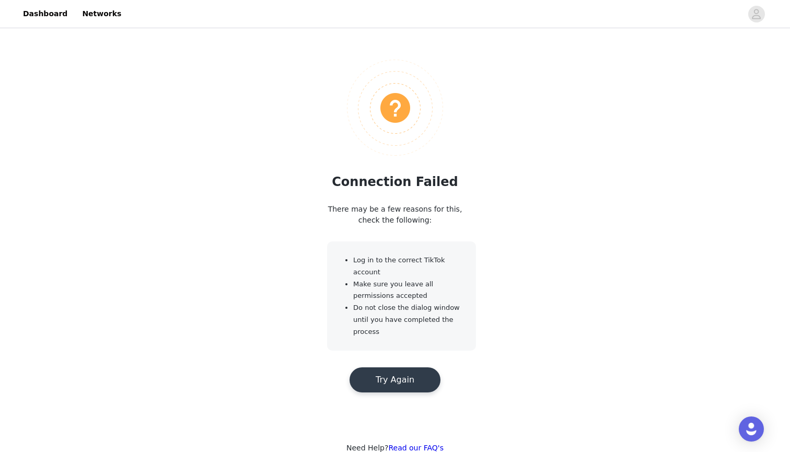
click at [410, 368] on button "Try Again" at bounding box center [395, 379] width 91 height 25
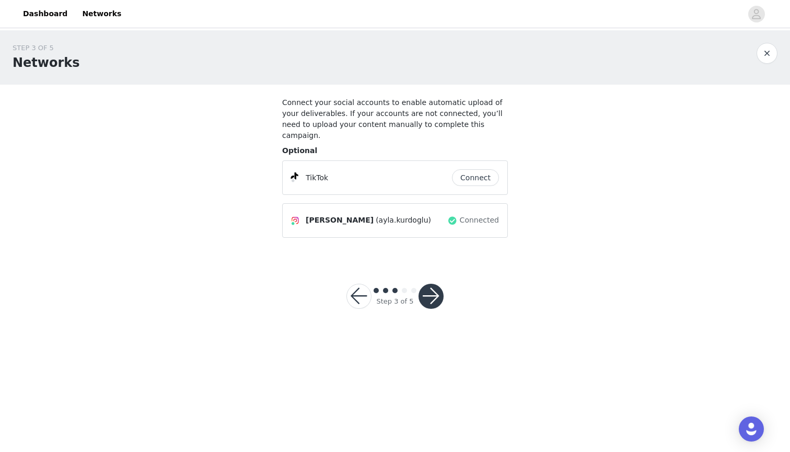
click at [491, 169] on button "Connect" at bounding box center [475, 177] width 47 height 17
click at [434, 284] on button "button" at bounding box center [430, 296] width 25 height 25
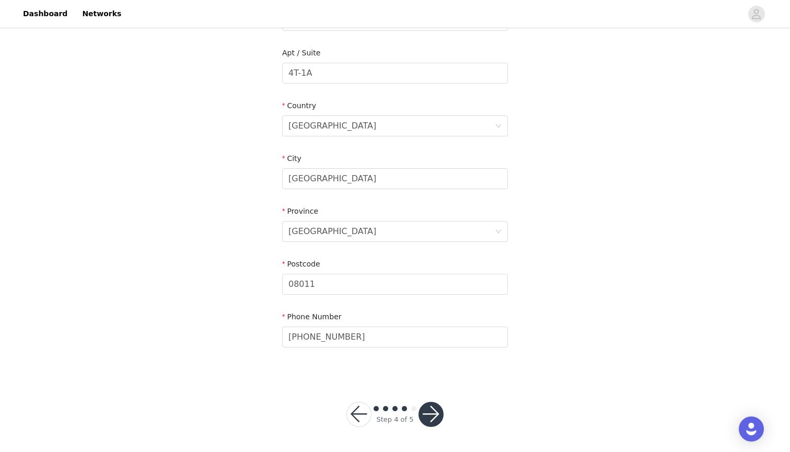
scroll to position [282, 0]
click at [440, 409] on button "button" at bounding box center [430, 414] width 25 height 25
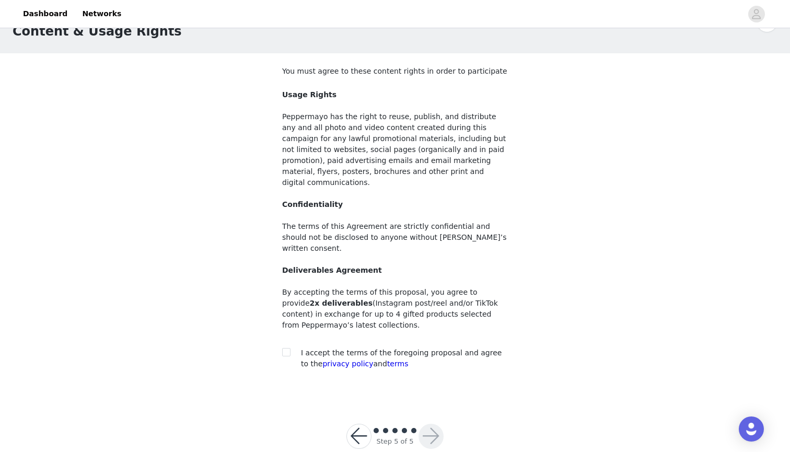
scroll to position [31, 0]
click at [311, 349] on span "I accept the terms of the foregoing proposal and agree to the privacy policy an…" at bounding box center [401, 358] width 201 height 19
click at [288, 348] on input "checkbox" at bounding box center [285, 351] width 7 height 7
checkbox input "true"
click at [440, 424] on button "button" at bounding box center [430, 436] width 25 height 25
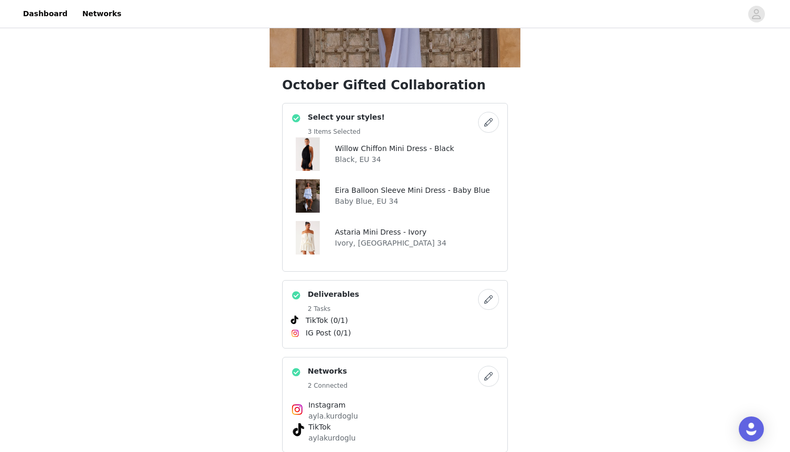
scroll to position [154, 0]
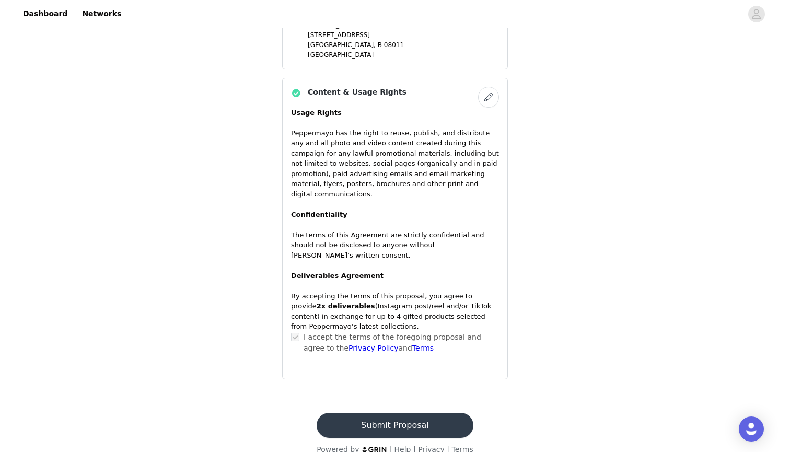
click at [426, 413] on button "Submit Proposal" at bounding box center [395, 425] width 156 height 25
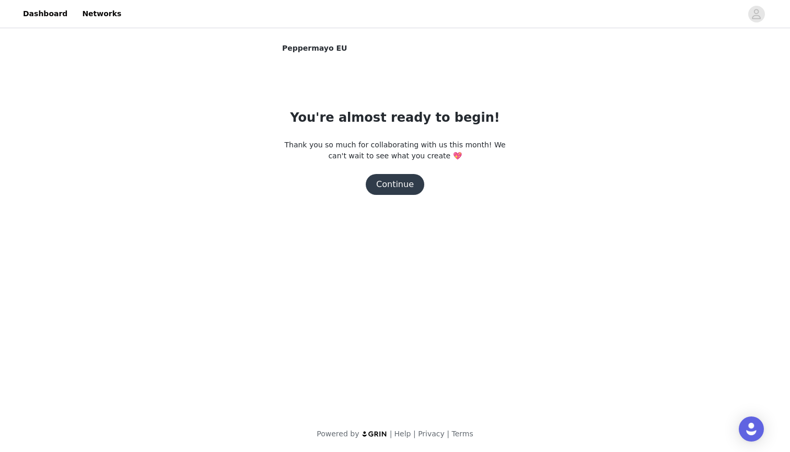
click at [410, 189] on button "Continue" at bounding box center [395, 184] width 59 height 21
